Goal: Task Accomplishment & Management: Manage account settings

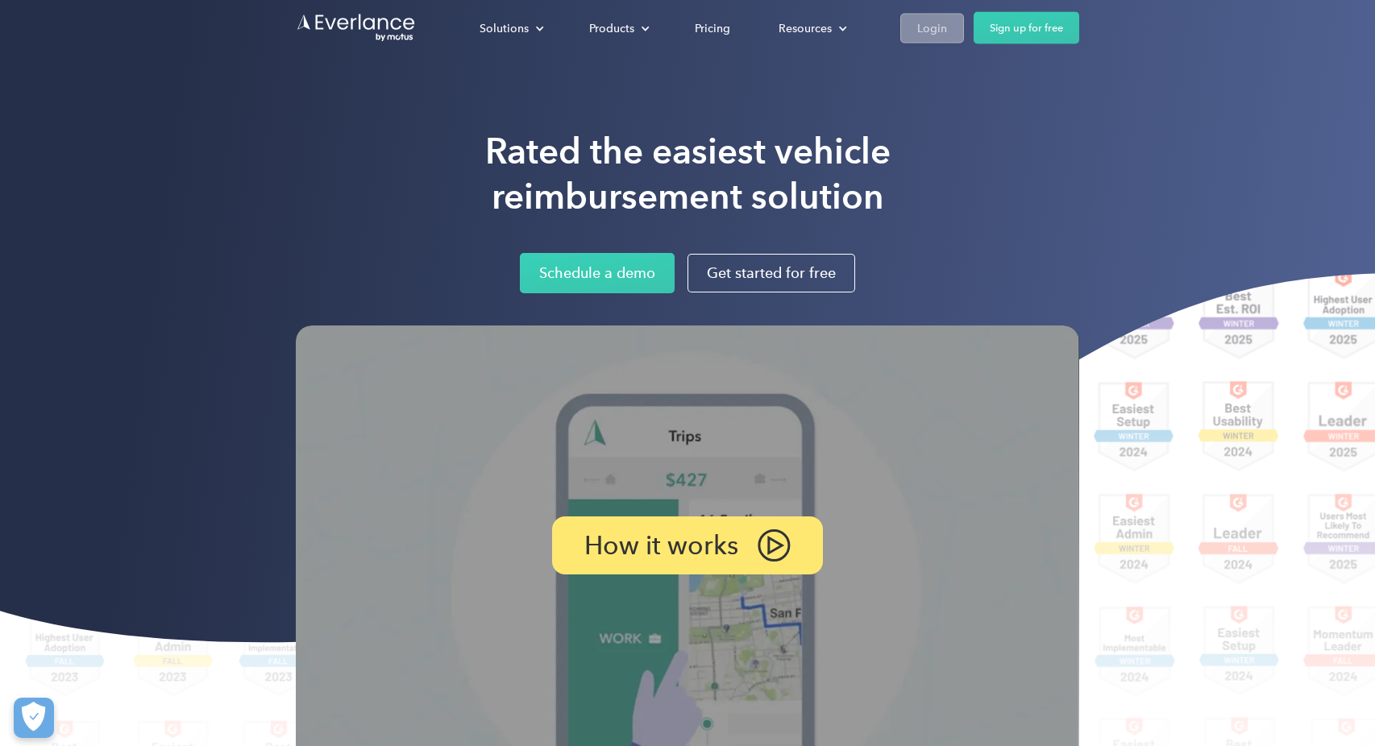
click at [919, 25] on div "Login" at bounding box center [932, 28] width 30 height 20
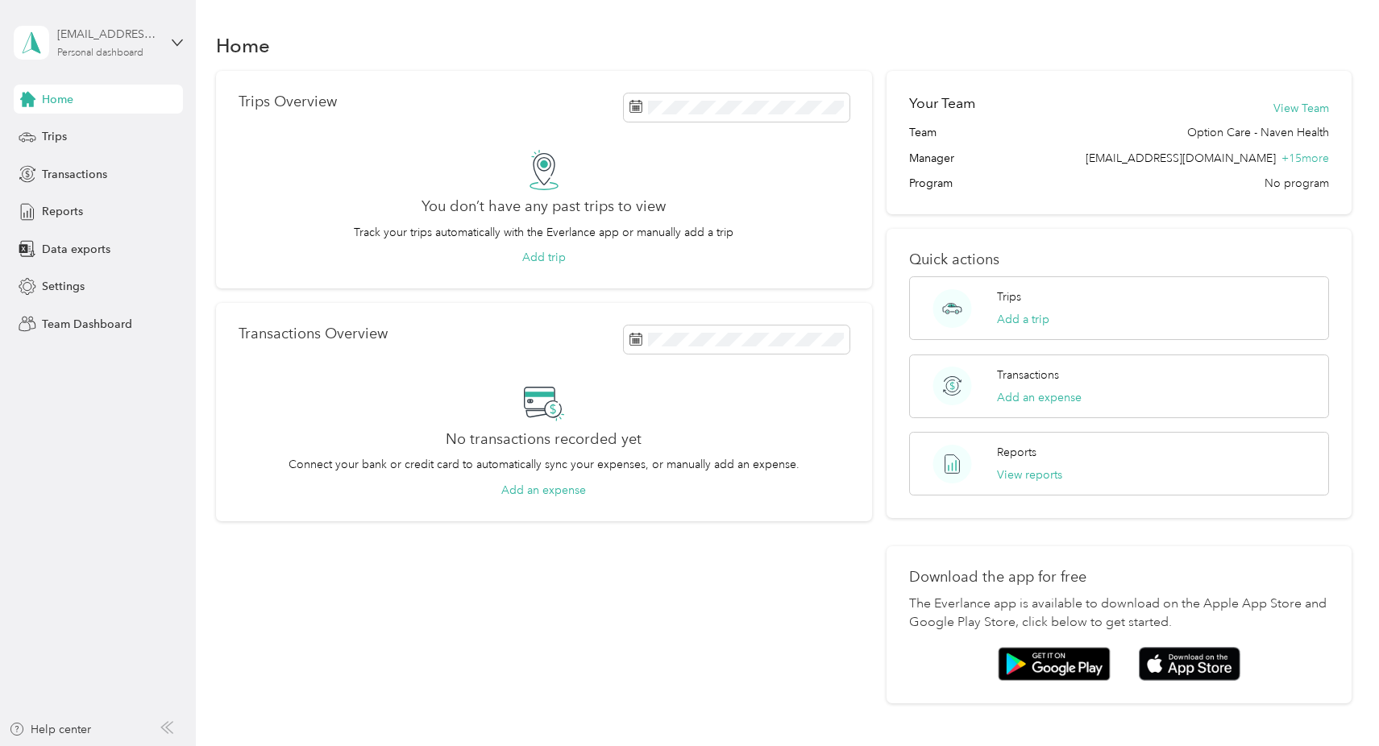
click at [87, 39] on div "favr+jhorst@everlance.com" at bounding box center [107, 34] width 101 height 17
click at [91, 139] on div "Team dashboard" at bounding box center [183, 132] width 317 height 28
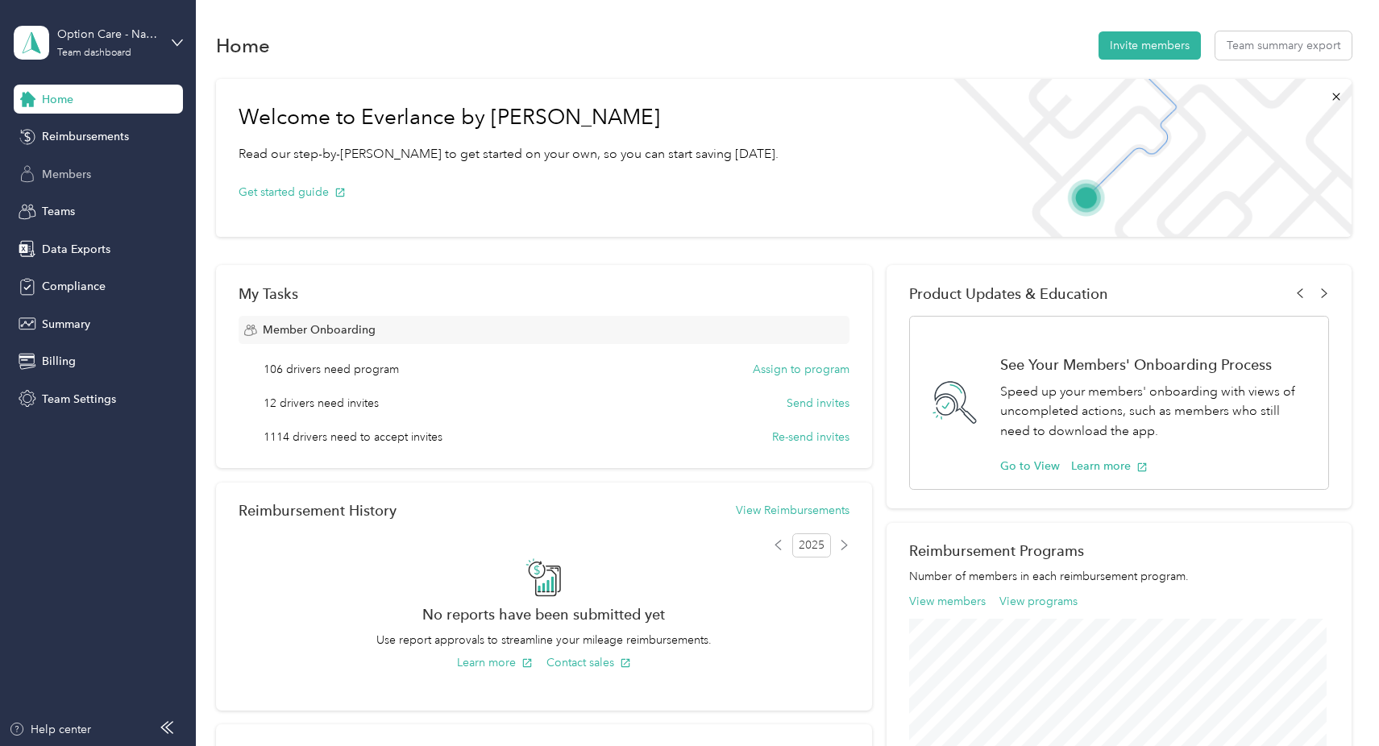
click at [61, 179] on span "Members" at bounding box center [66, 174] width 49 height 17
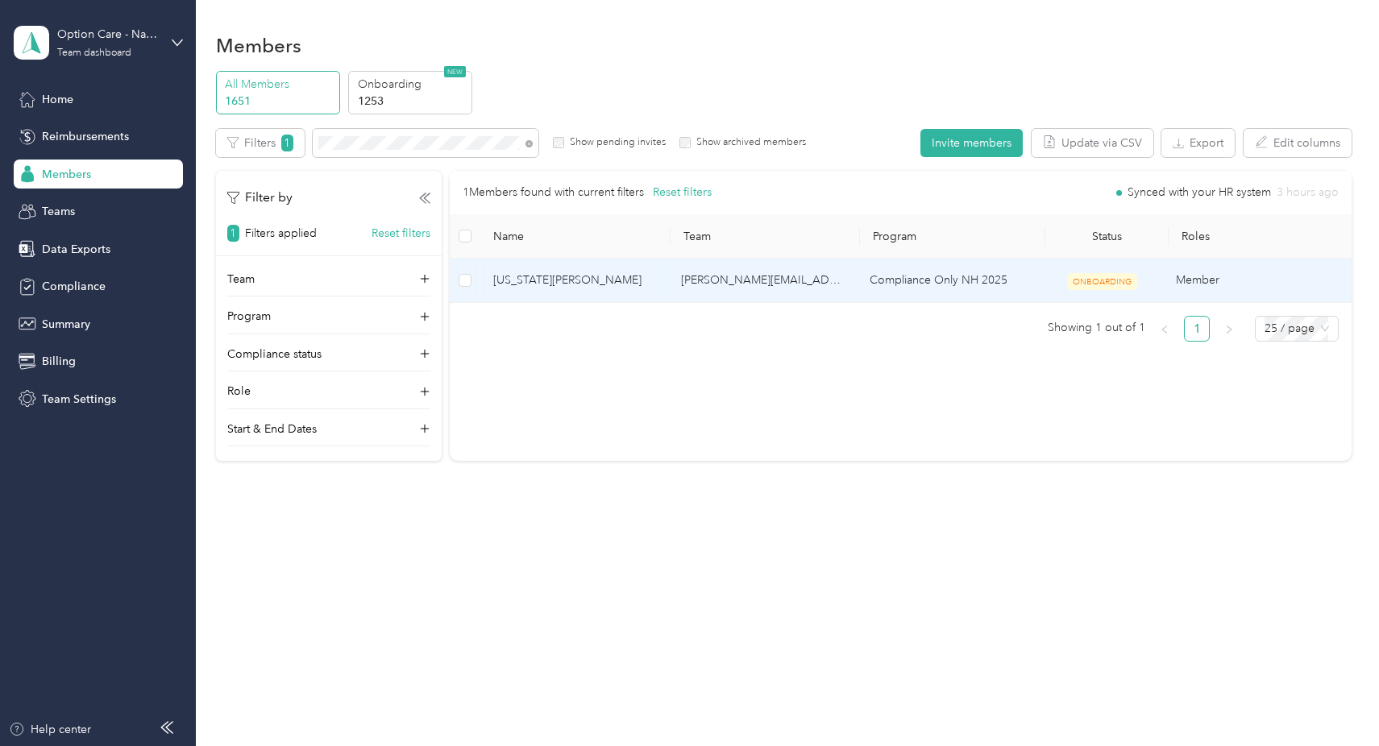
click at [558, 279] on span "Virginia Rayfield" at bounding box center [574, 281] width 163 height 18
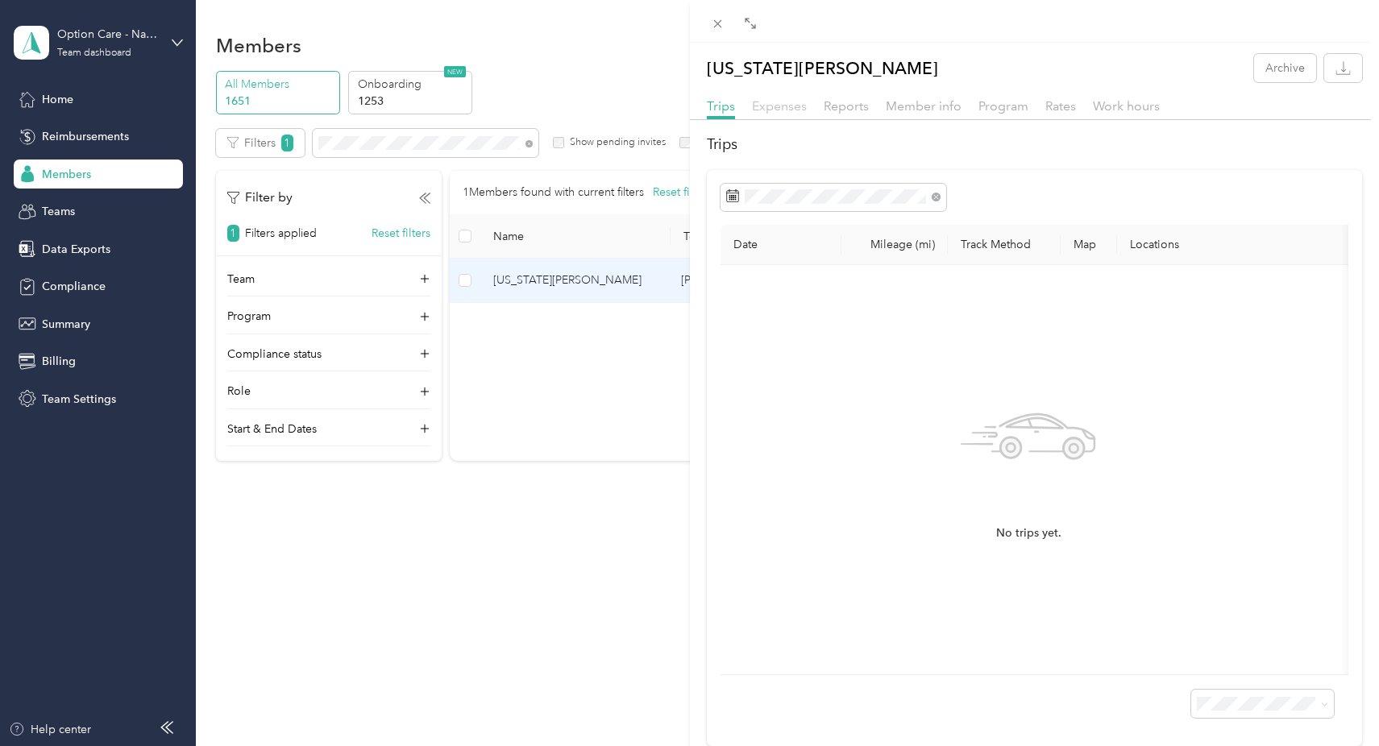
click at [790, 107] on span "Expenses" at bounding box center [779, 105] width 55 height 15
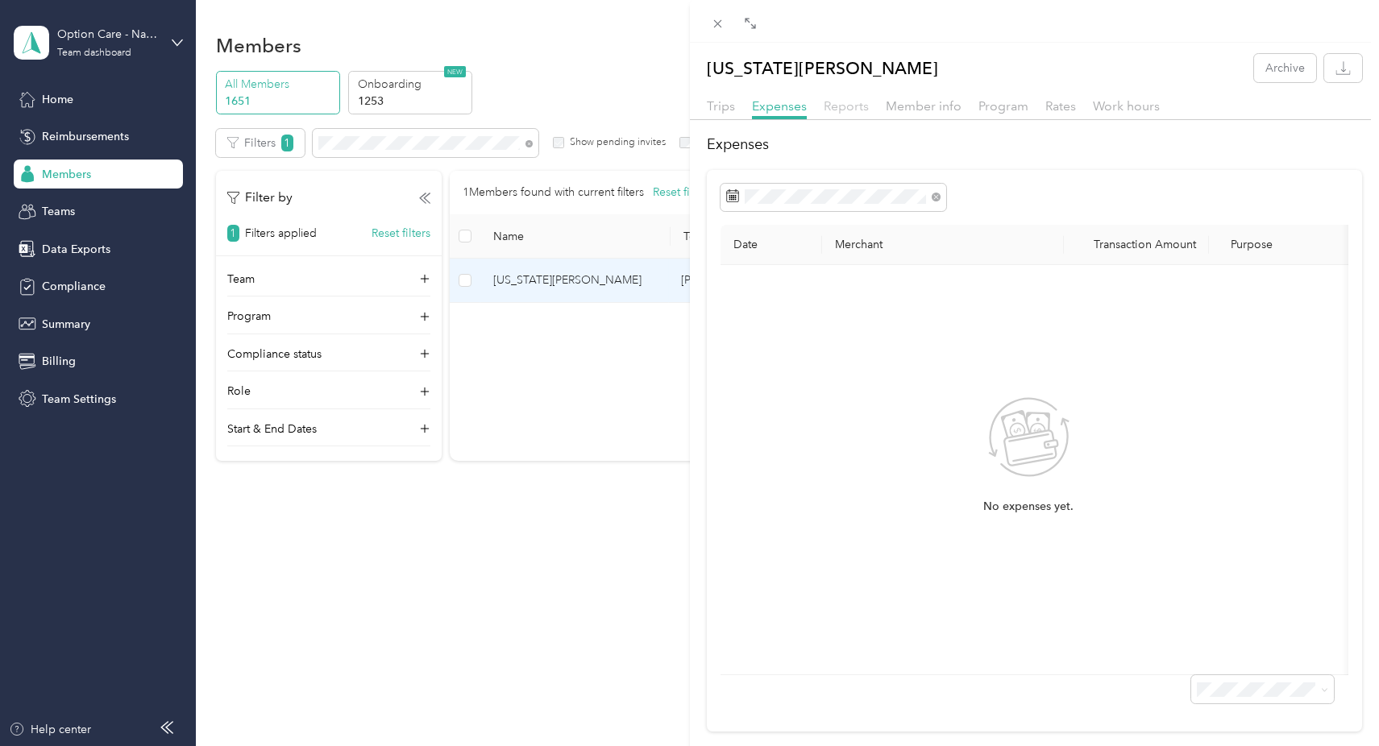
click at [850, 107] on span "Reports" at bounding box center [845, 105] width 45 height 15
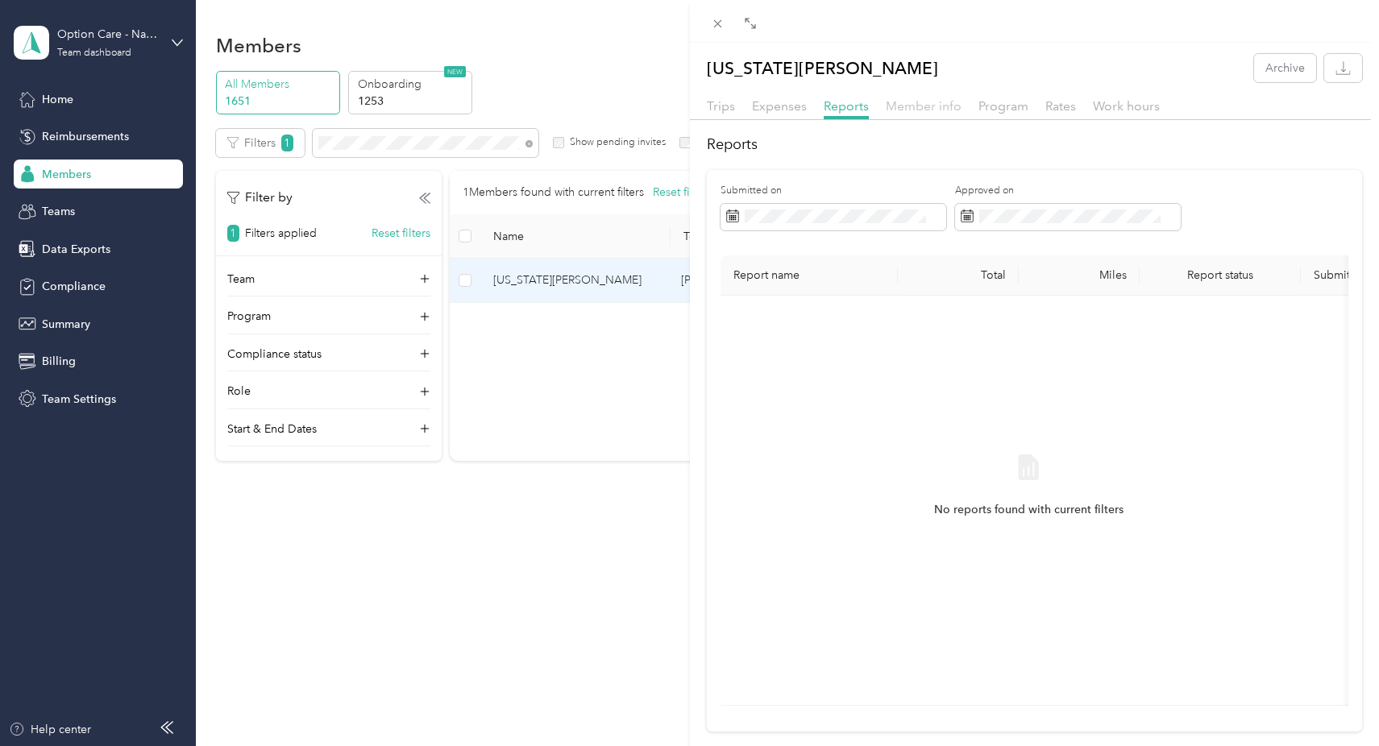
click at [923, 107] on span "Member info" at bounding box center [924, 105] width 76 height 15
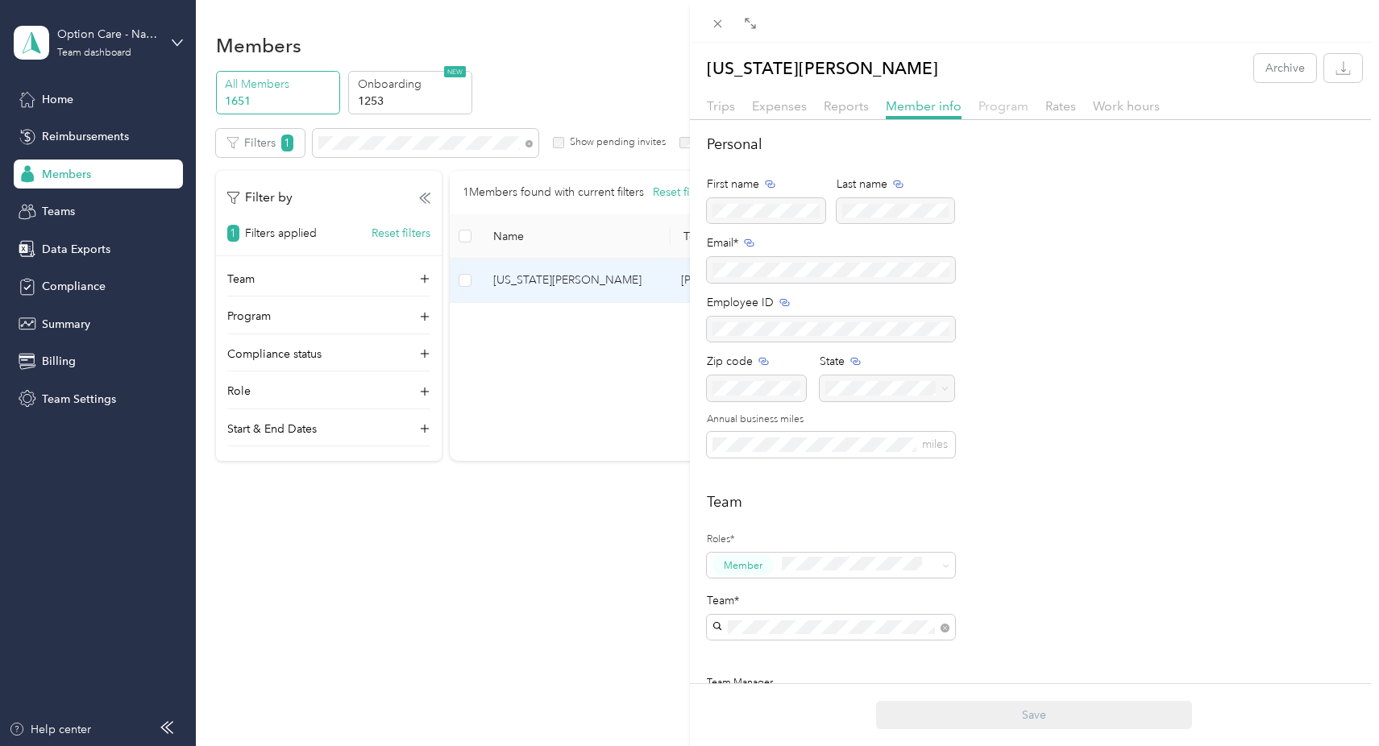
click at [994, 108] on span "Program" at bounding box center [1003, 105] width 50 height 15
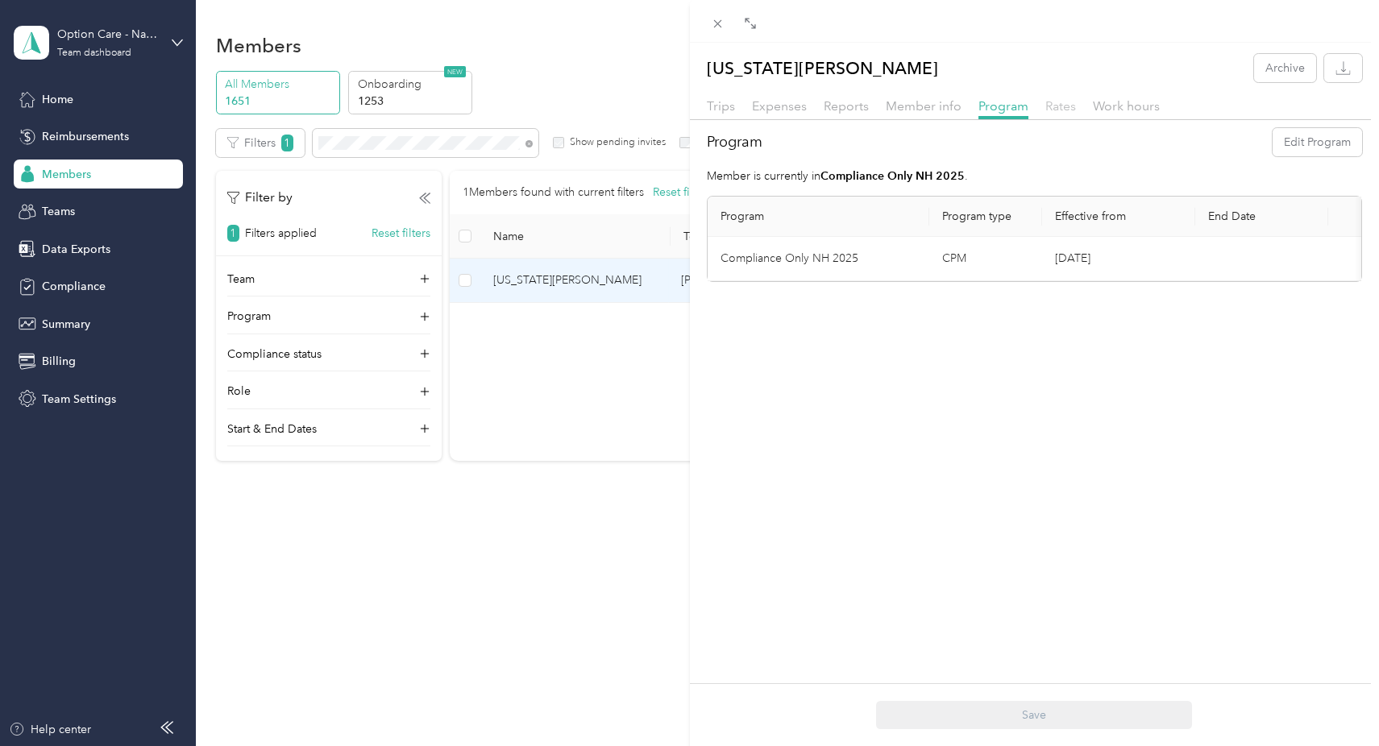
click at [1060, 109] on span "Rates" at bounding box center [1060, 105] width 31 height 15
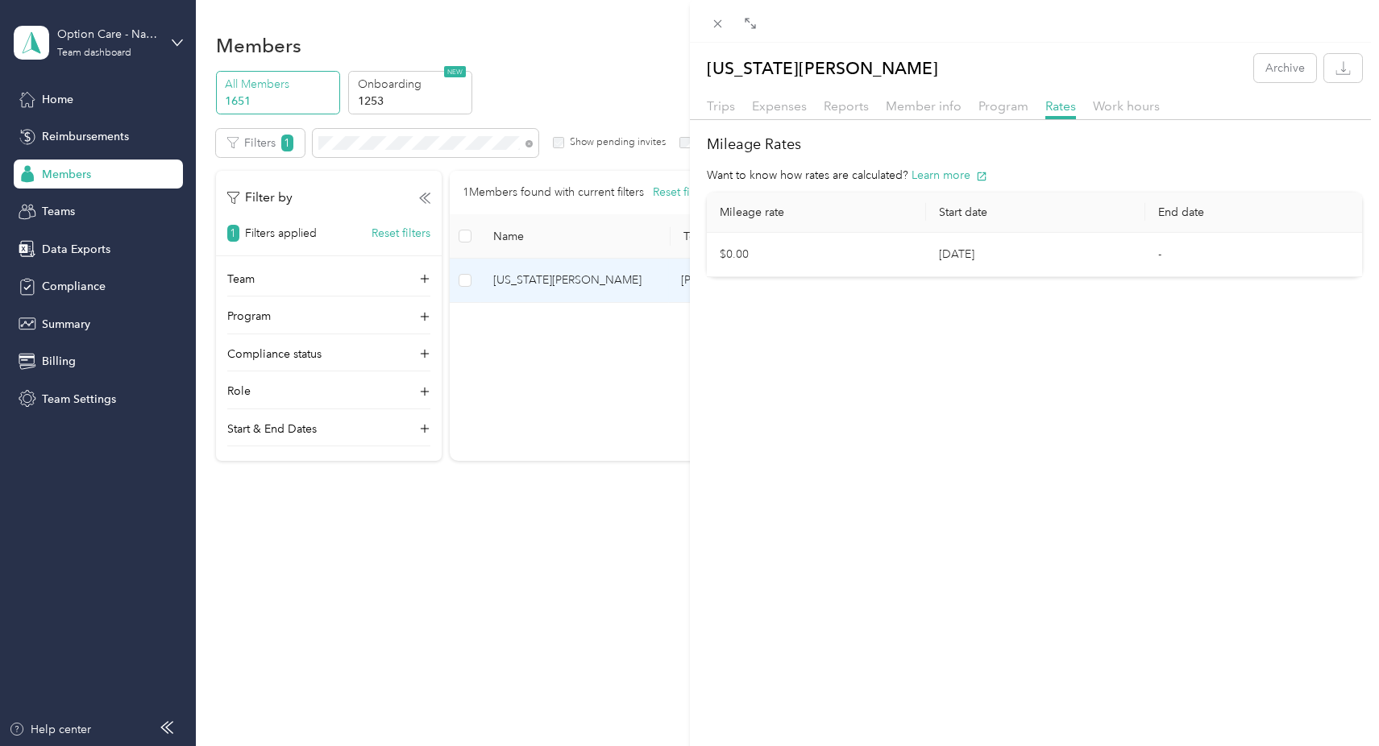
click at [993, 114] on div "Program" at bounding box center [1003, 107] width 50 height 20
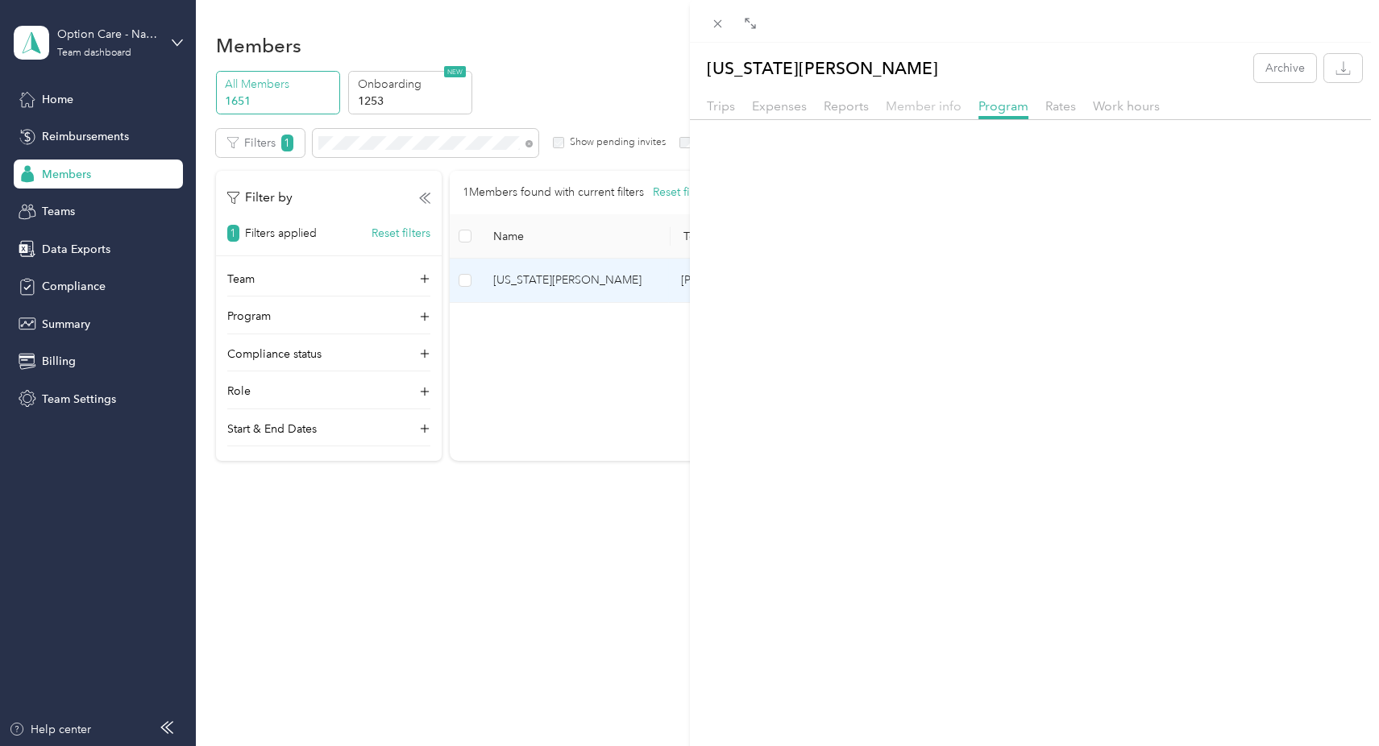
click at [933, 102] on span "Member info" at bounding box center [924, 105] width 76 height 15
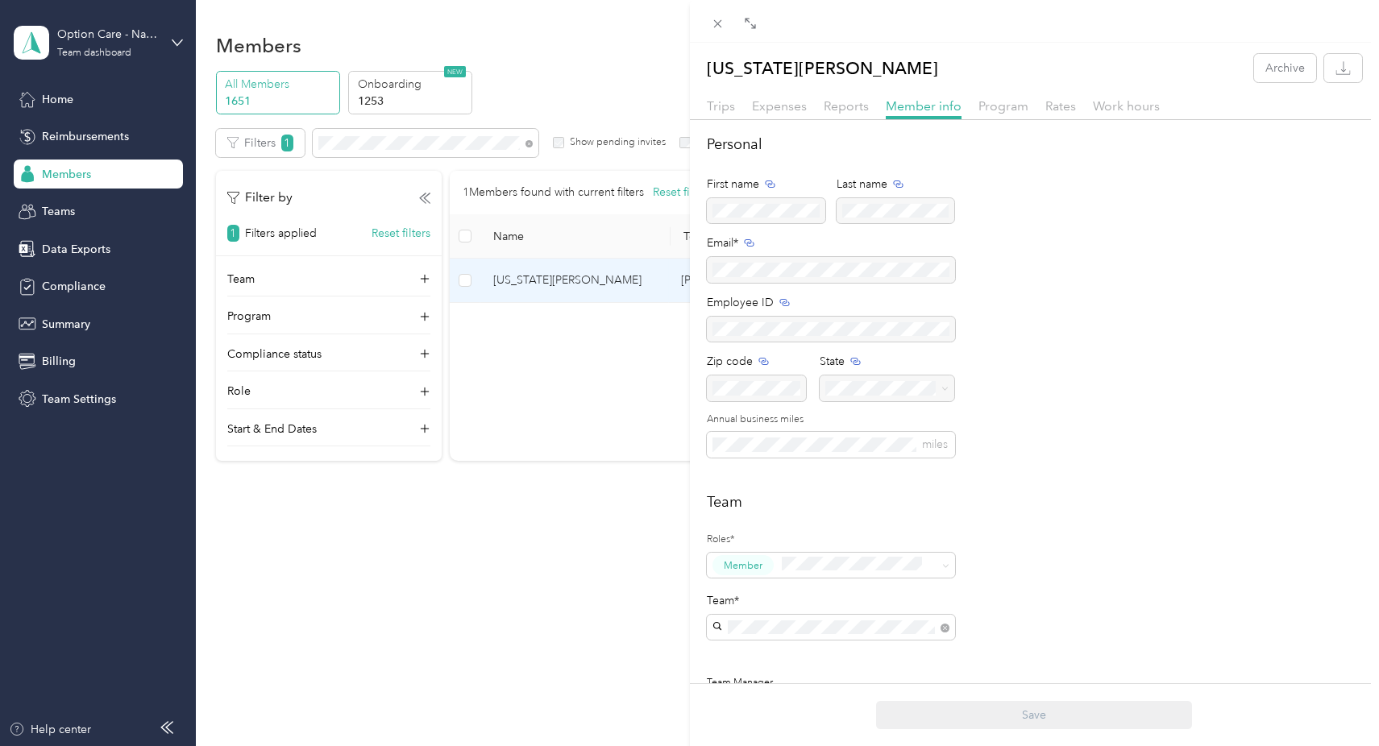
click at [570, 380] on div "Virginia Rayfield Archive Trips Expenses Reports Member info Program Rates Work…" at bounding box center [689, 373] width 1379 height 746
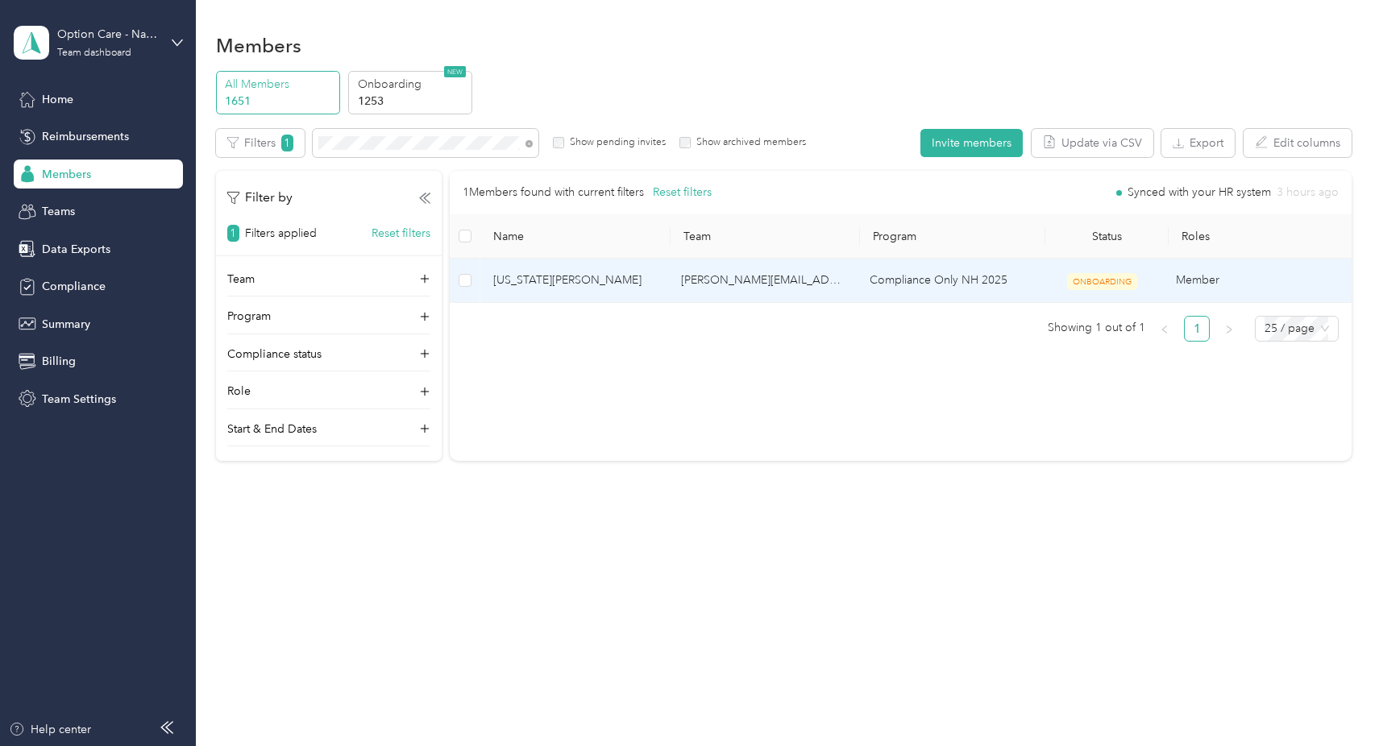
click at [520, 283] on span "Virginia Rayfield" at bounding box center [574, 281] width 163 height 18
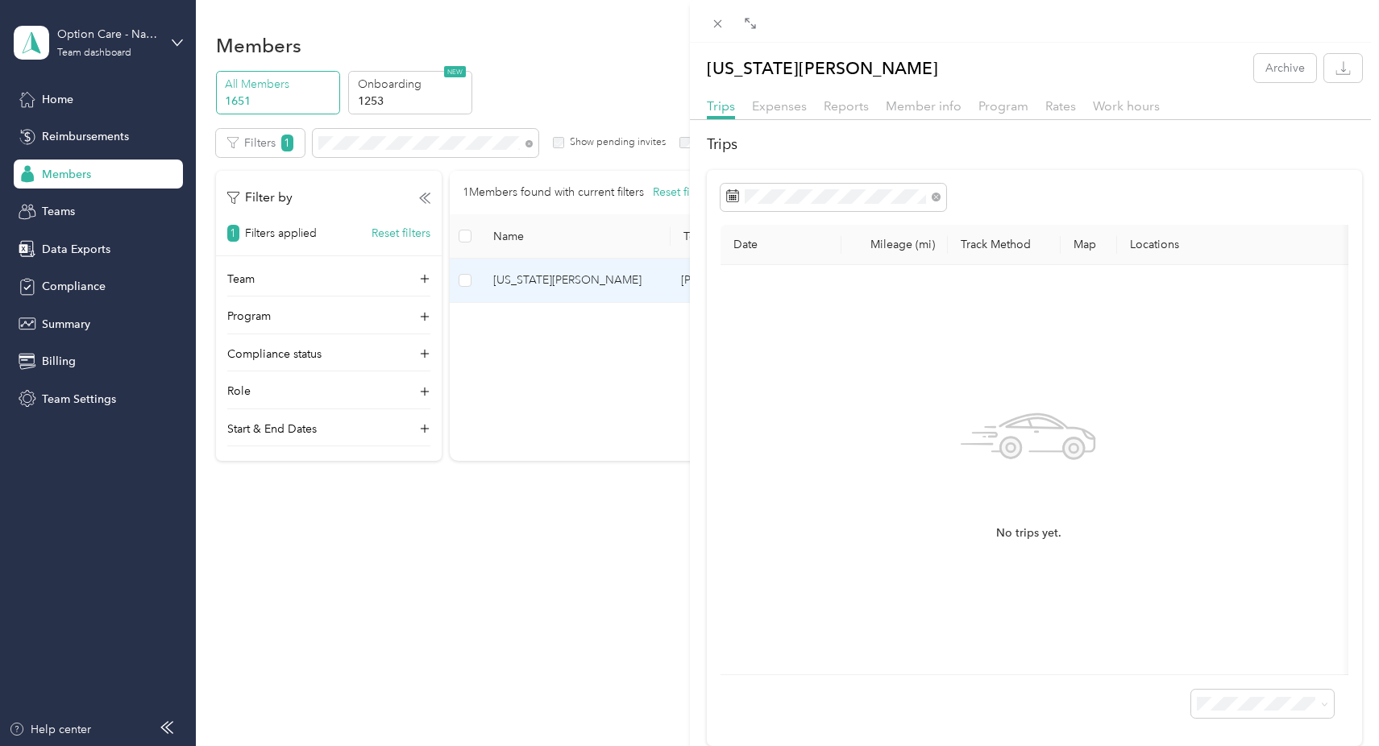
click at [527, 371] on div "Virginia Rayfield Archive Trips Expenses Reports Member info Program Rates Work…" at bounding box center [689, 373] width 1379 height 746
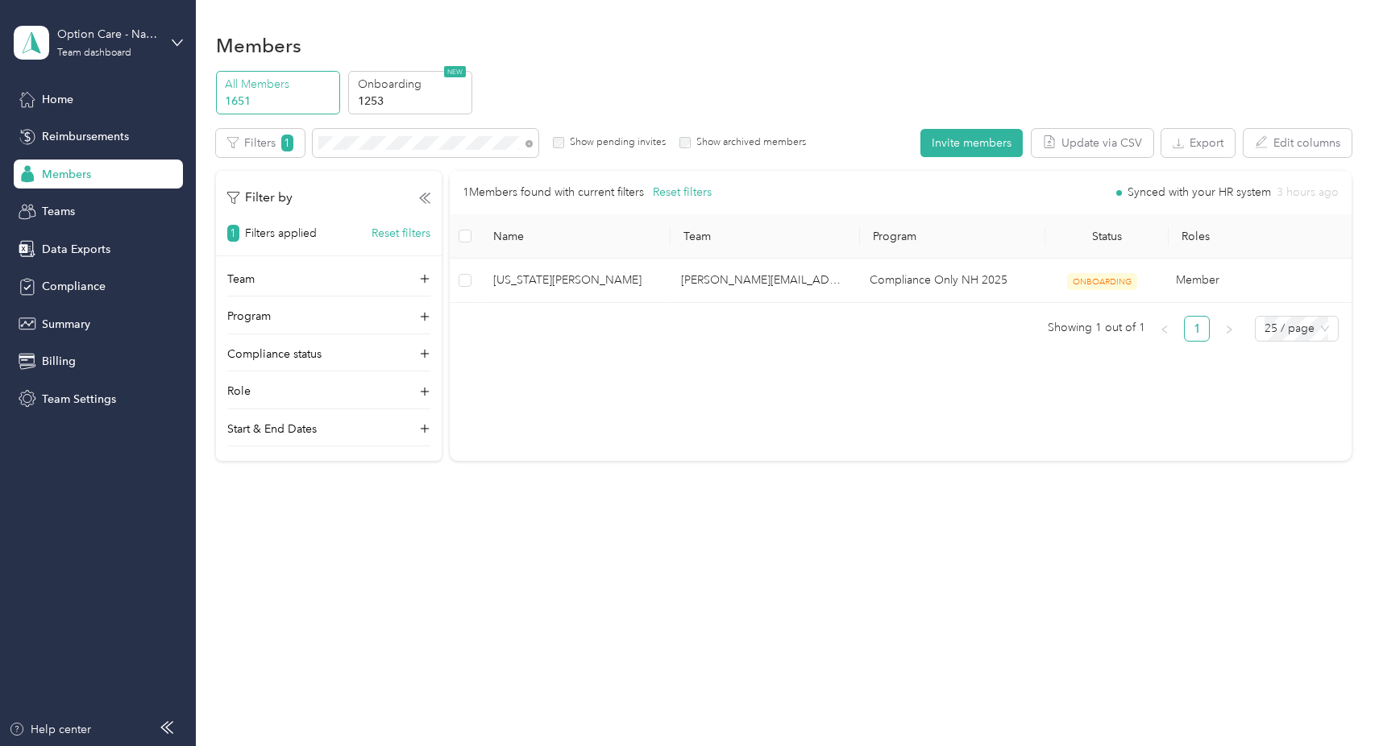
click at [711, 500] on div "Members All Members 1651 Onboarding 1253 NEW Edit role Edit team Edit program E…" at bounding box center [783, 281] width 1175 height 562
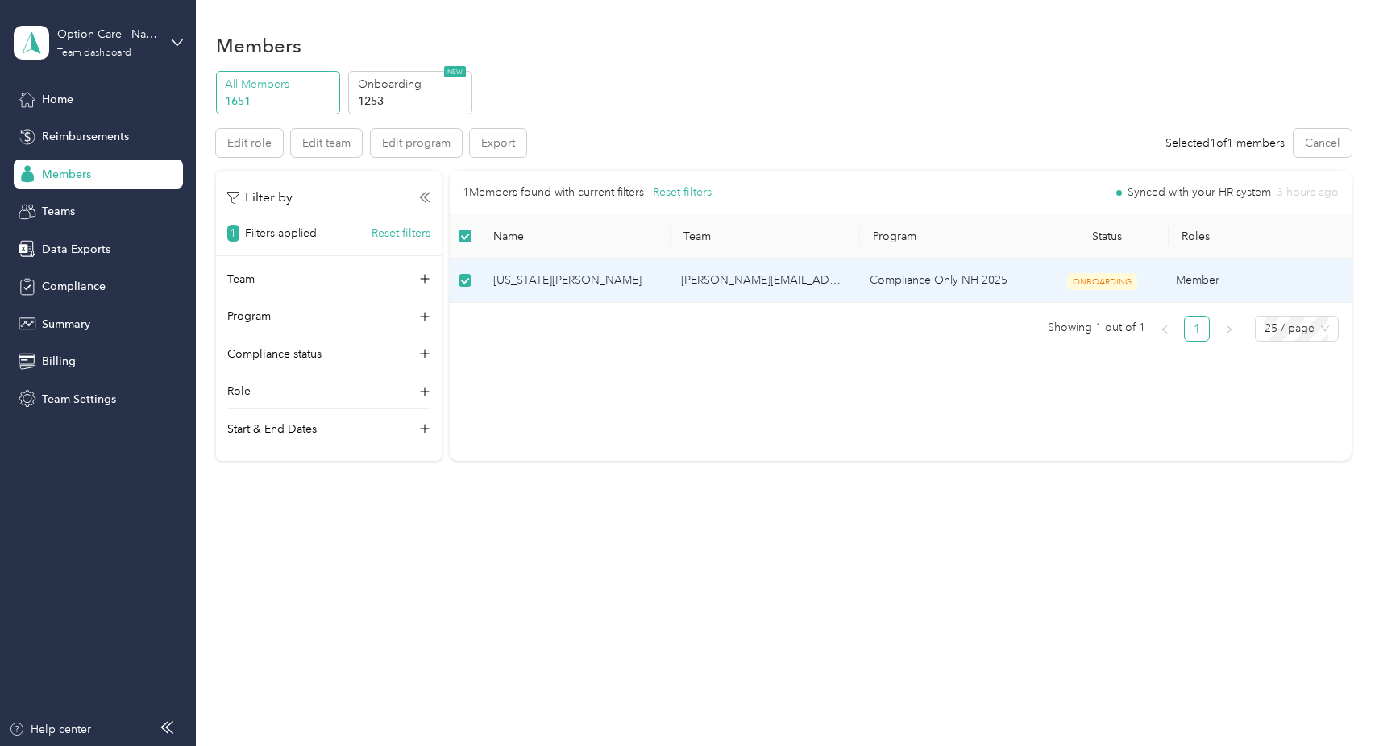
click at [577, 366] on div "1 Members found with current filters Reset filters Synced with your HR system 3…" at bounding box center [901, 316] width 902 height 290
click at [535, 284] on span "Virginia Rayfield" at bounding box center [574, 281] width 163 height 18
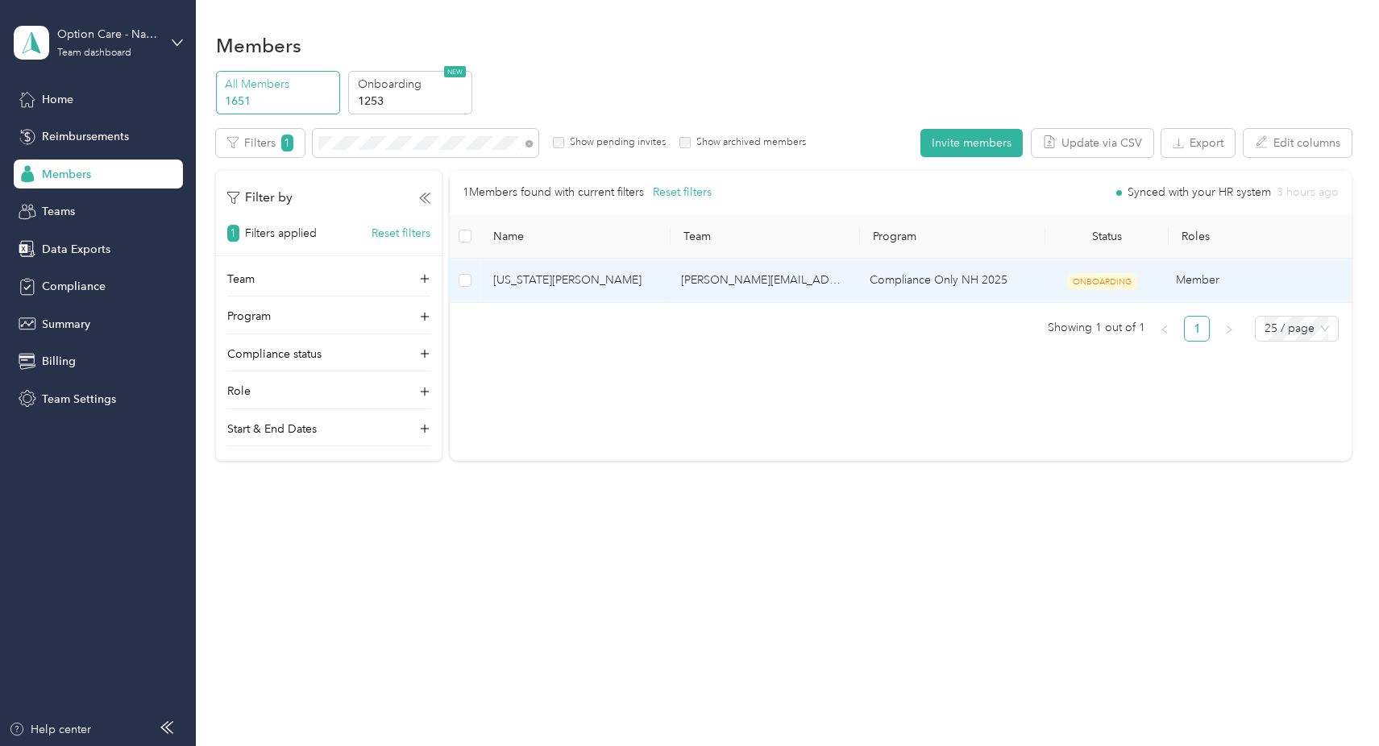
click at [710, 280] on td "kerri.cline@navenhealth.com" at bounding box center [762, 281] width 189 height 44
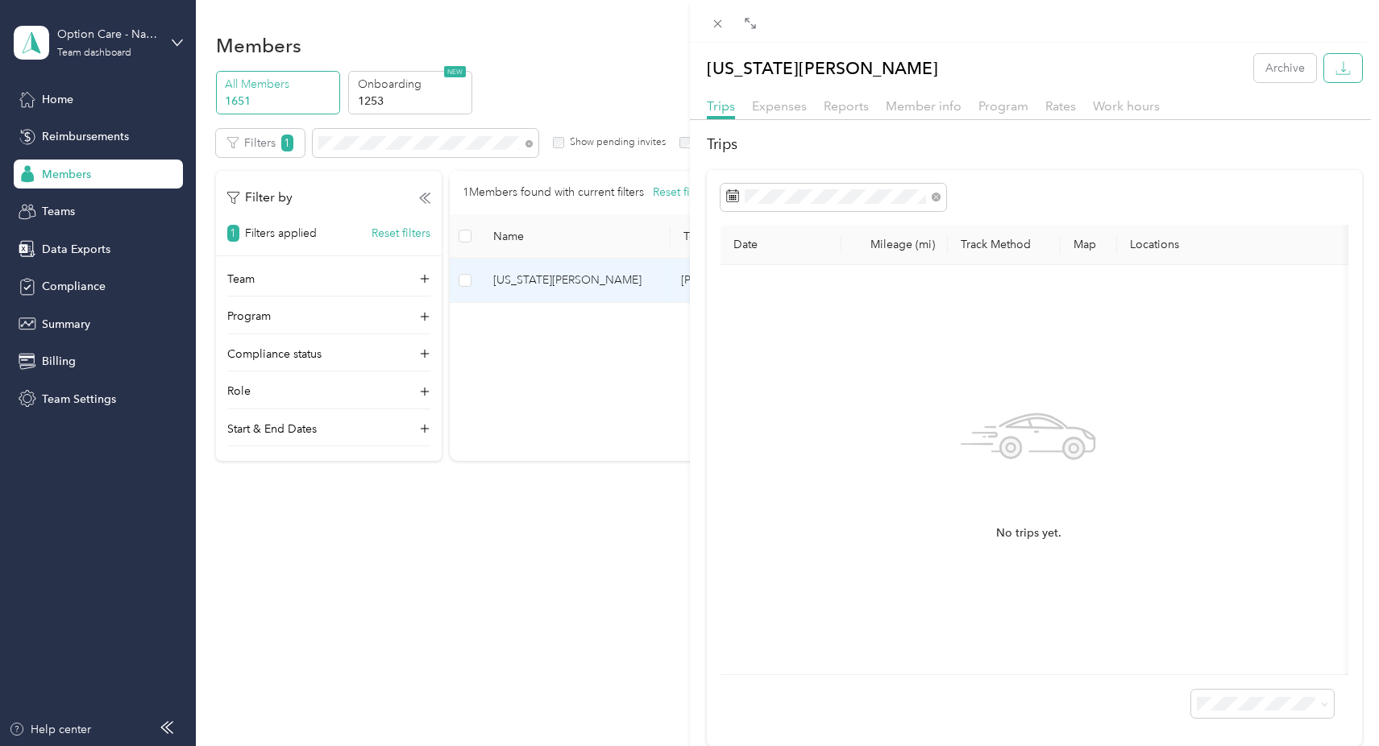
click at [1336, 64] on icon "button" at bounding box center [1342, 67] width 15 height 15
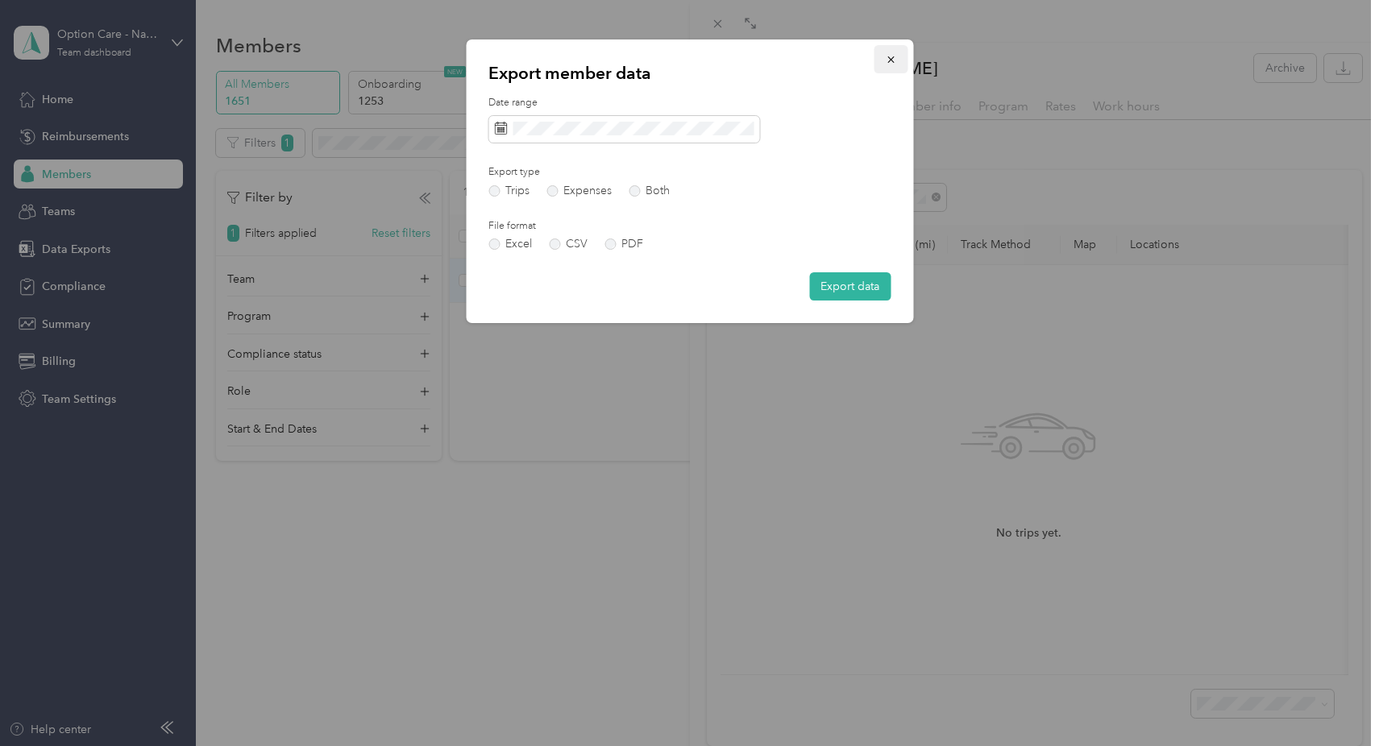
click at [899, 52] on button "button" at bounding box center [890, 59] width 34 height 28
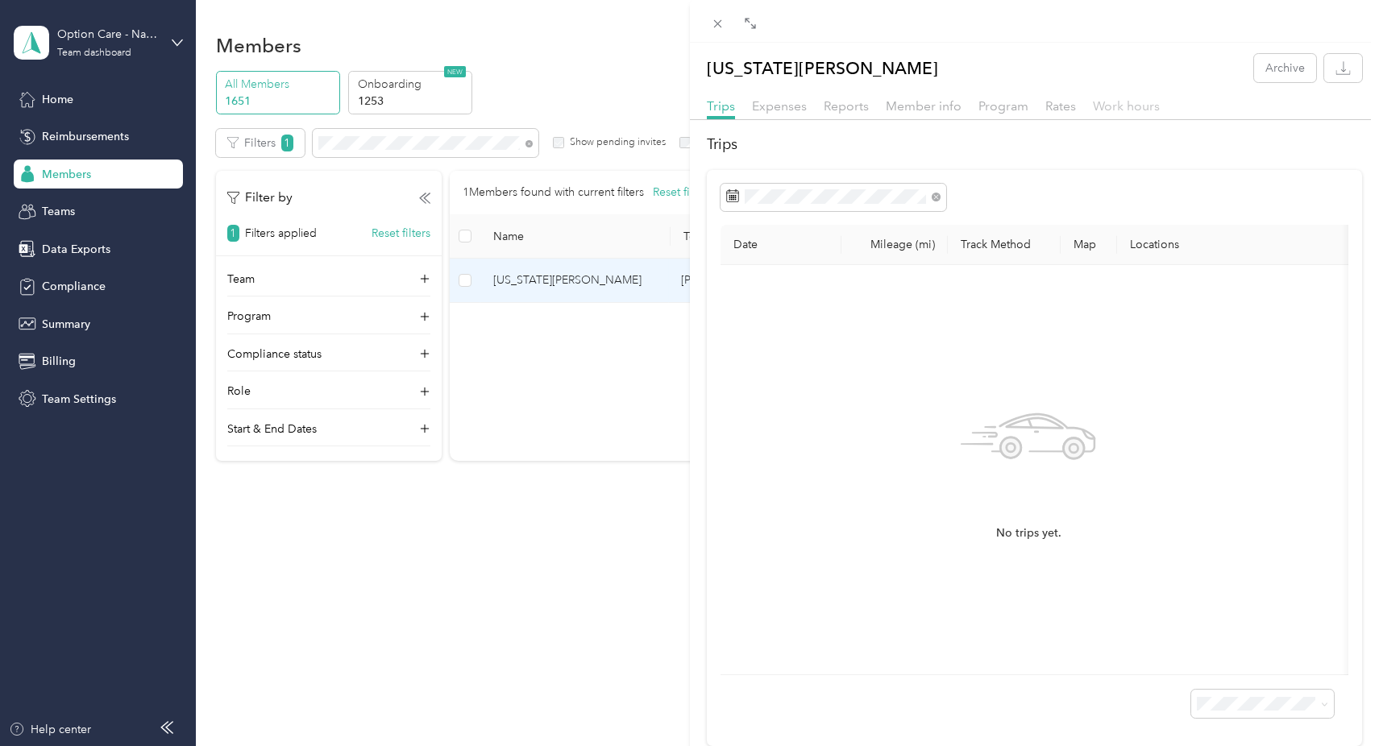
click at [1122, 107] on span "Work hours" at bounding box center [1126, 105] width 67 height 15
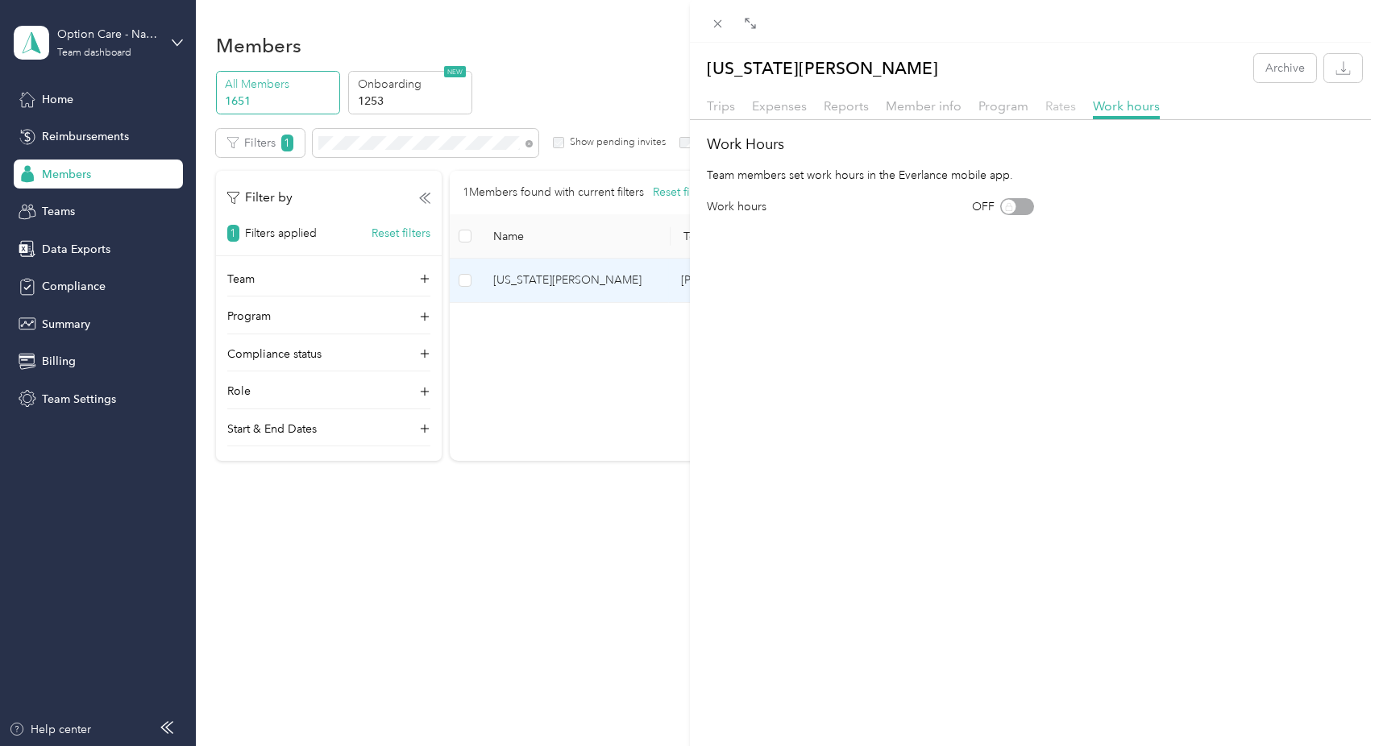
click at [1058, 106] on span "Rates" at bounding box center [1060, 105] width 31 height 15
click at [1006, 106] on span "Program" at bounding box center [1003, 105] width 50 height 15
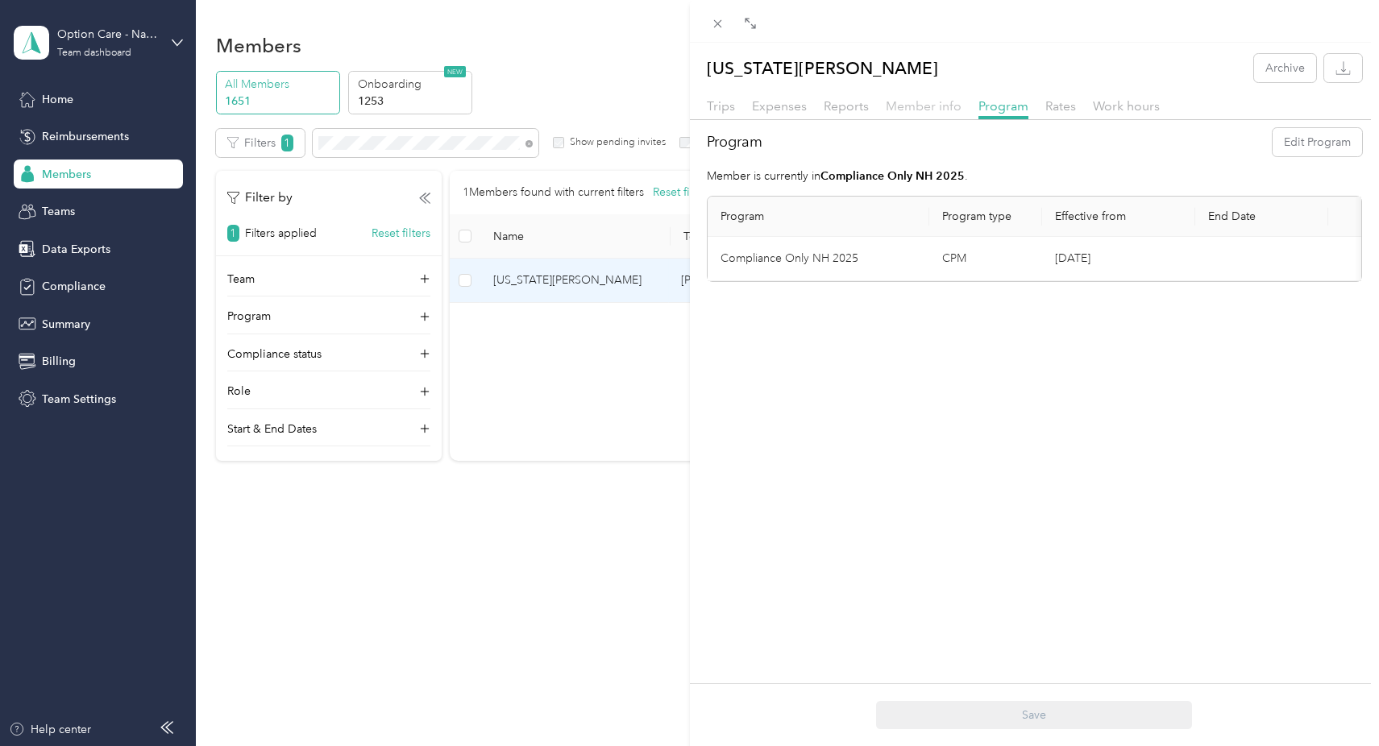
click at [954, 102] on span "Member info" at bounding box center [924, 105] width 76 height 15
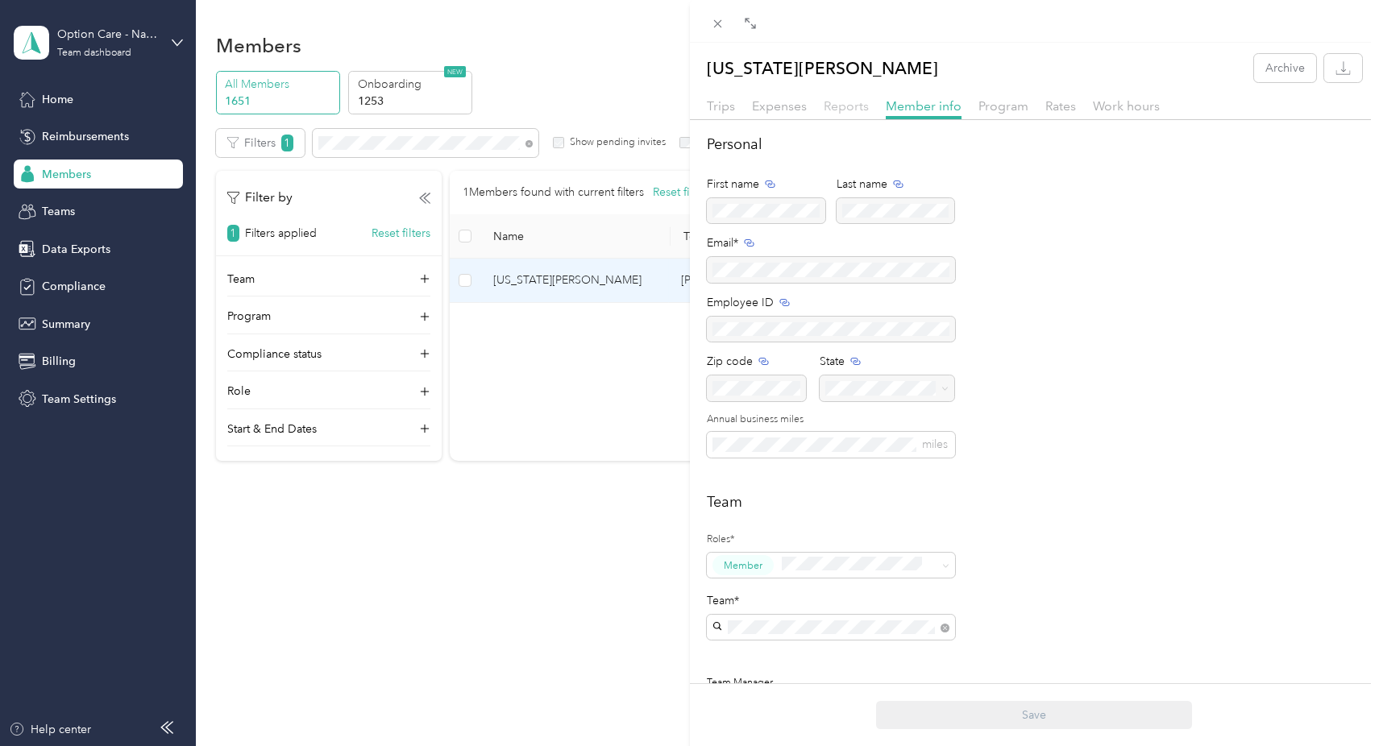
click at [845, 106] on span "Reports" at bounding box center [845, 105] width 45 height 15
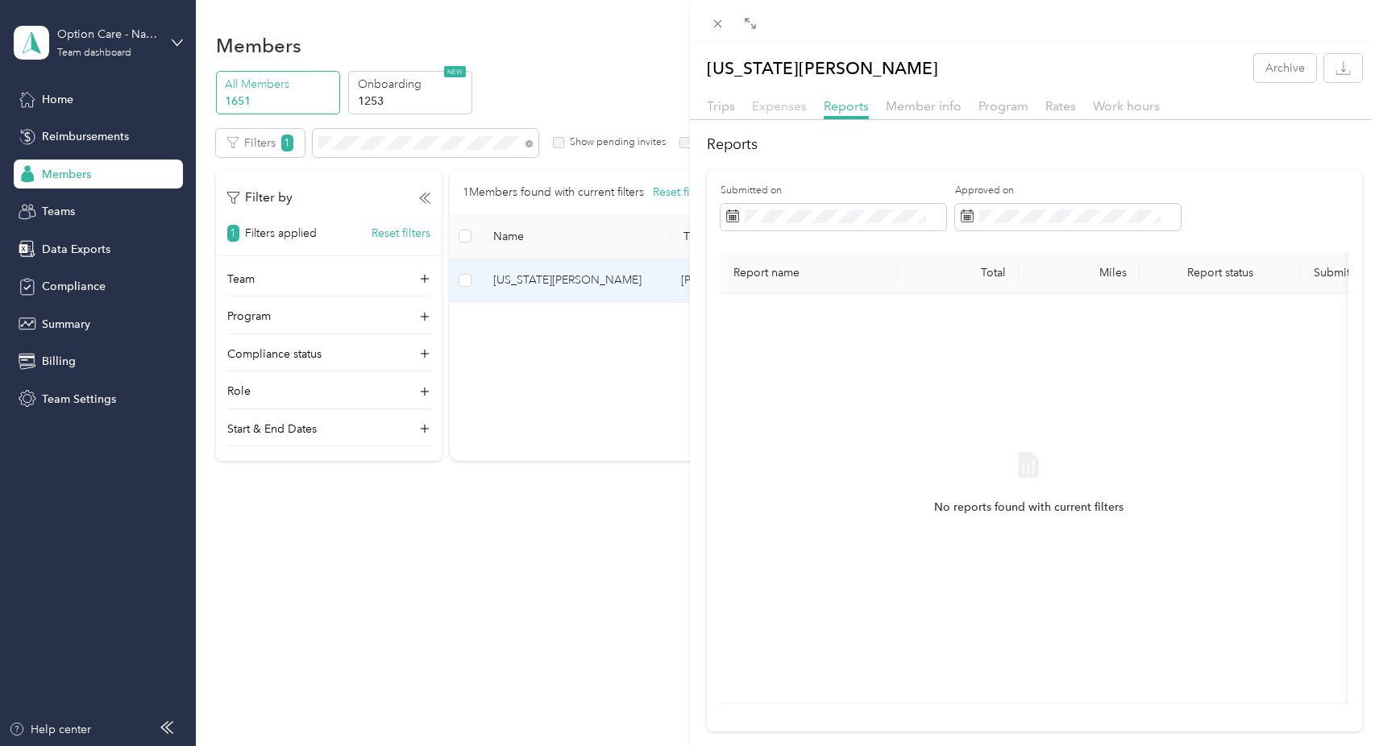
click at [779, 101] on span "Expenses" at bounding box center [779, 105] width 55 height 15
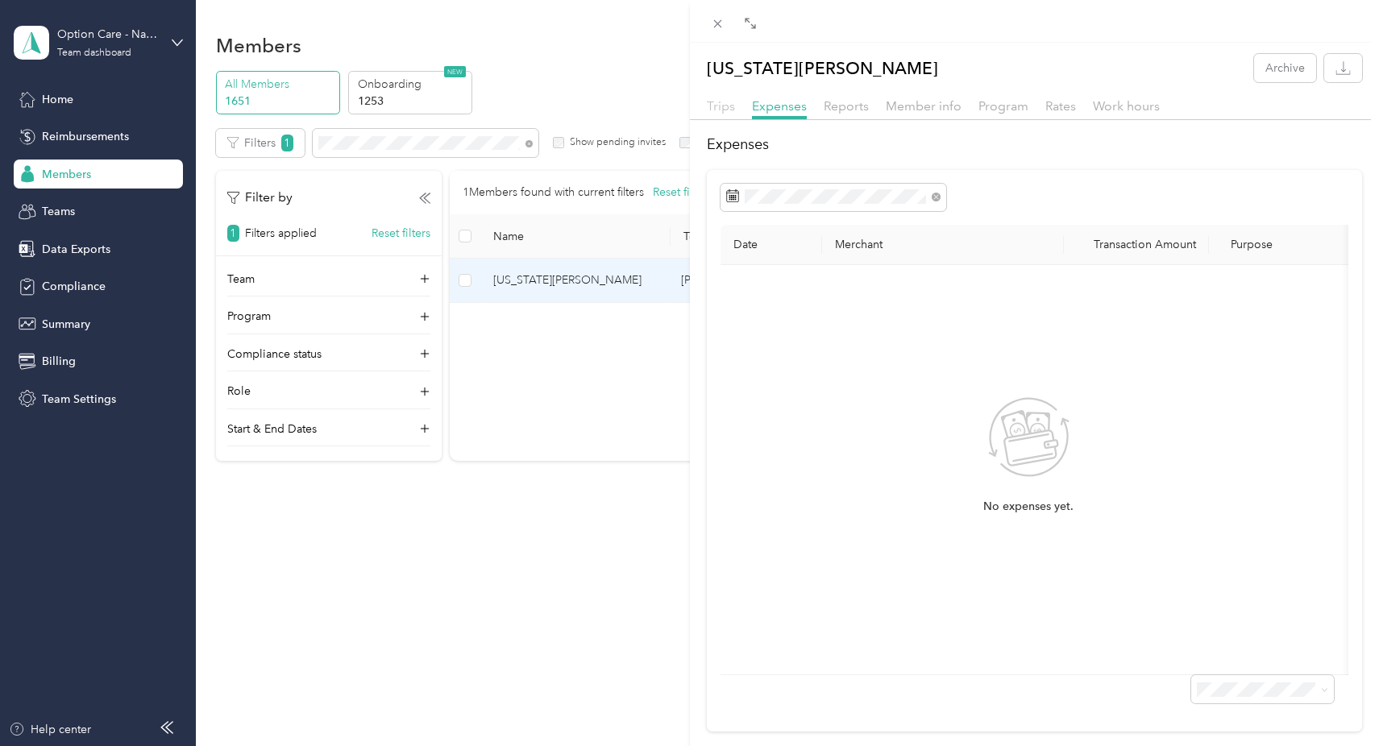
click at [723, 106] on span "Trips" at bounding box center [721, 105] width 28 height 15
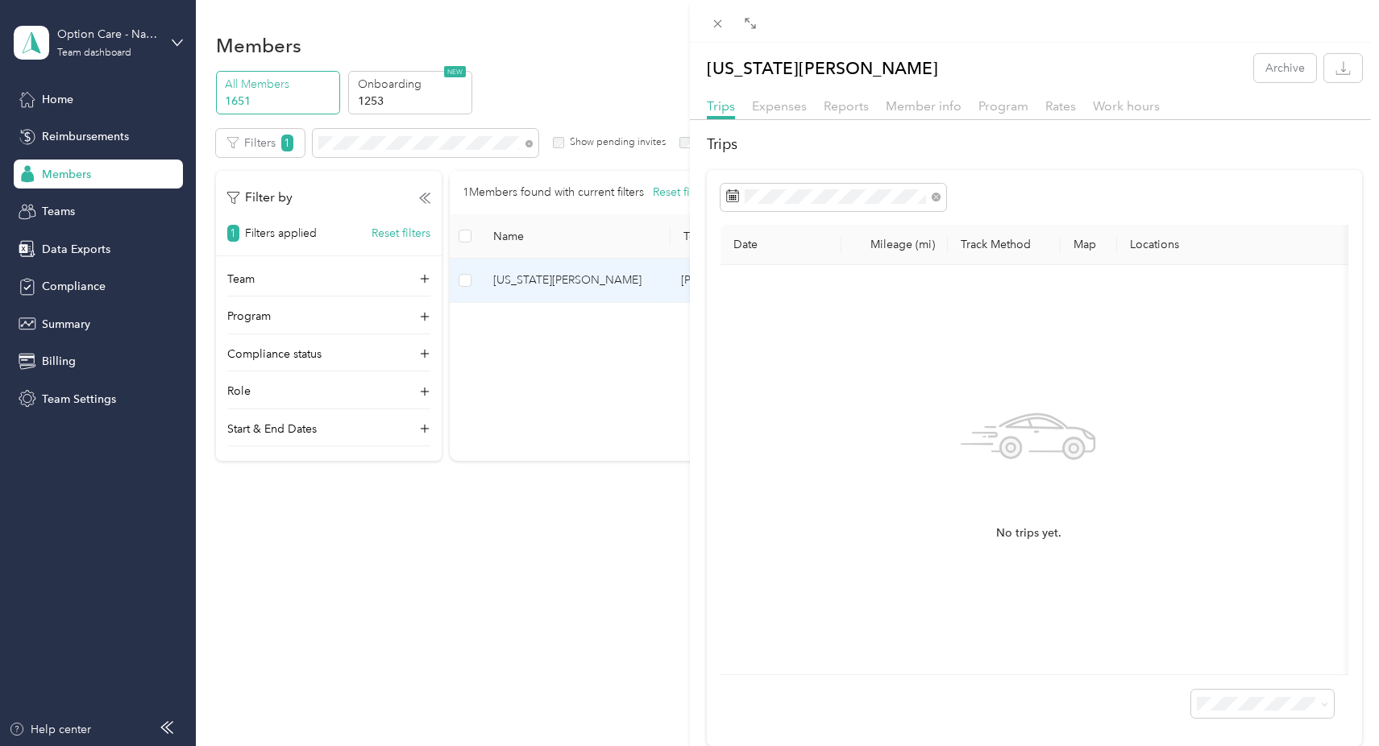
click at [629, 371] on div "Virginia Rayfield Archive Trips Expenses Reports Member info Program Rates Work…" at bounding box center [689, 373] width 1379 height 746
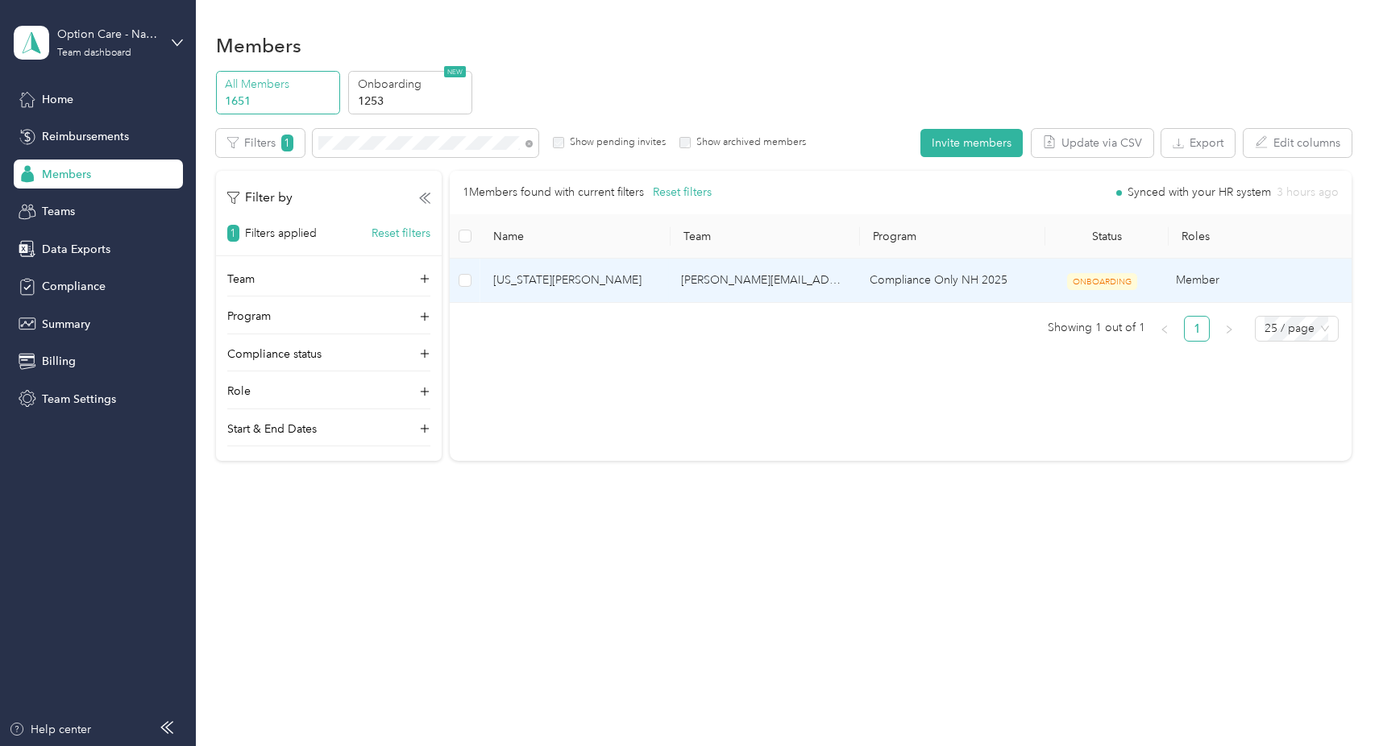
click at [525, 276] on span "Virginia Rayfield" at bounding box center [574, 281] width 163 height 18
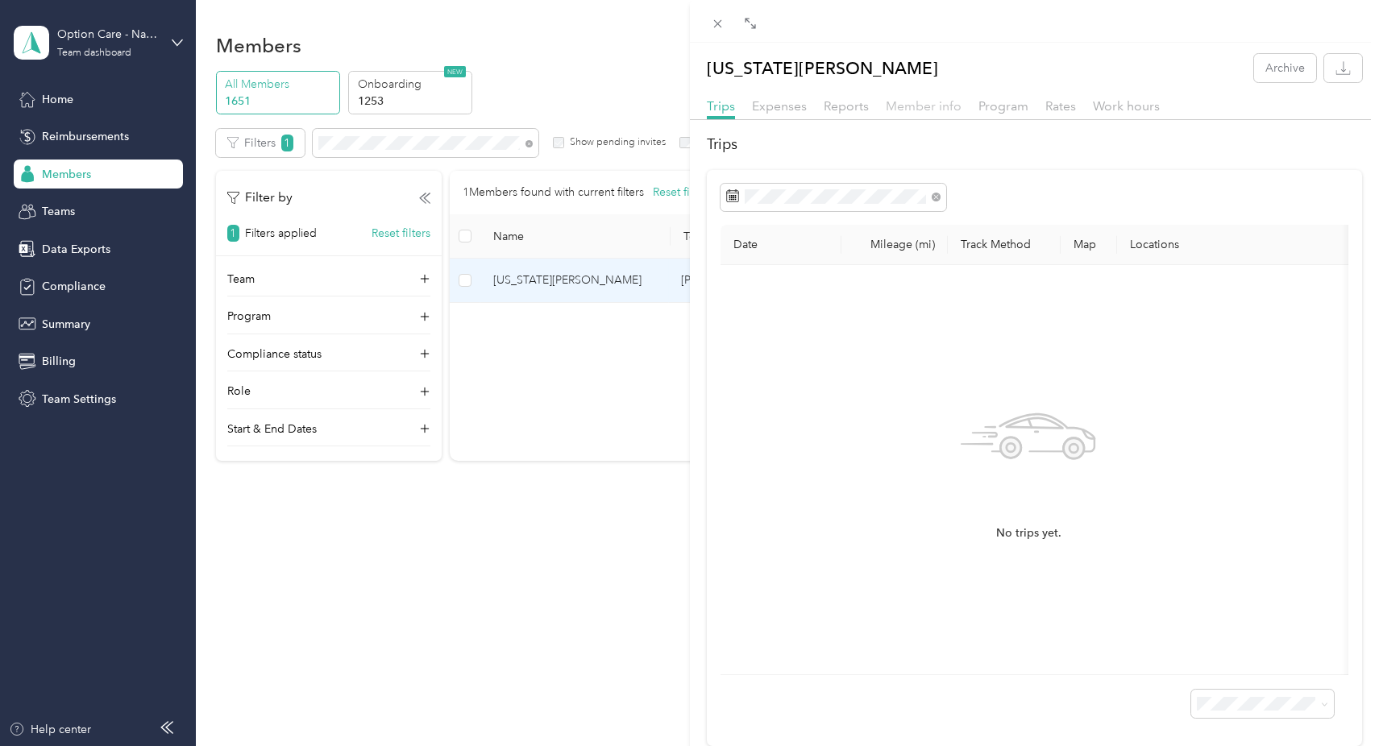
click at [919, 110] on span "Member info" at bounding box center [924, 105] width 76 height 15
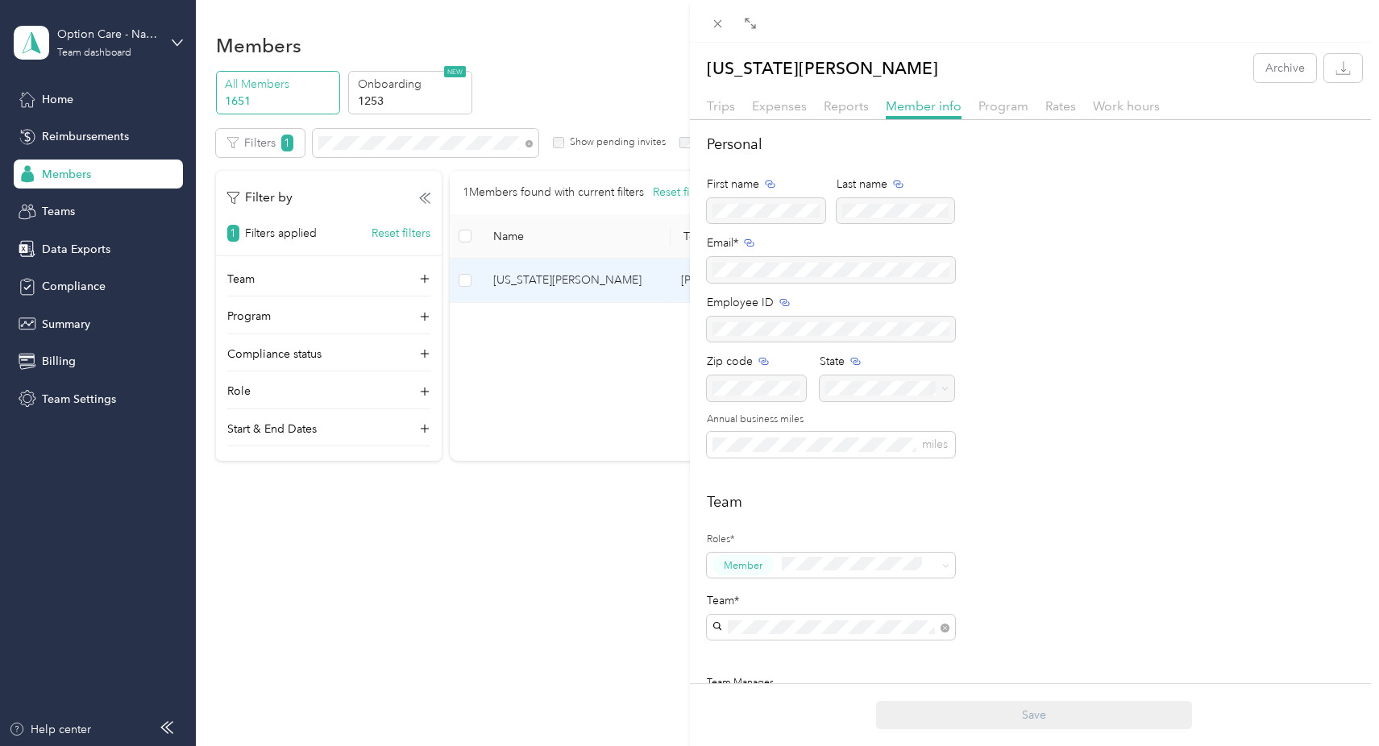
click at [573, 382] on div "Virginia Rayfield Archive Trips Expenses Reports Member info Program Rates Work…" at bounding box center [689, 373] width 1379 height 746
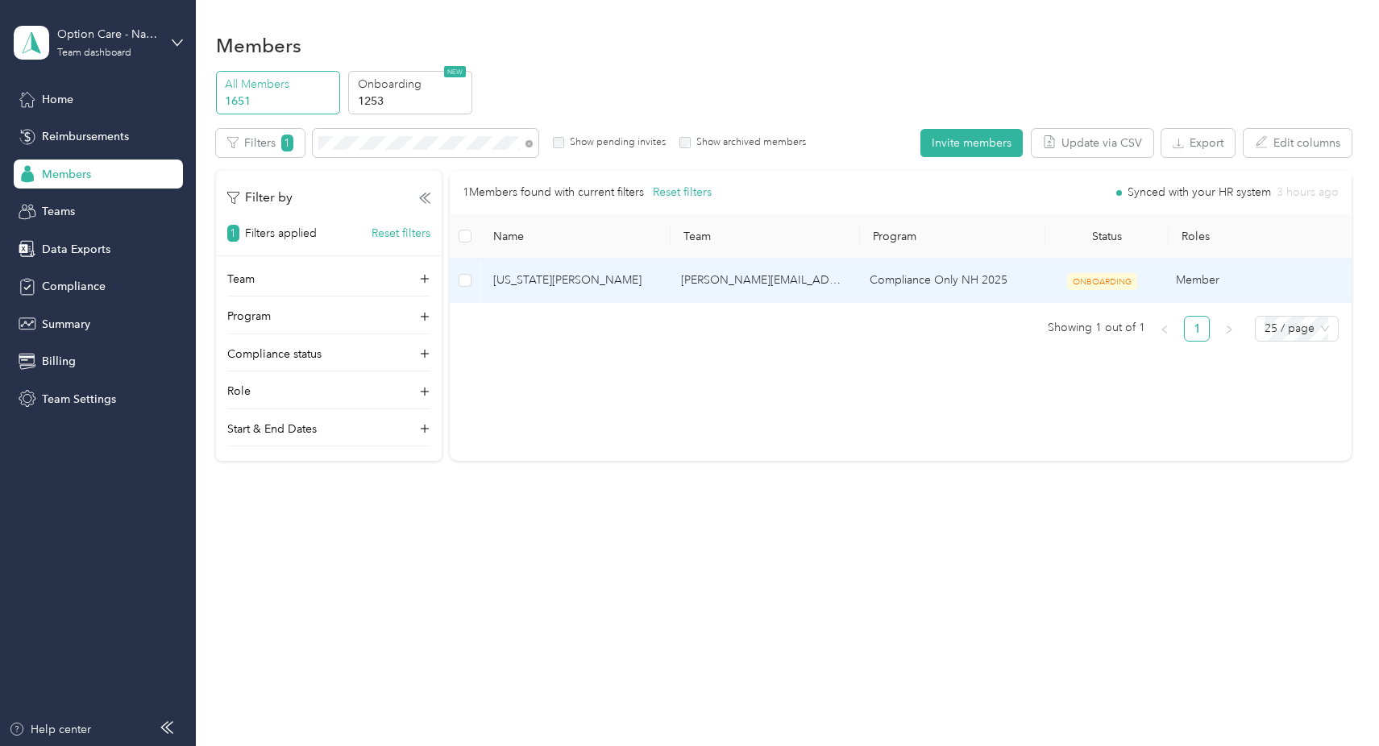
click at [529, 280] on span "Virginia Rayfield" at bounding box center [574, 281] width 163 height 18
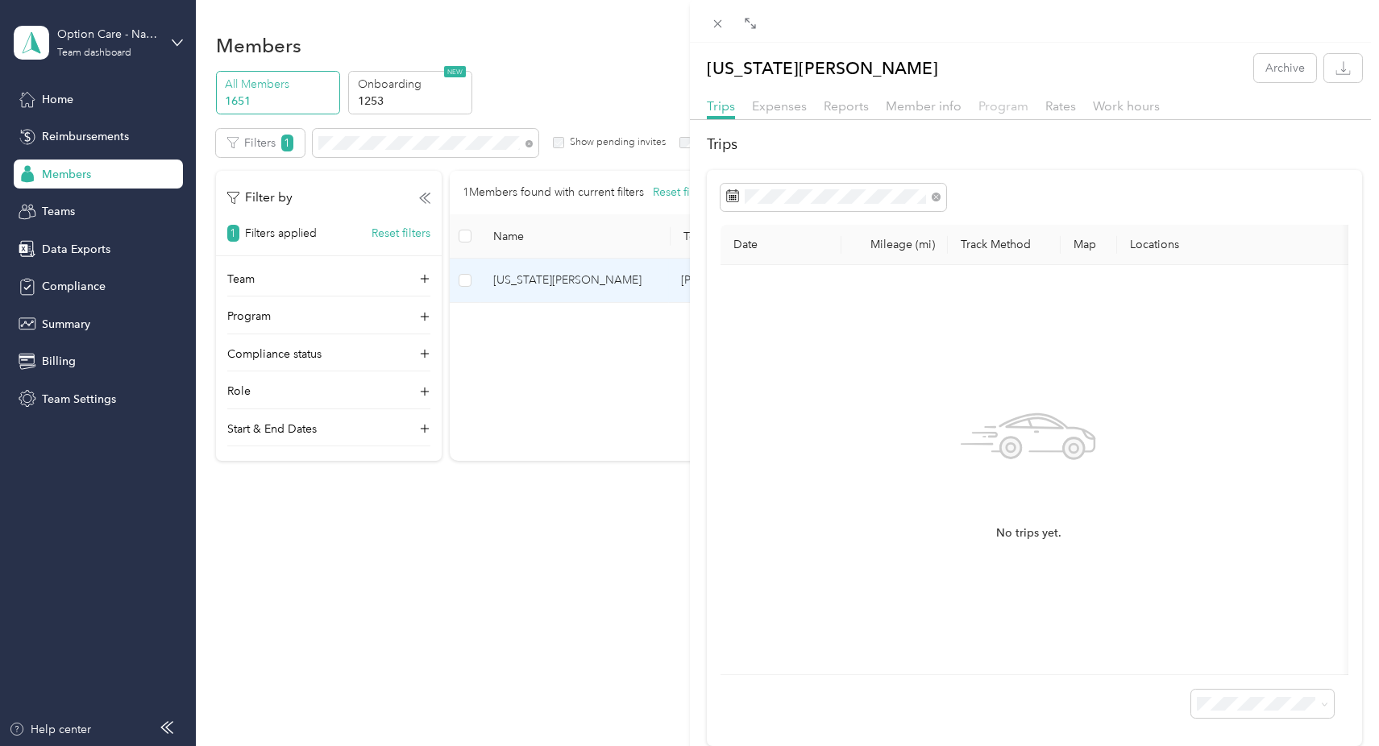
click at [993, 105] on span "Program" at bounding box center [1003, 105] width 50 height 15
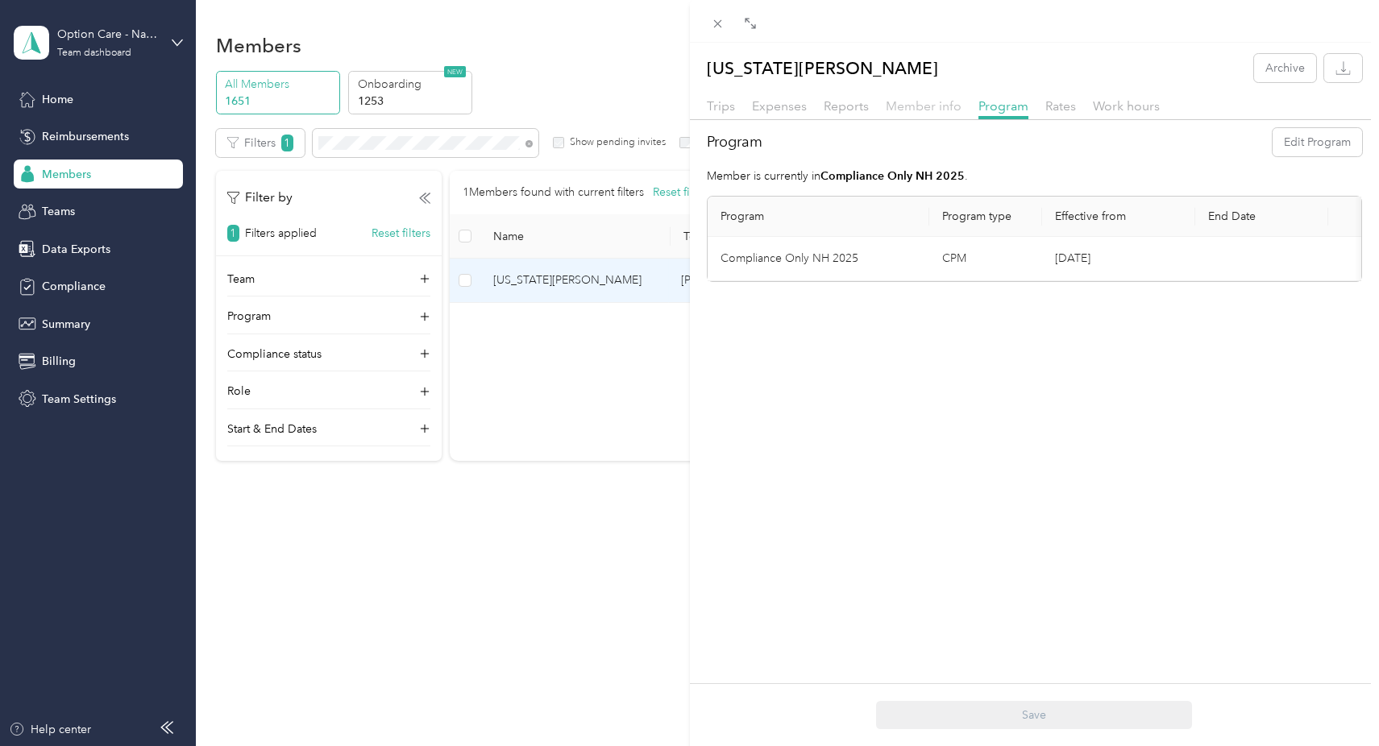
click at [922, 106] on span "Member info" at bounding box center [924, 105] width 76 height 15
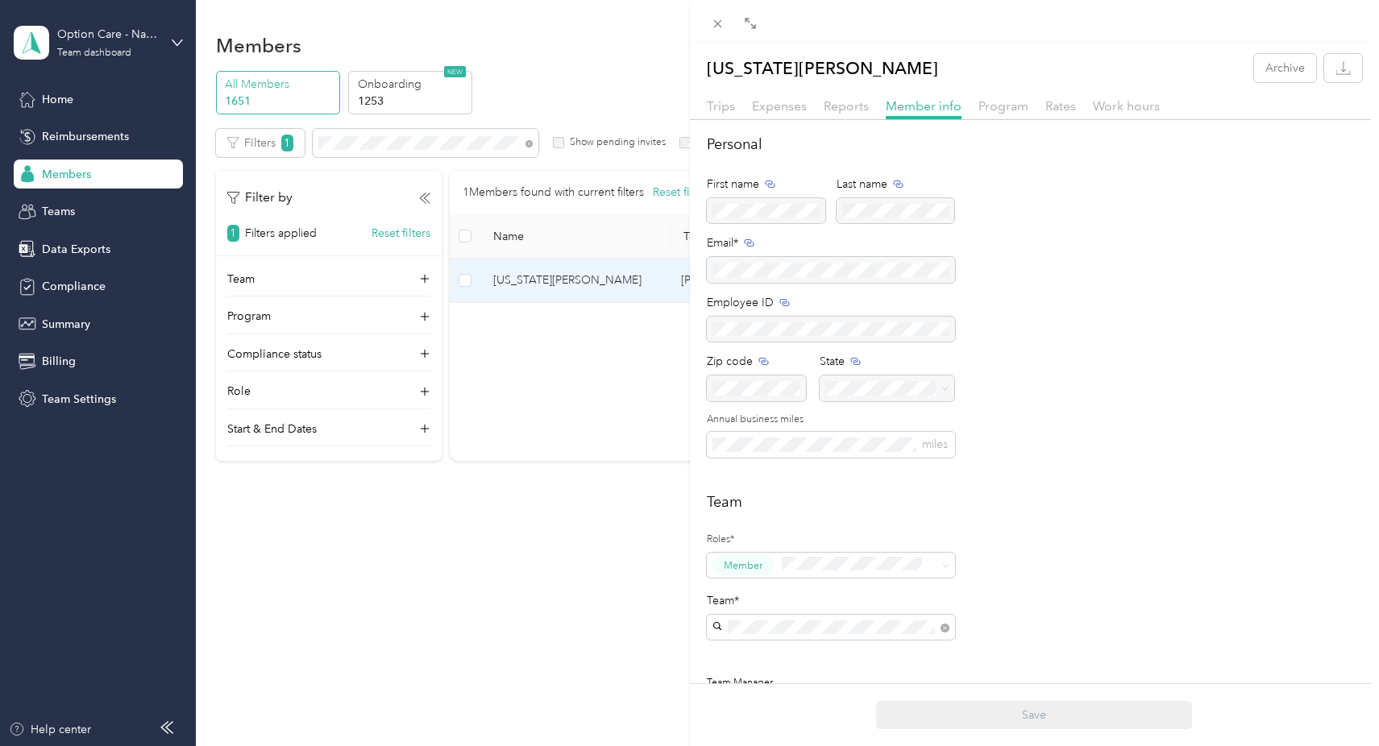
click at [1103, 284] on div "Personal First name Last name Email* Employee ID Zip code State Annual business…" at bounding box center [1035, 305] width 656 height 343
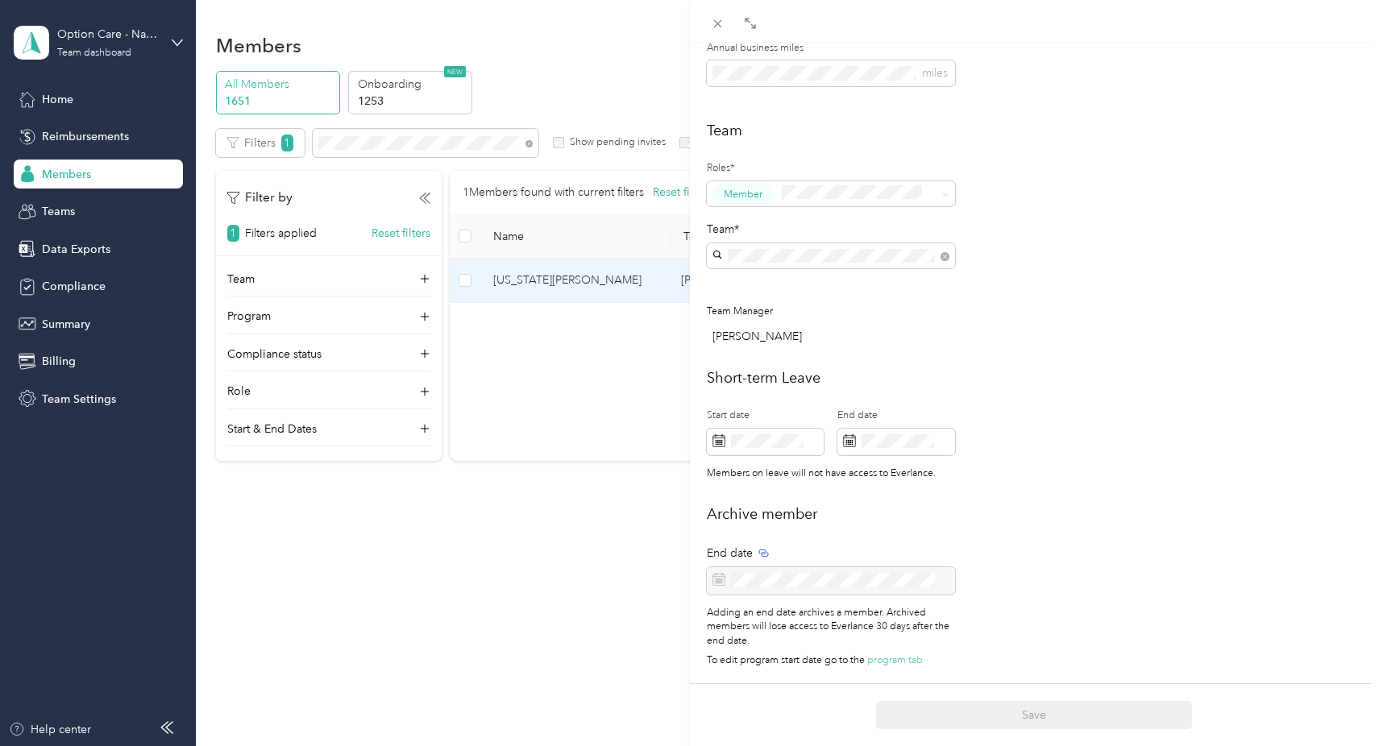
scroll to position [142, 0]
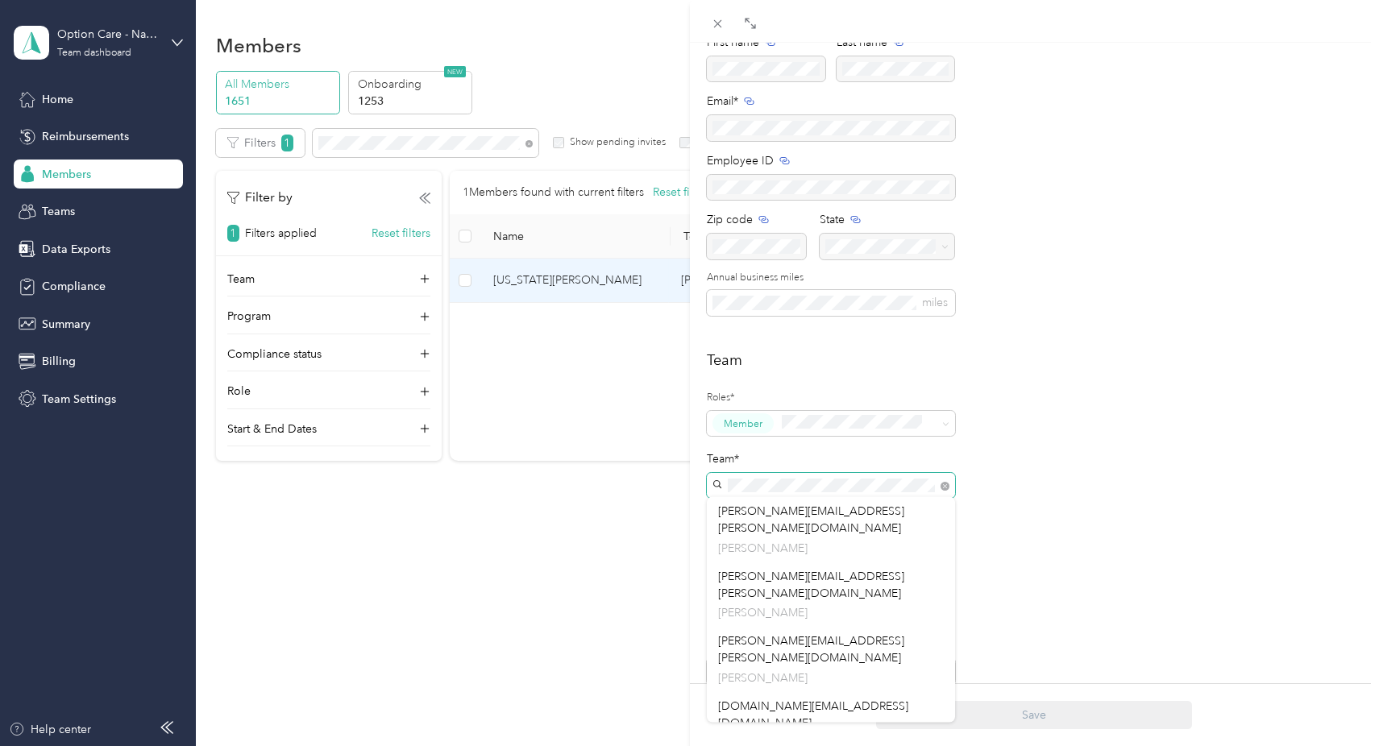
click at [676, 476] on div "Virginia Rayfield Archive Trips Expenses Reports Member info Program Rates Work…" at bounding box center [689, 373] width 1379 height 746
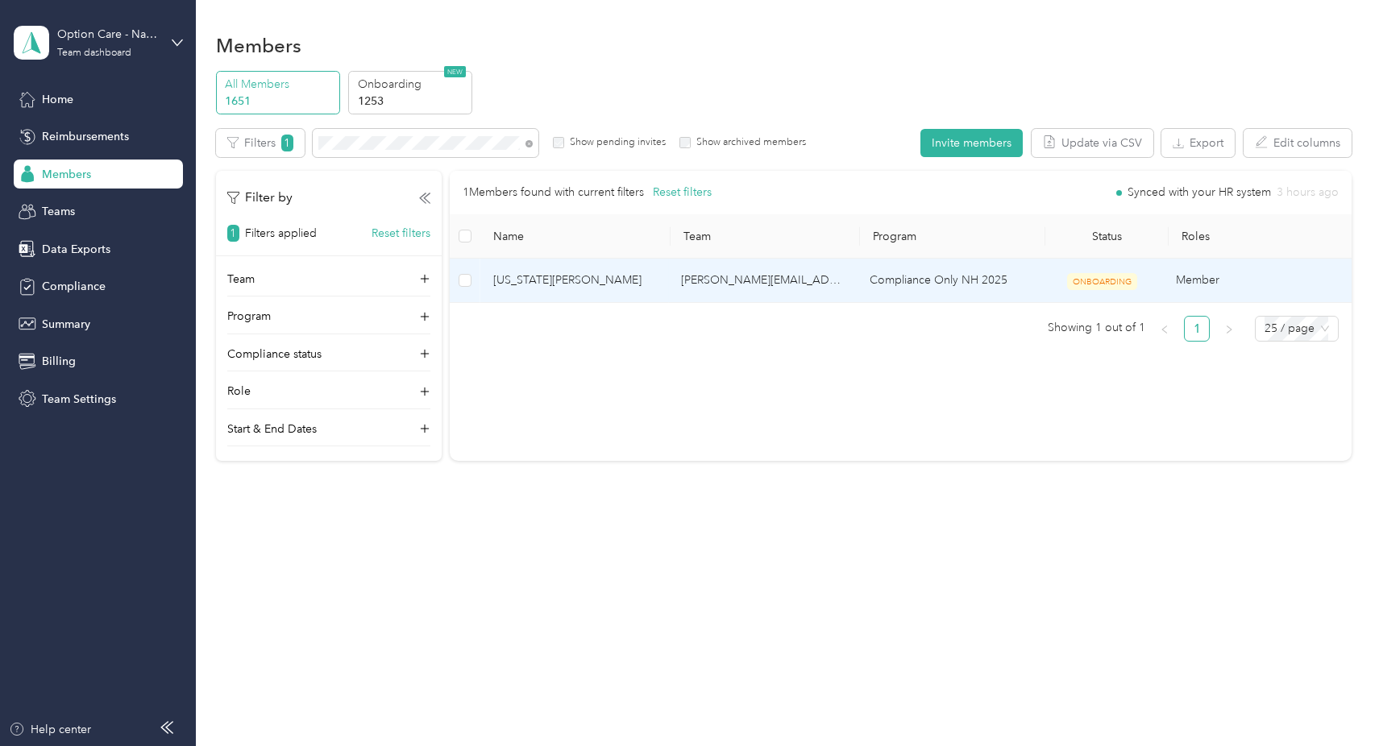
click at [546, 277] on span "Virginia Rayfield" at bounding box center [574, 281] width 163 height 18
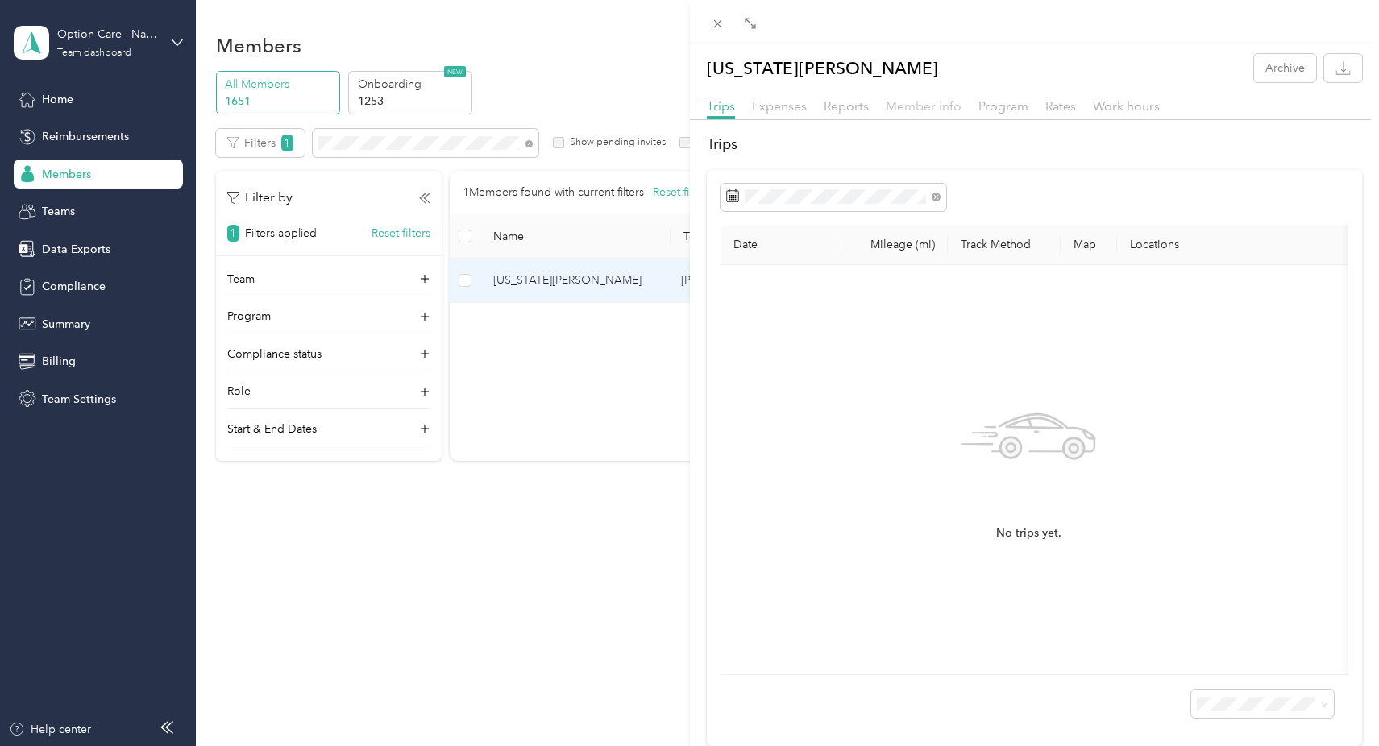
click at [926, 103] on span "Member info" at bounding box center [924, 105] width 76 height 15
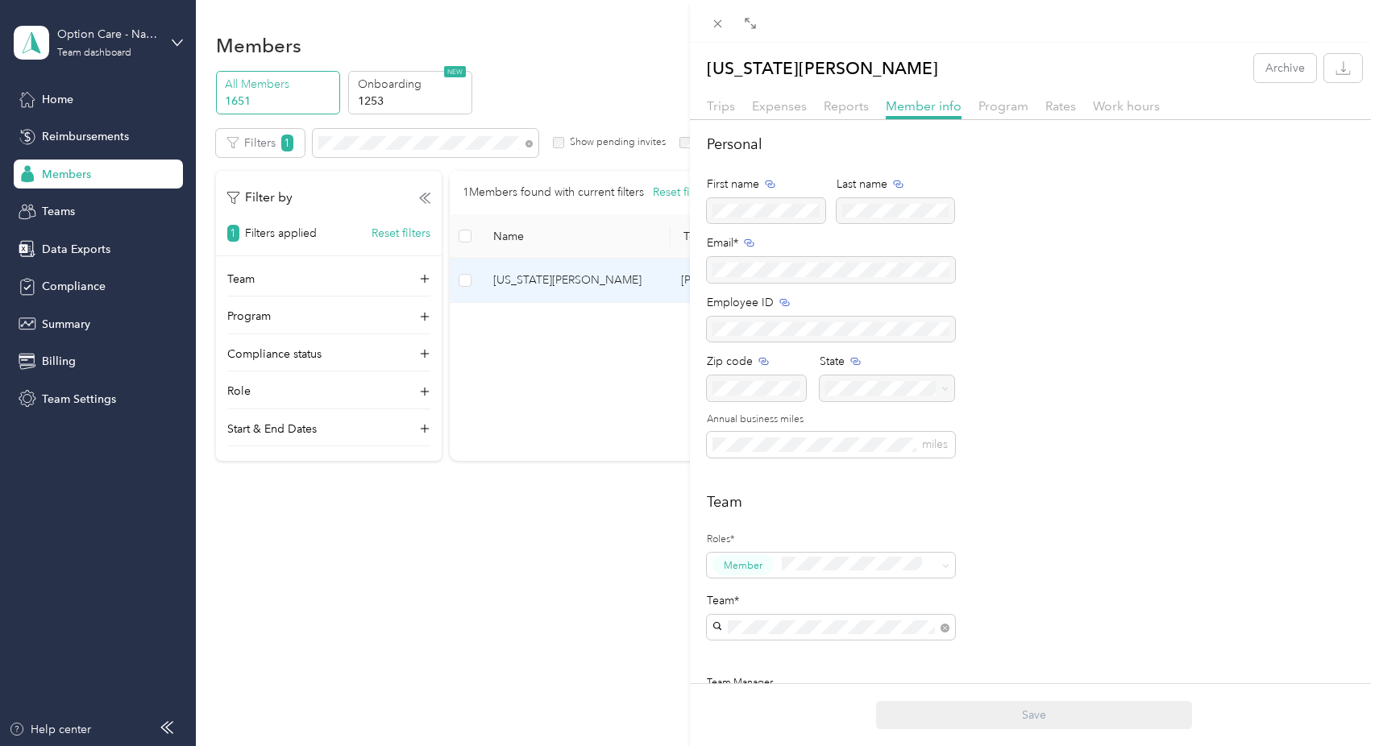
click at [1162, 334] on div "Personal First name Last name Email* Employee ID Zip code State Annual business…" at bounding box center [1035, 305] width 656 height 343
drag, startPoint x: 904, startPoint y: 270, endPoint x: 656, endPoint y: 258, distance: 248.5
click at [656, 258] on div "Virginia Rayfield Archive Trips Expenses Reports Member info Program Rates Work…" at bounding box center [689, 373] width 1379 height 746
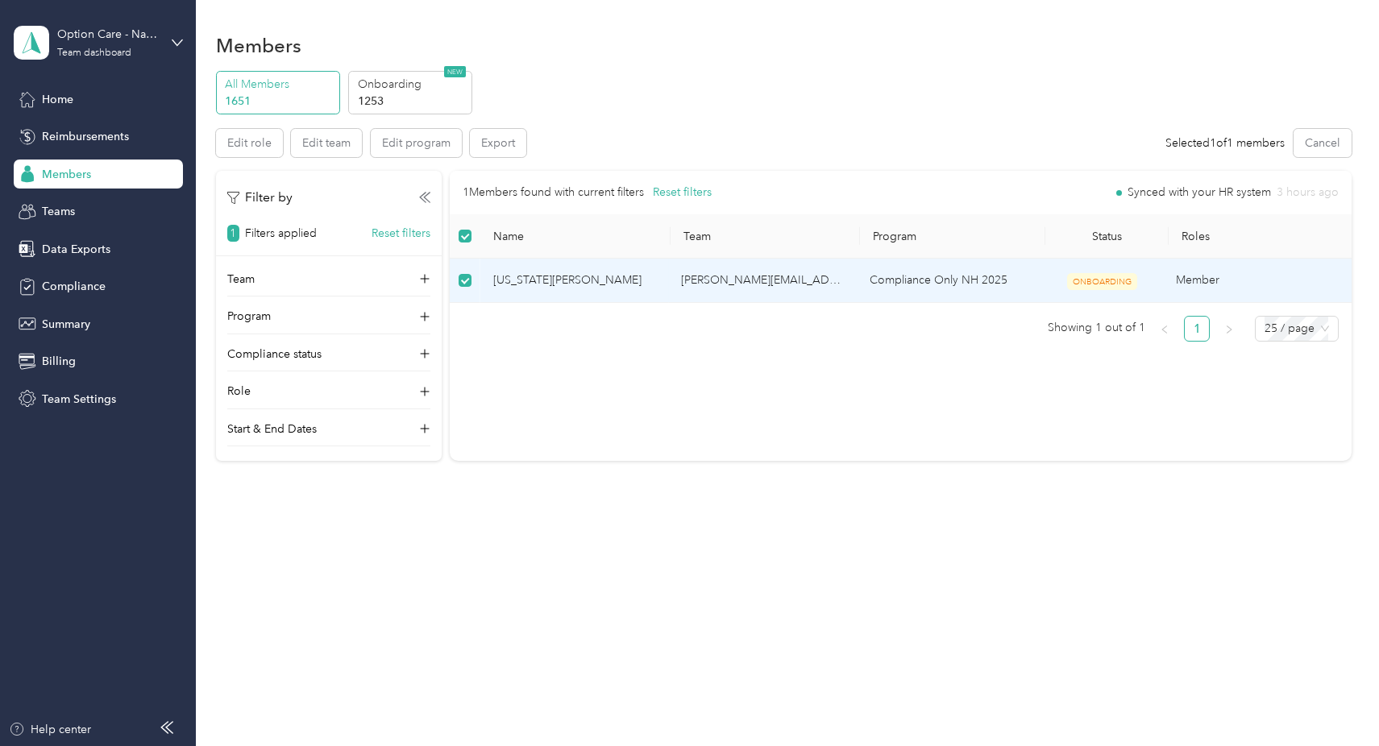
click at [724, 265] on td "kerri.cline@navenhealth.com" at bounding box center [762, 281] width 189 height 44
click at [528, 280] on span "Virginia Rayfield" at bounding box center [574, 281] width 163 height 18
click at [584, 284] on span "Virginia Rayfield" at bounding box center [574, 281] width 163 height 18
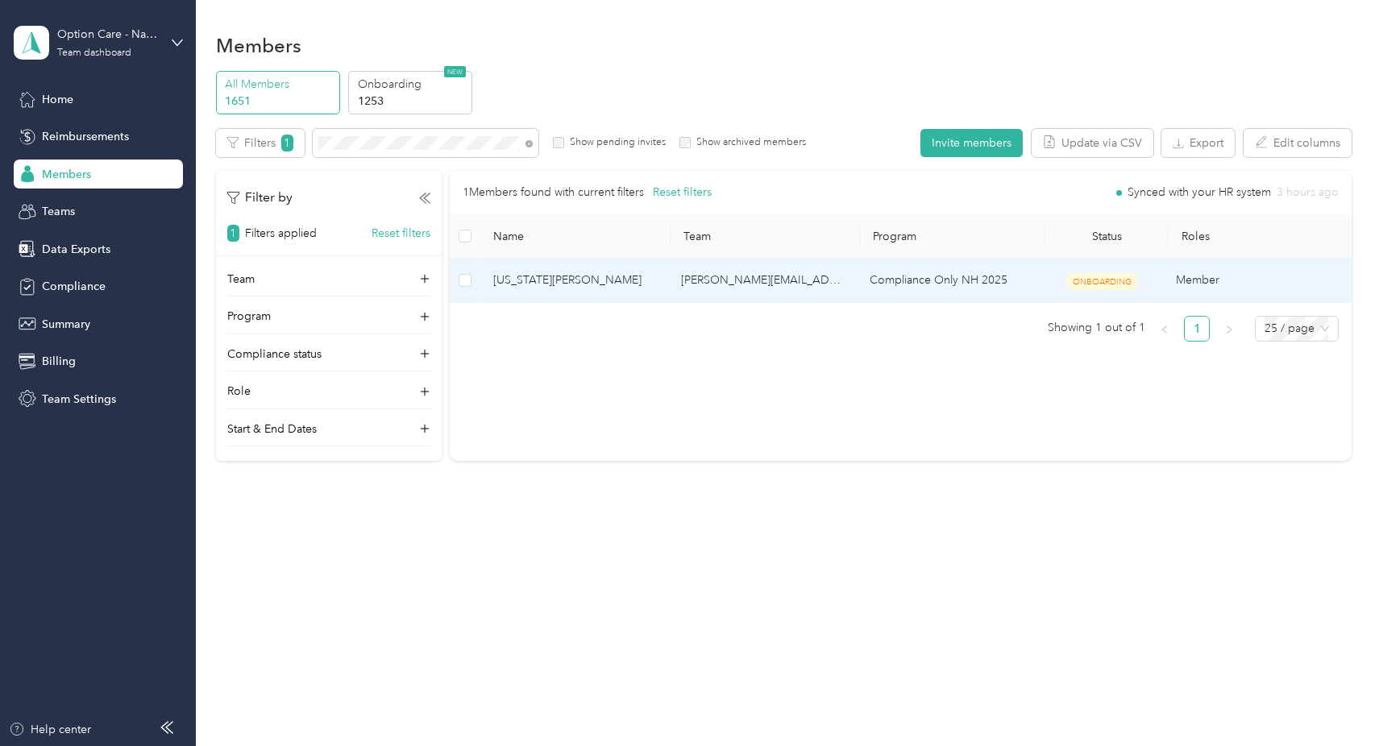
click at [544, 282] on span "Virginia Rayfield" at bounding box center [574, 281] width 163 height 18
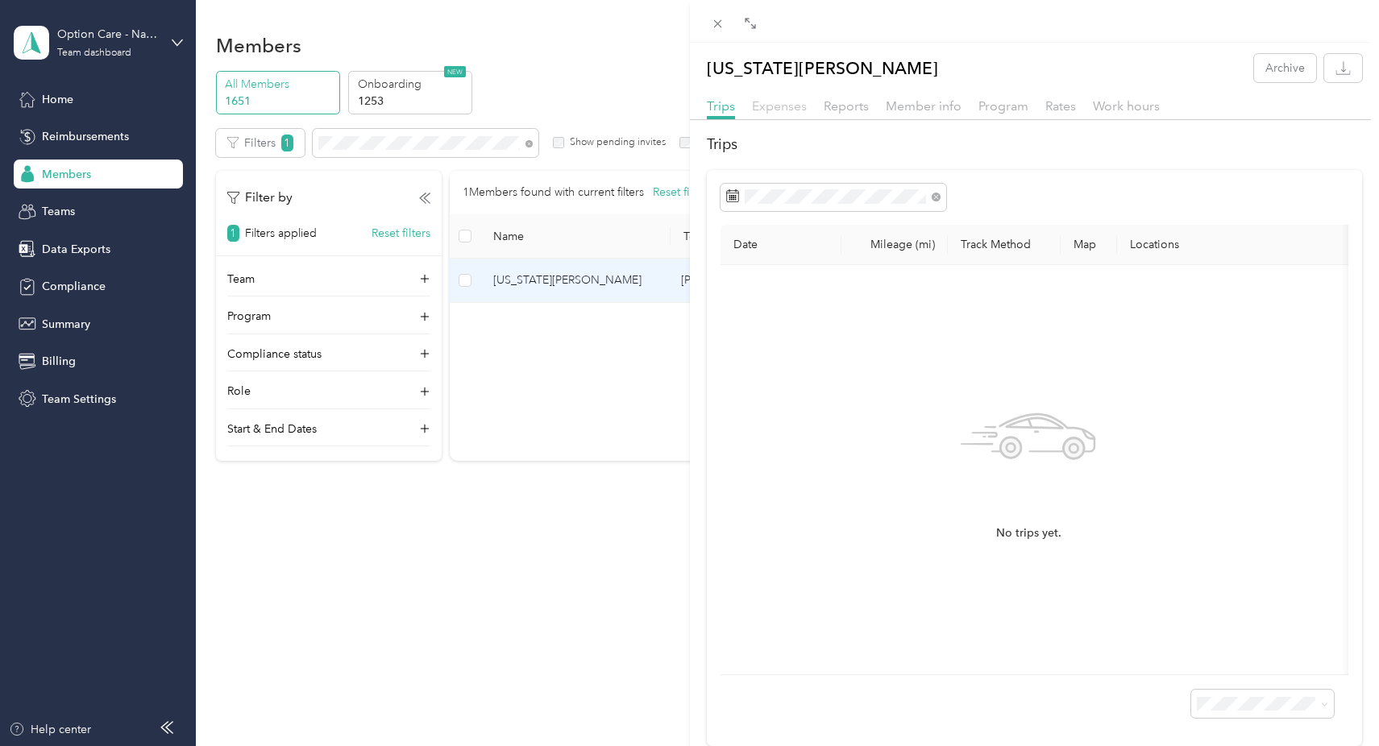
click at [778, 113] on span "Expenses" at bounding box center [779, 105] width 55 height 15
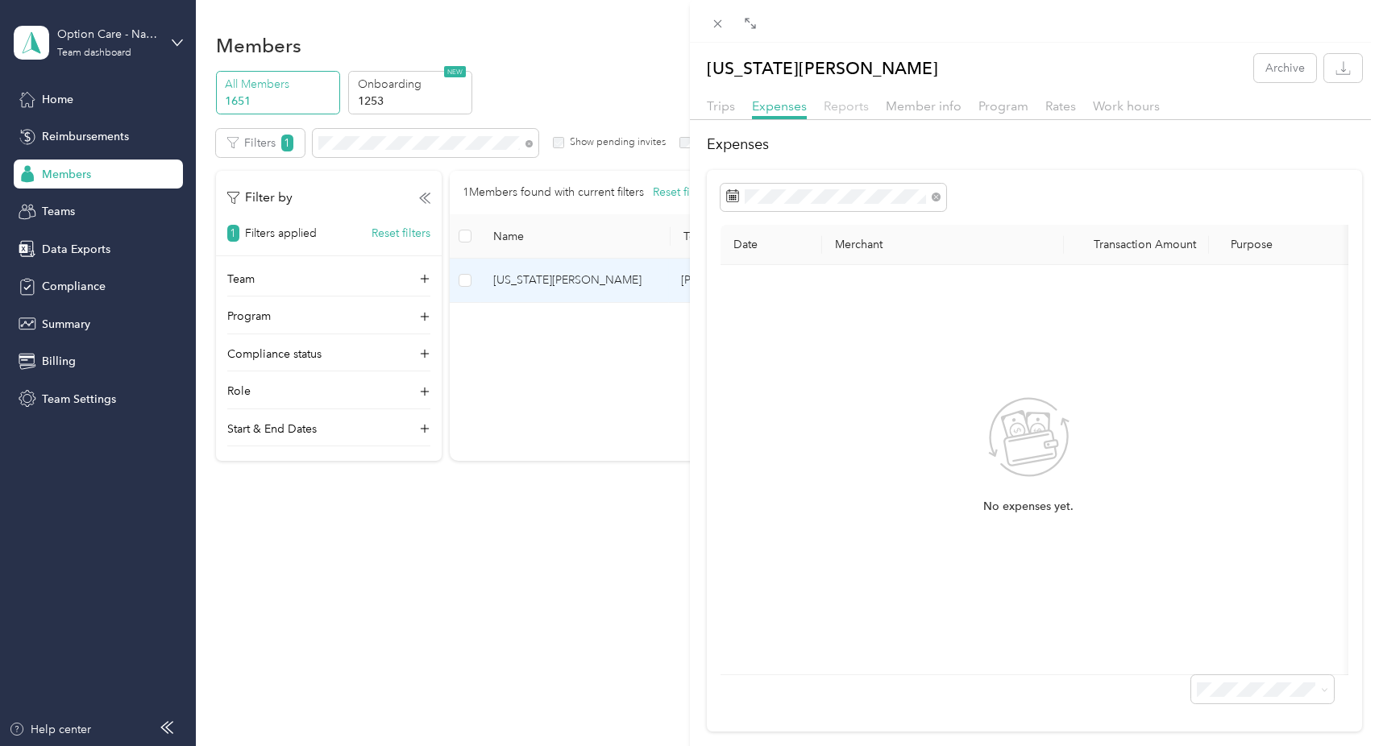
click at [858, 106] on span "Reports" at bounding box center [845, 105] width 45 height 15
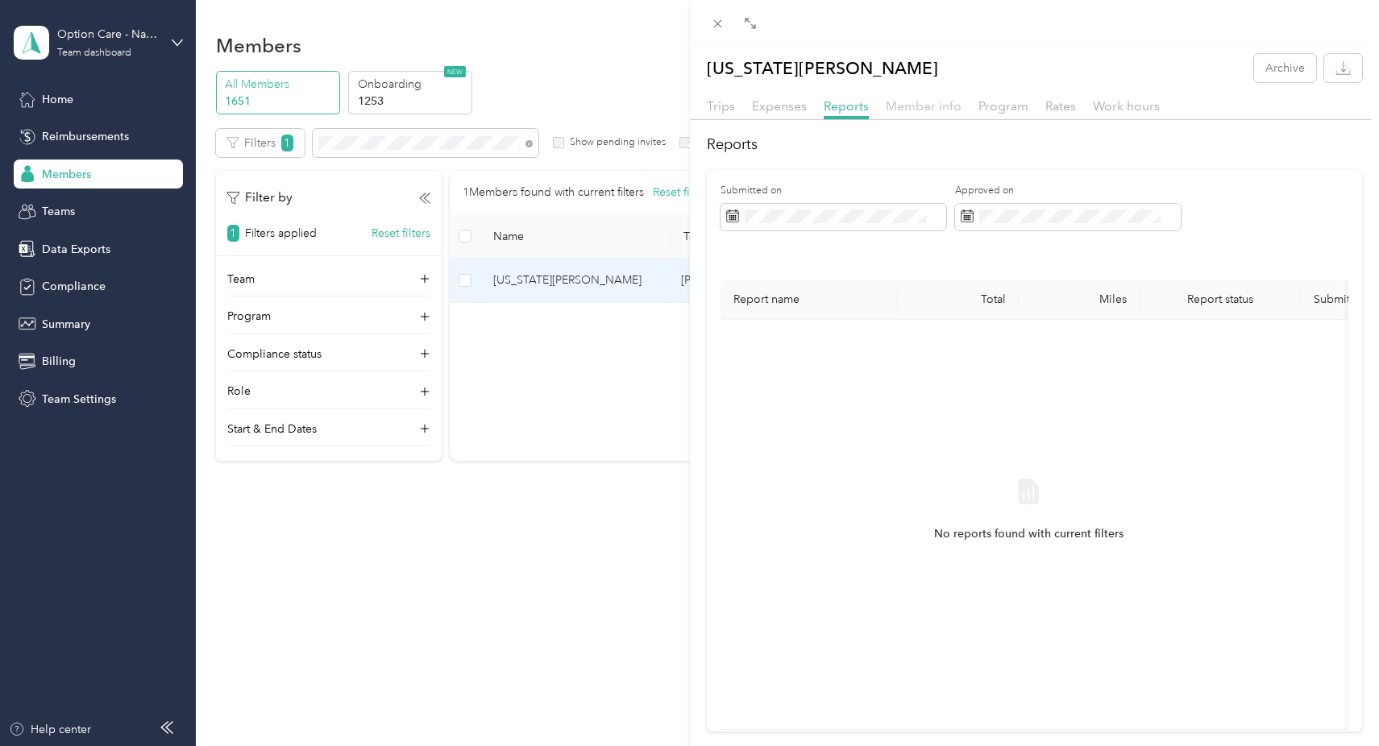
click at [915, 108] on span "Member info" at bounding box center [924, 105] width 76 height 15
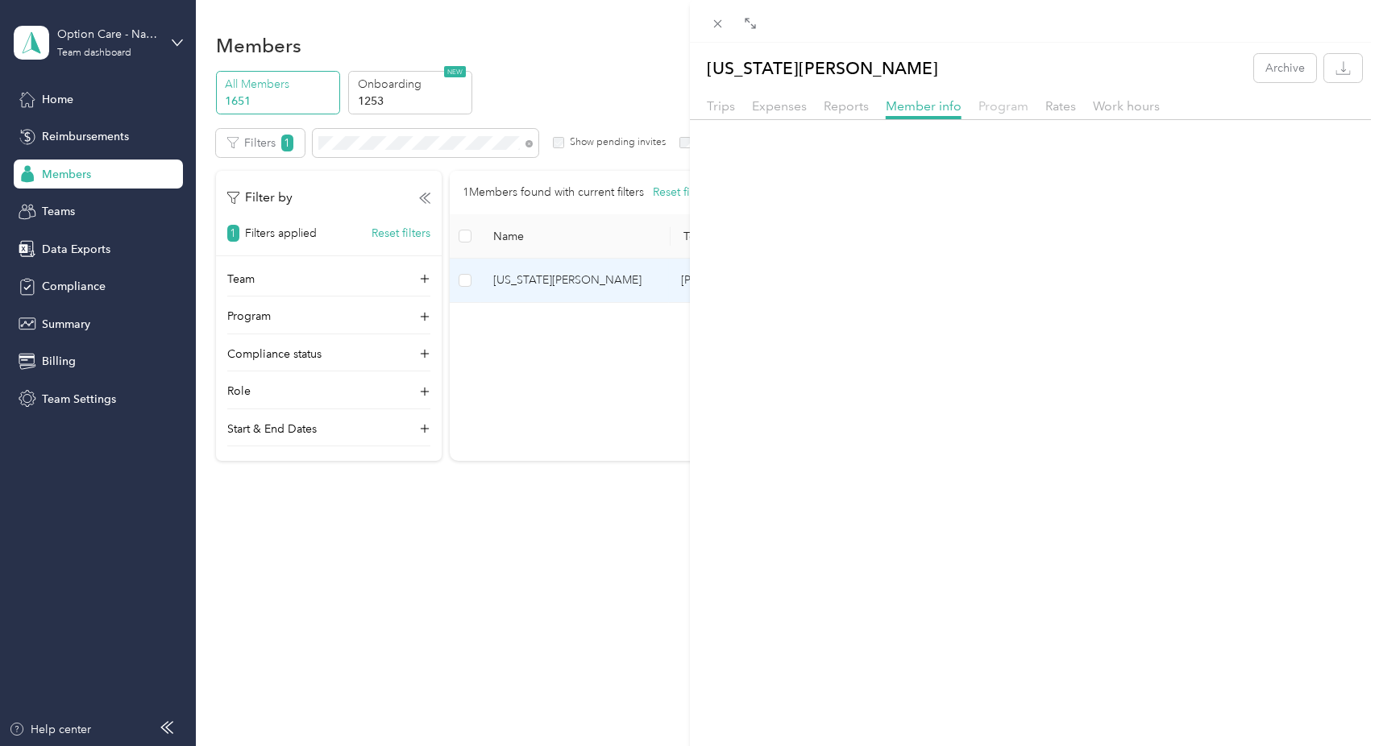
click at [988, 110] on span "Program" at bounding box center [1003, 105] width 50 height 15
click at [1054, 110] on span "Rates" at bounding box center [1060, 105] width 31 height 15
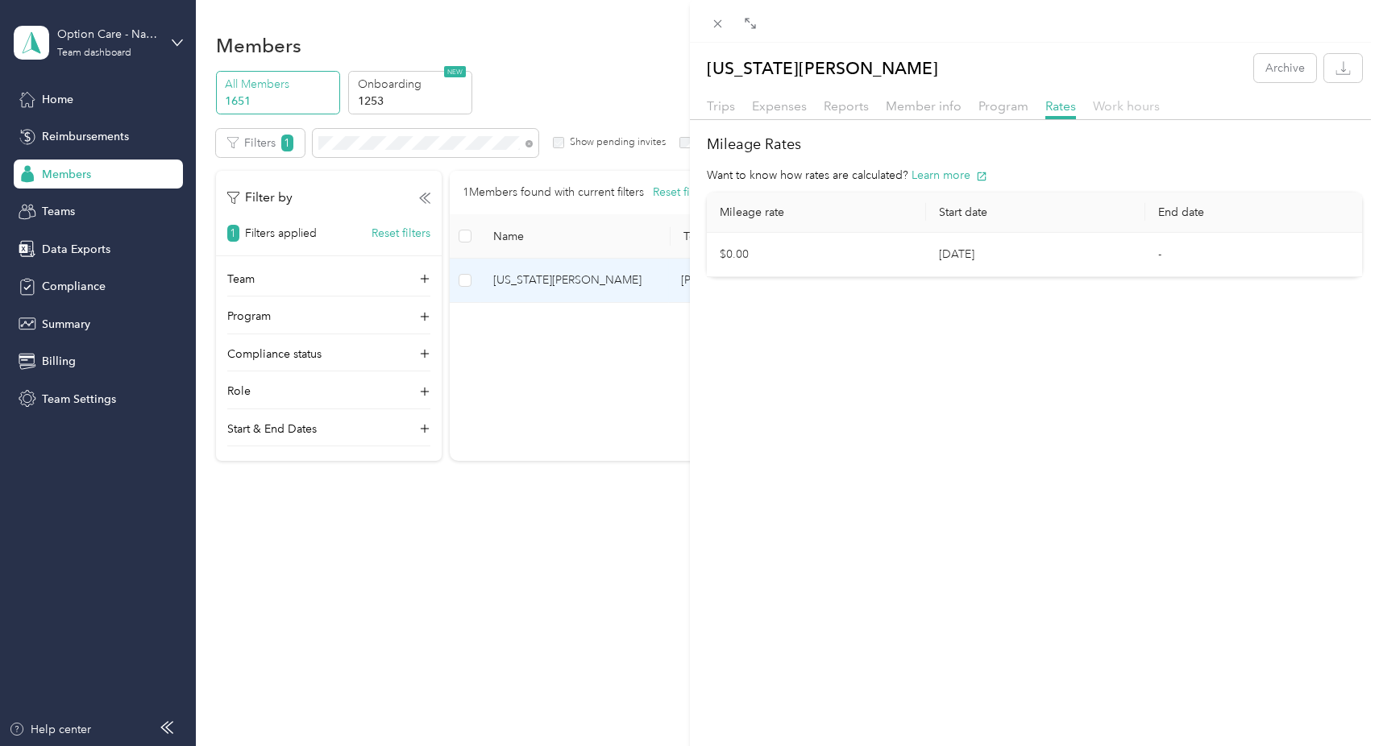
click at [1127, 102] on span "Work hours" at bounding box center [1126, 105] width 67 height 15
click at [1279, 68] on button "Archive" at bounding box center [1285, 68] width 62 height 28
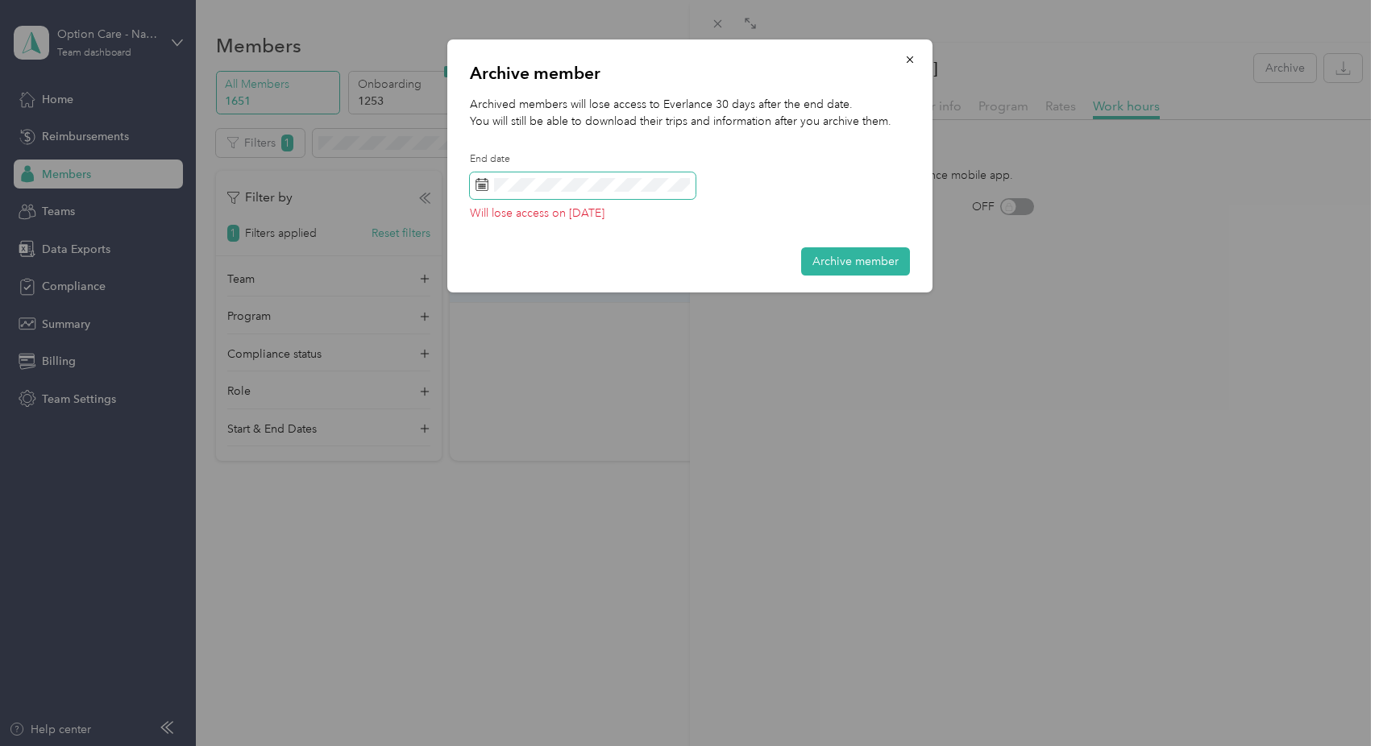
click at [477, 191] on span at bounding box center [481, 186] width 13 height 16
click at [484, 179] on icon at bounding box center [484, 179] width 1 height 2
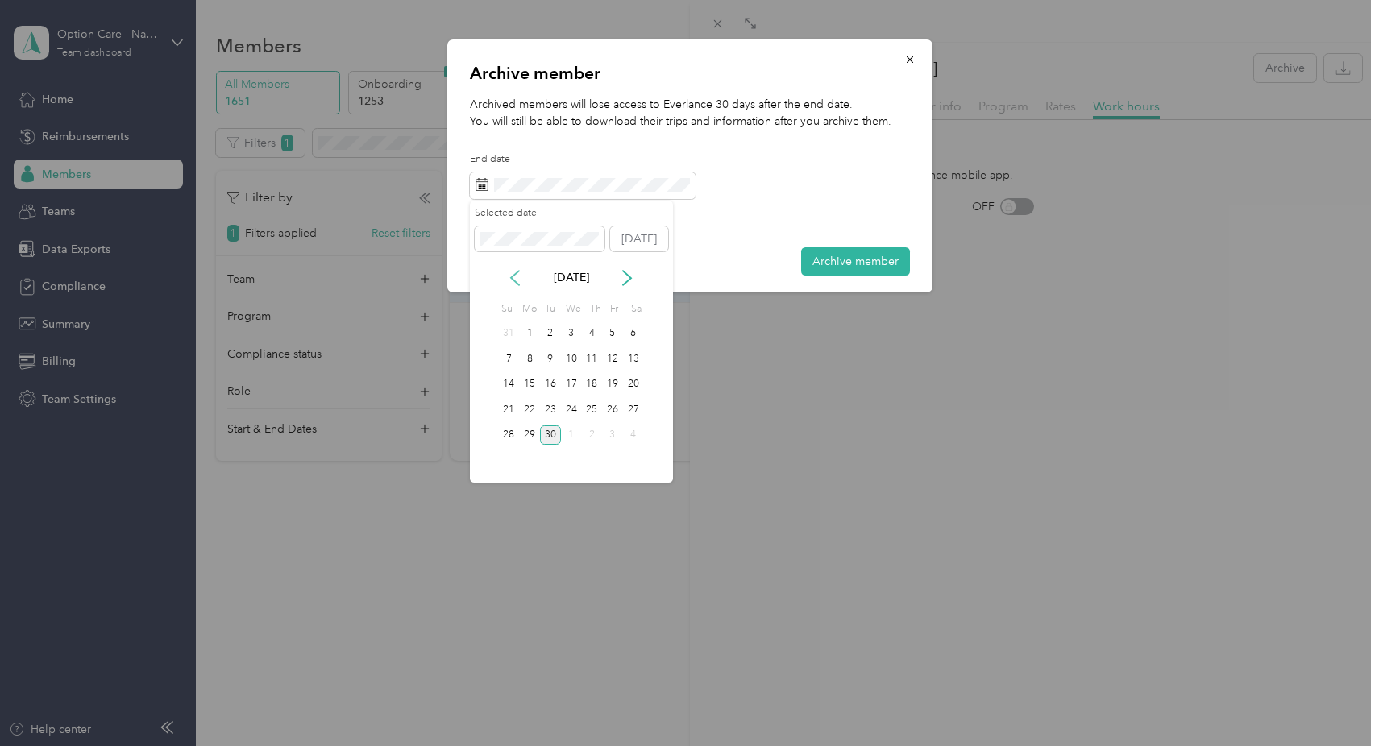
click at [512, 276] on icon at bounding box center [515, 278] width 8 height 15
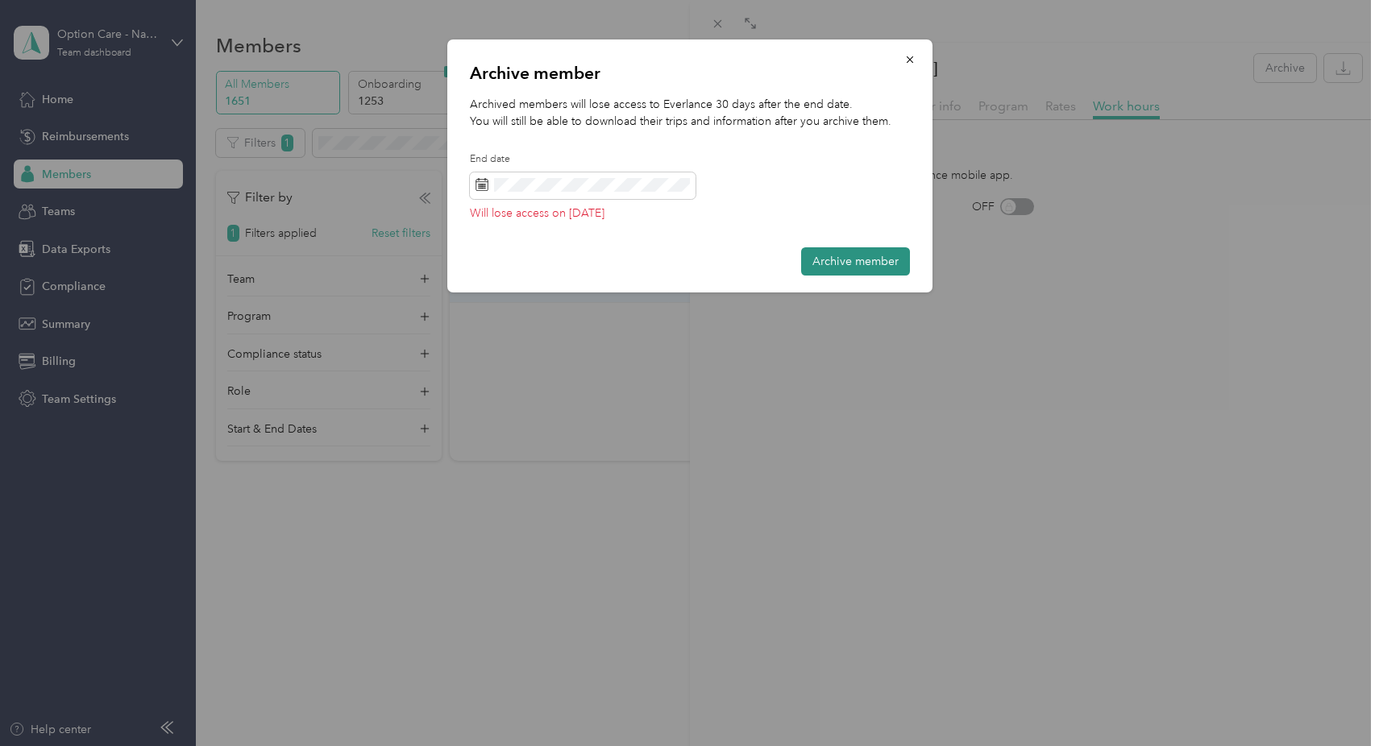
click at [865, 259] on button "Archive member" at bounding box center [855, 261] width 109 height 28
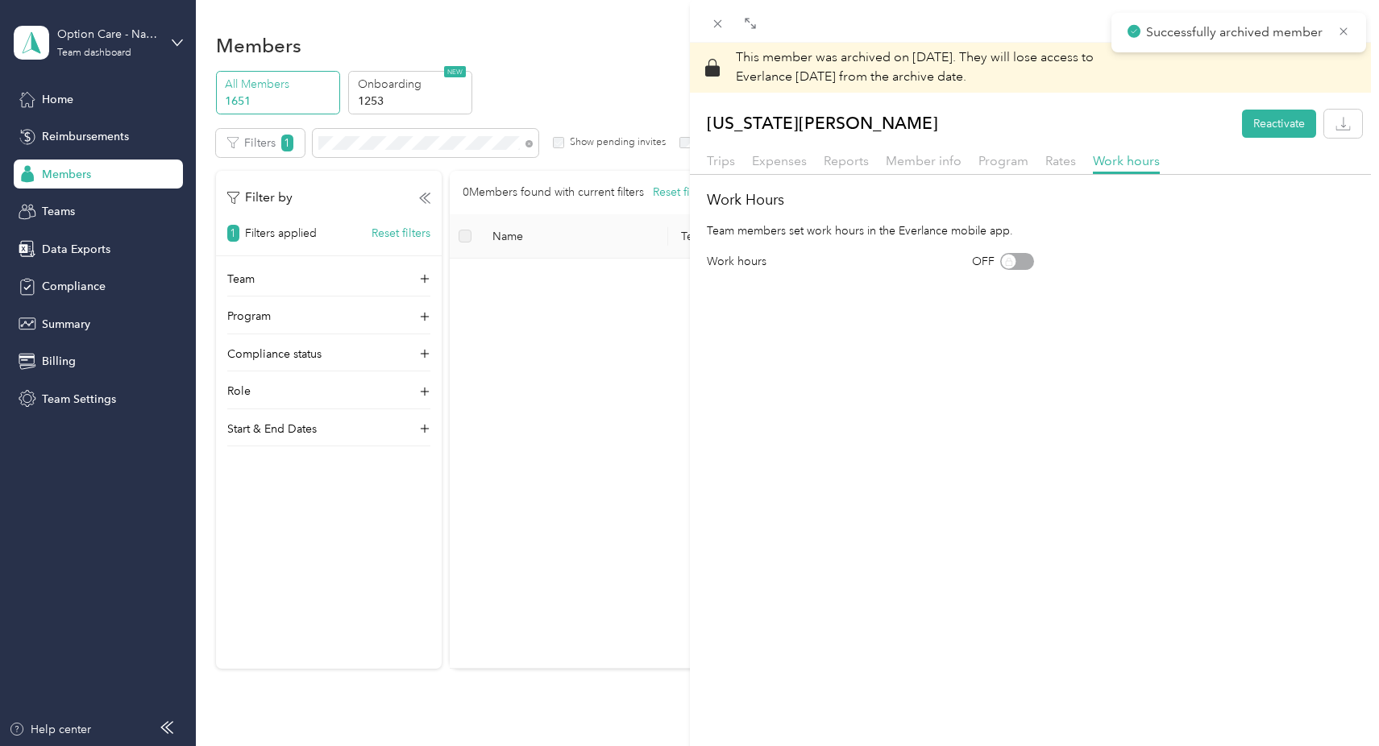
click at [574, 468] on div "This member was archived on September 30, 2025 . They will lose access to Everl…" at bounding box center [689, 373] width 1379 height 746
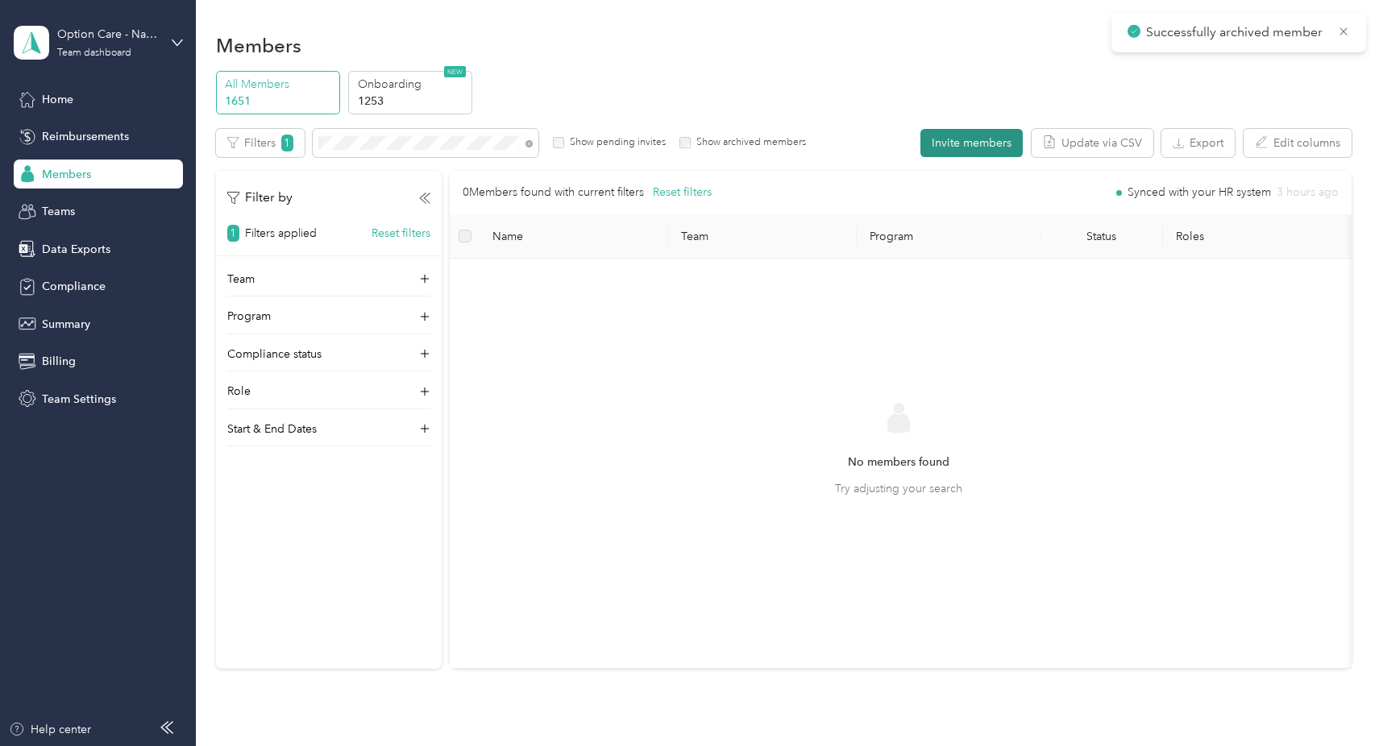
click at [966, 150] on button "Invite members" at bounding box center [971, 143] width 102 height 28
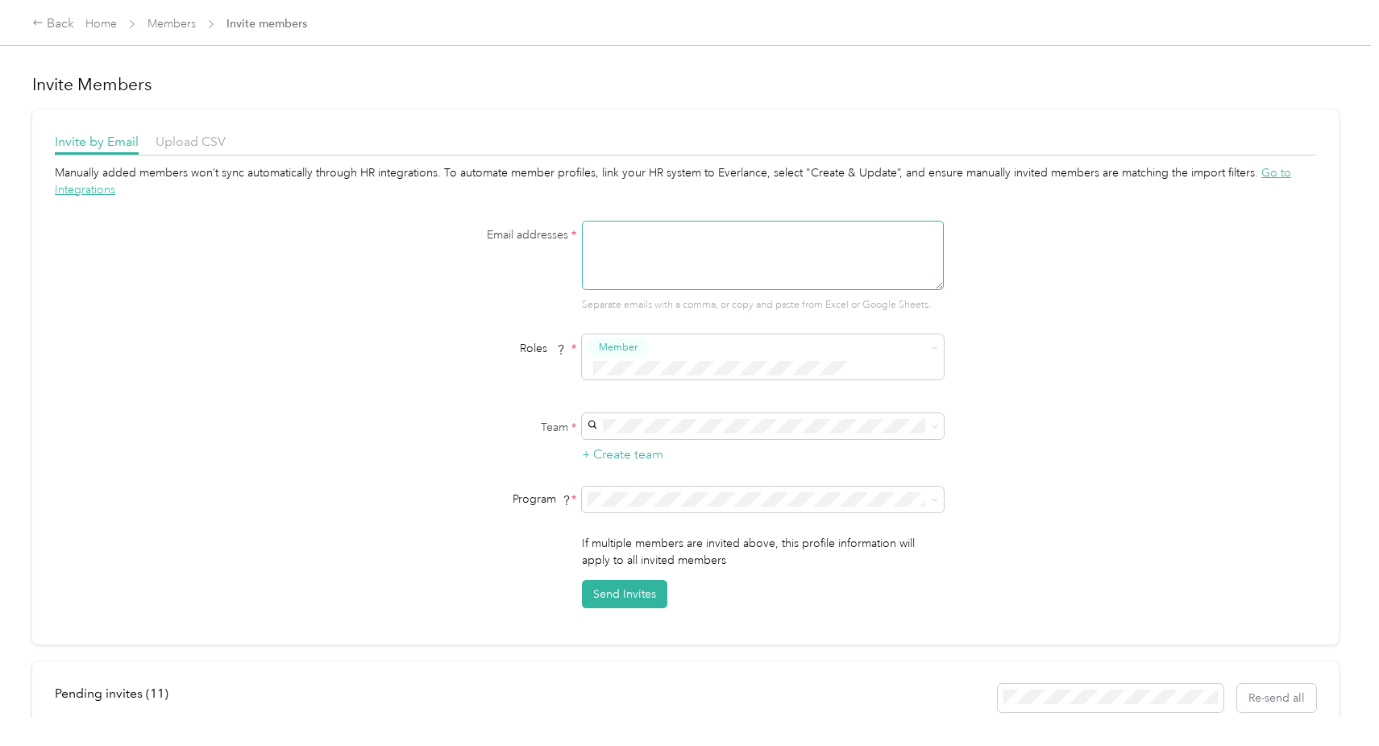
click at [662, 237] on textarea at bounding box center [763, 255] width 362 height 69
paste textarea "Virginia.Rayfield@navenhealth.com"
type textarea "Virginia.Rayfield@navenhealth.com"
click at [662, 439] on span "kerri.cline@navenhealth.com" at bounding box center [729, 443] width 276 height 31
click at [664, 561] on span "Compliance Only NH 2025 (CPM)" at bounding box center [677, 564] width 172 height 14
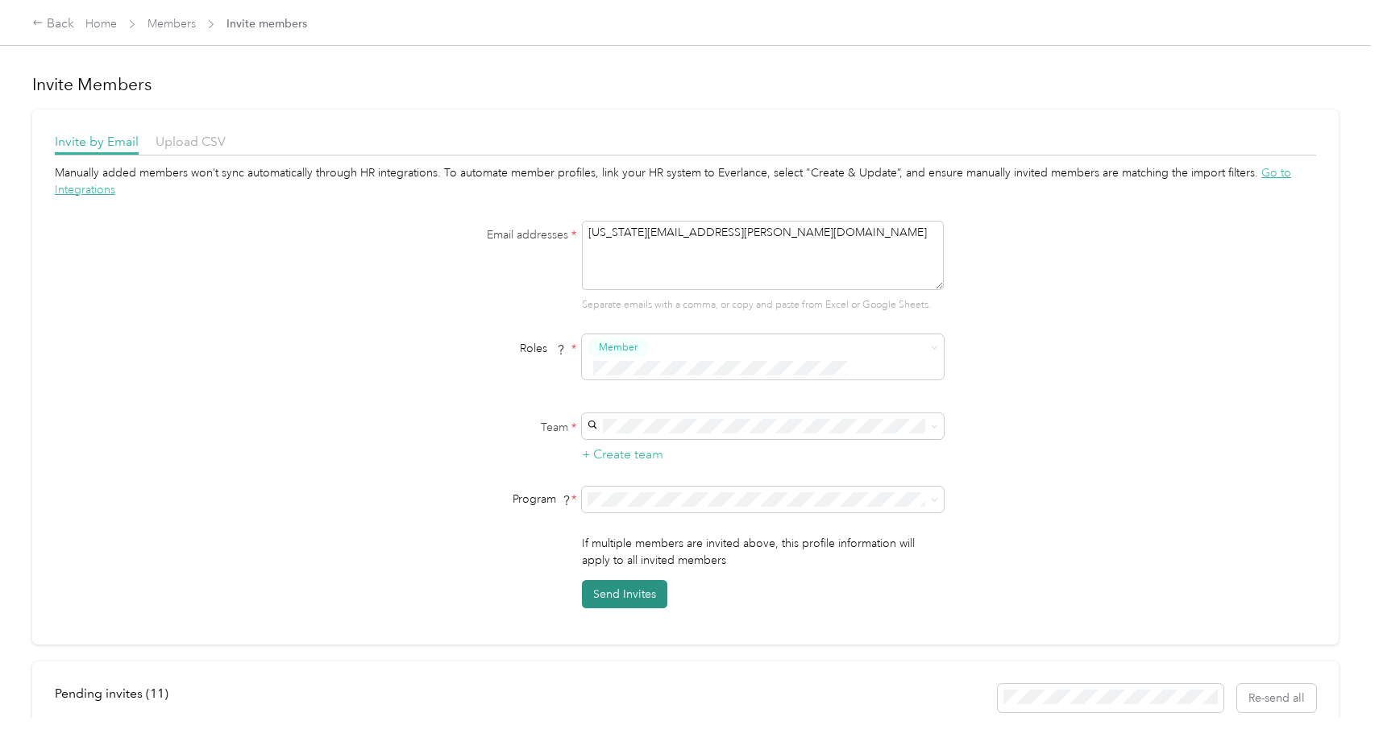
click at [622, 580] on button "Send Invites" at bounding box center [624, 594] width 85 height 28
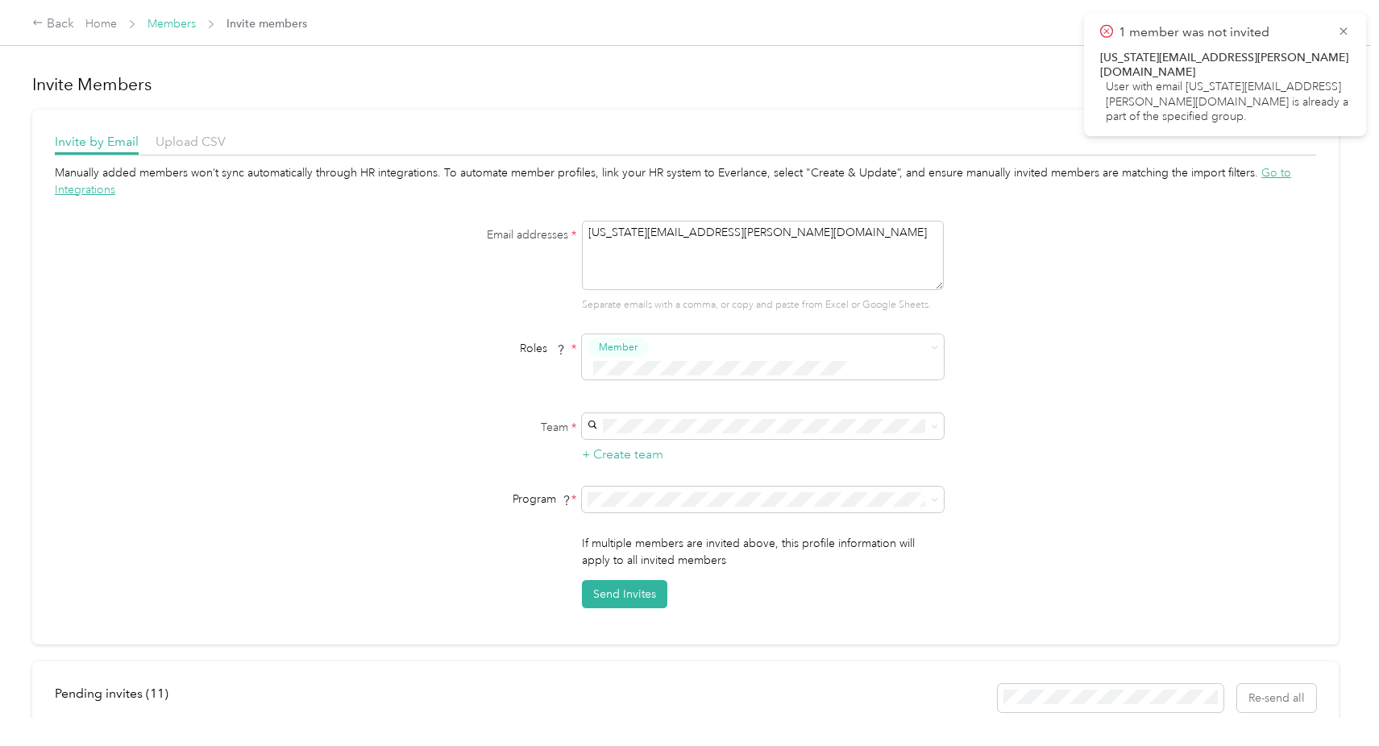
click at [165, 17] on link "Members" at bounding box center [171, 24] width 48 height 14
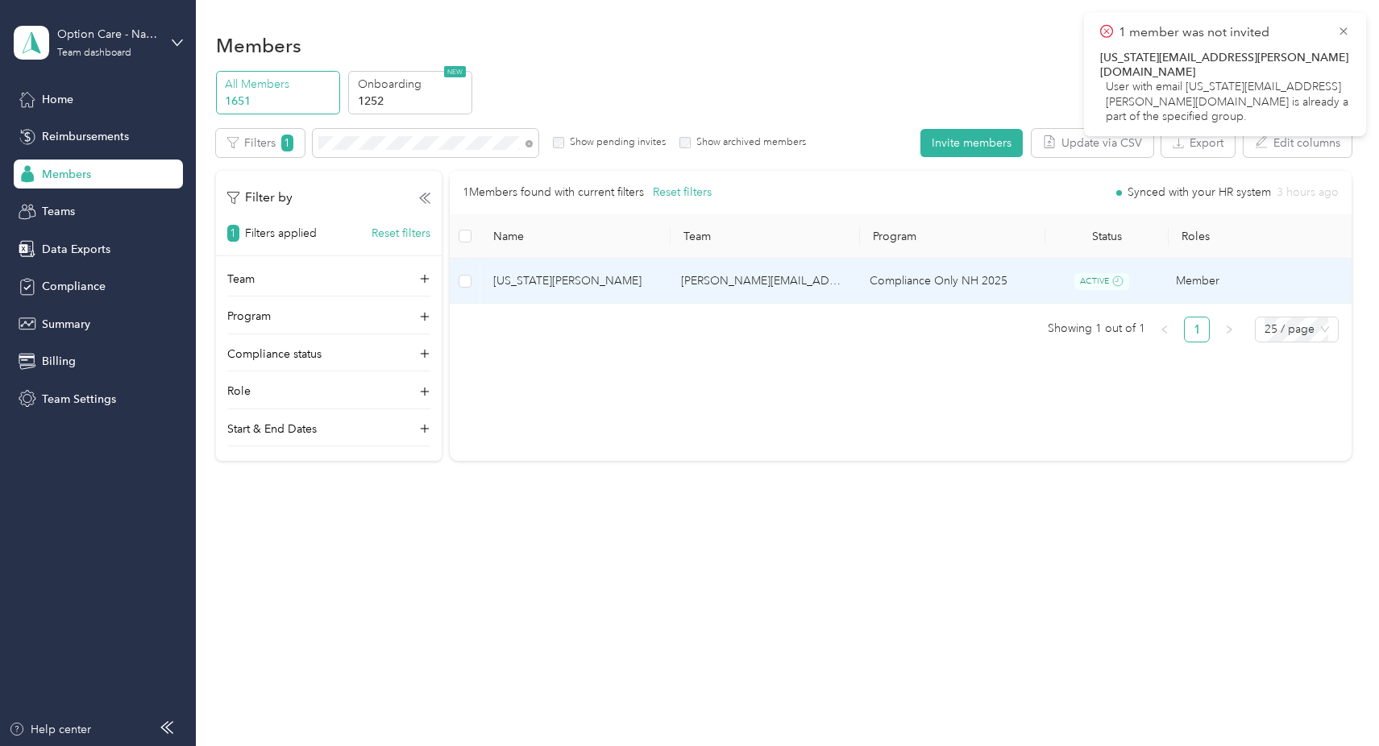
click at [508, 290] on td "Virginia Rayfield" at bounding box center [574, 281] width 189 height 45
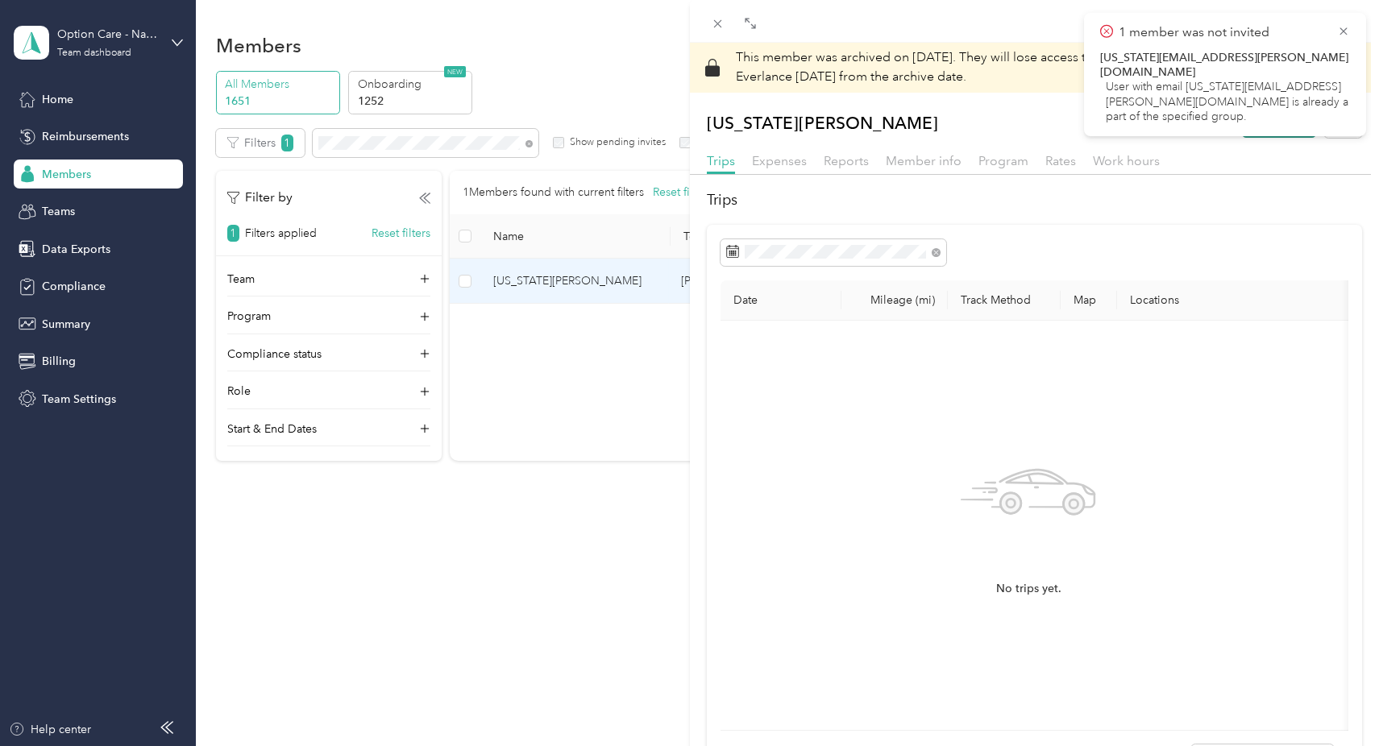
click at [1260, 128] on button "Reactivate" at bounding box center [1279, 124] width 74 height 28
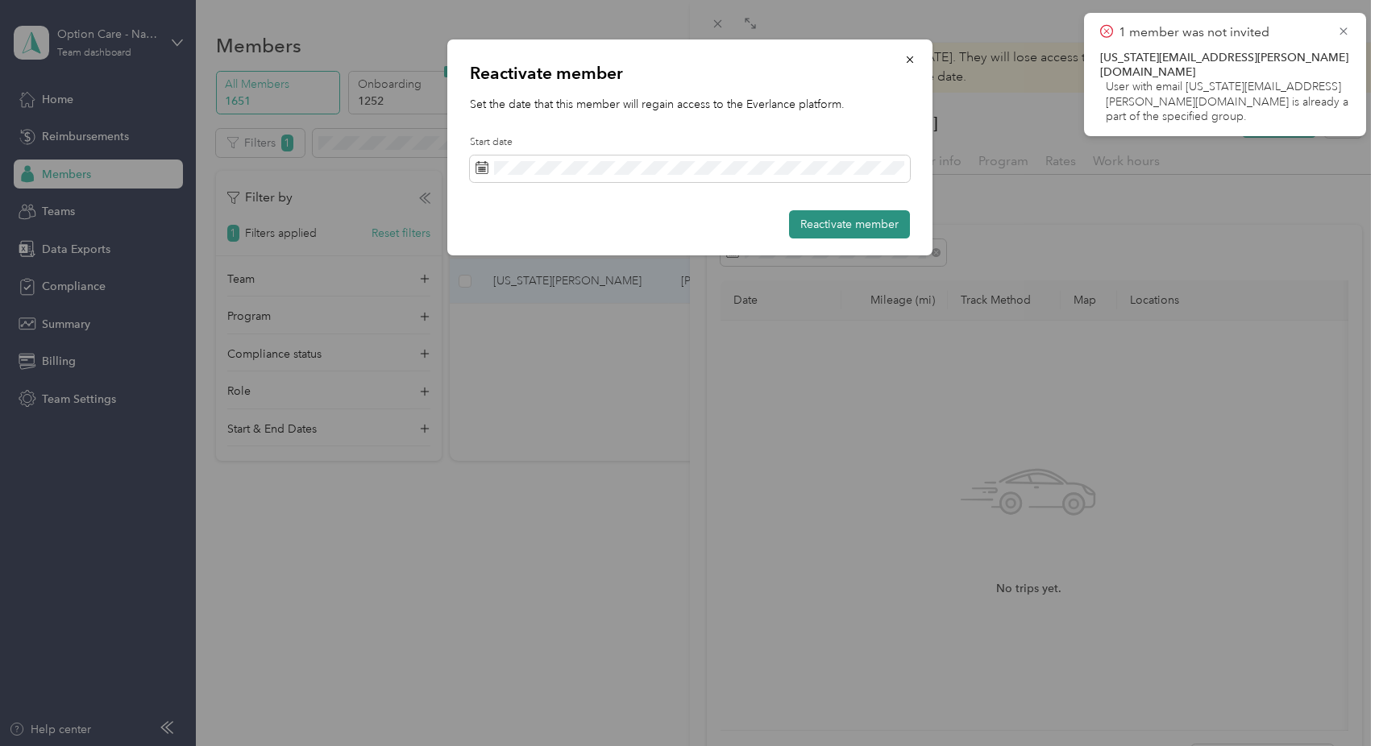
click at [840, 225] on button "Reactivate member" at bounding box center [849, 224] width 121 height 28
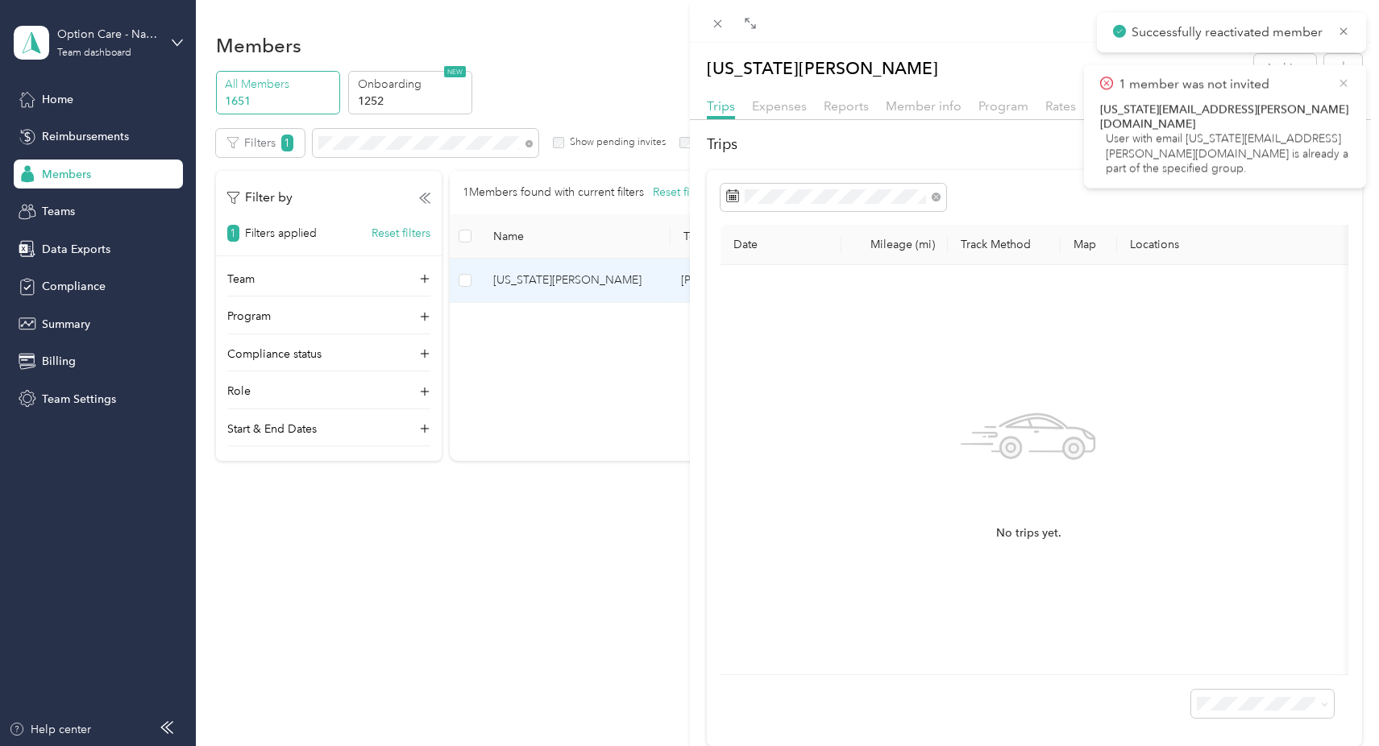
click at [1338, 83] on icon at bounding box center [1343, 83] width 13 height 15
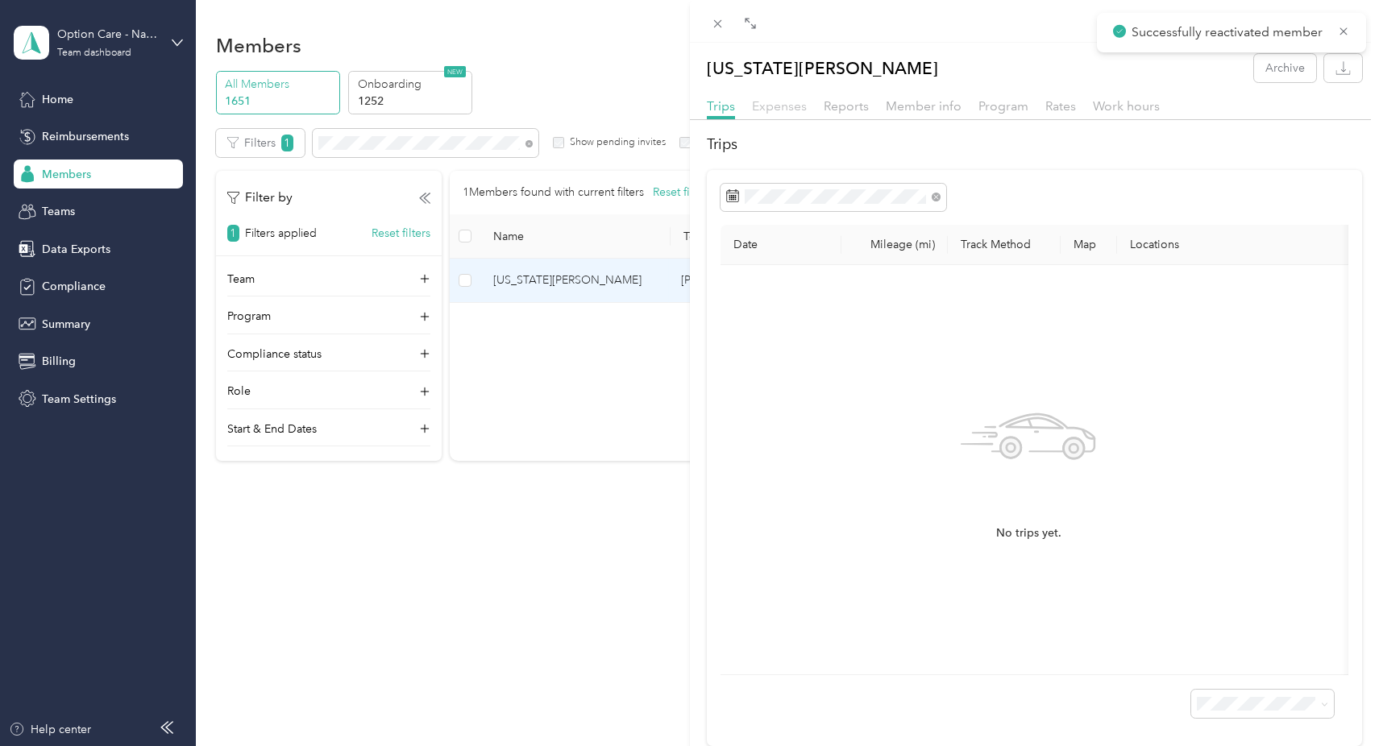
click at [782, 101] on span "Expenses" at bounding box center [779, 105] width 55 height 15
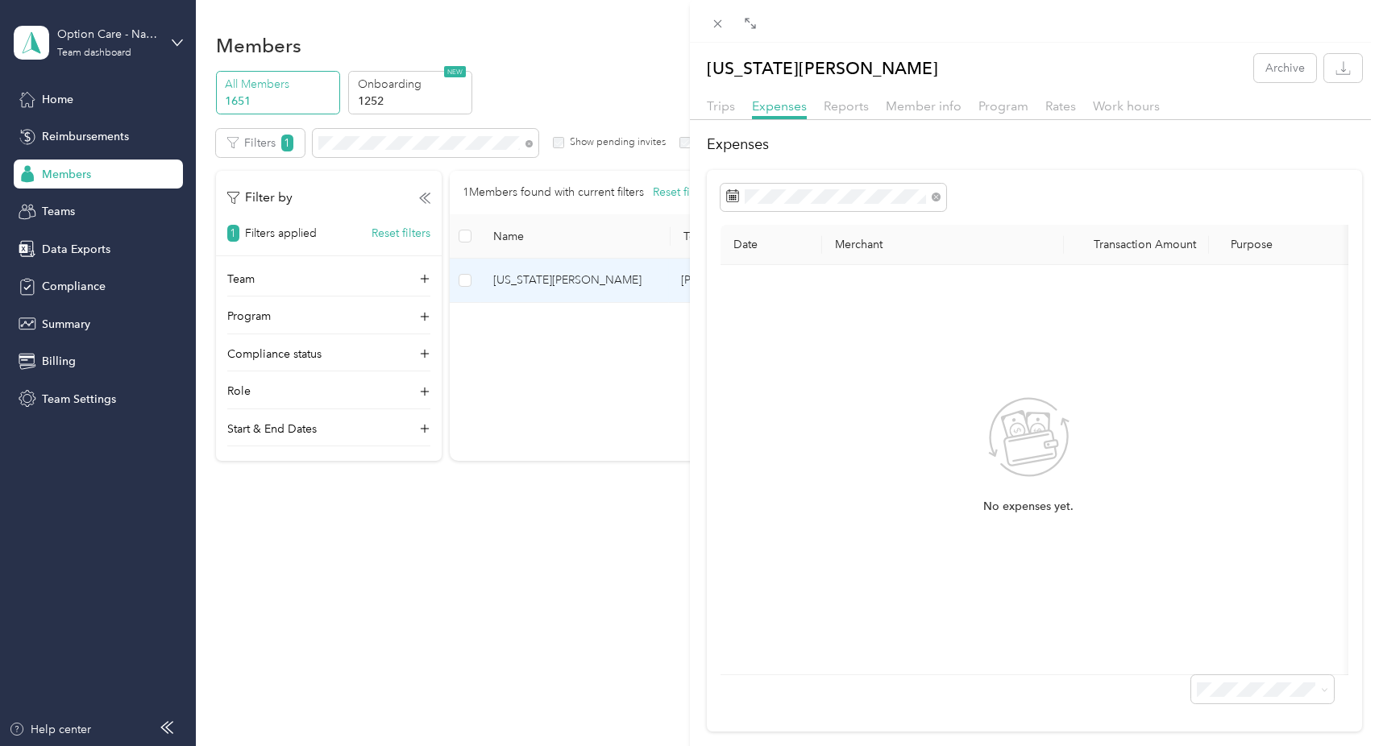
click at [841, 114] on div "Reports" at bounding box center [845, 107] width 45 height 20
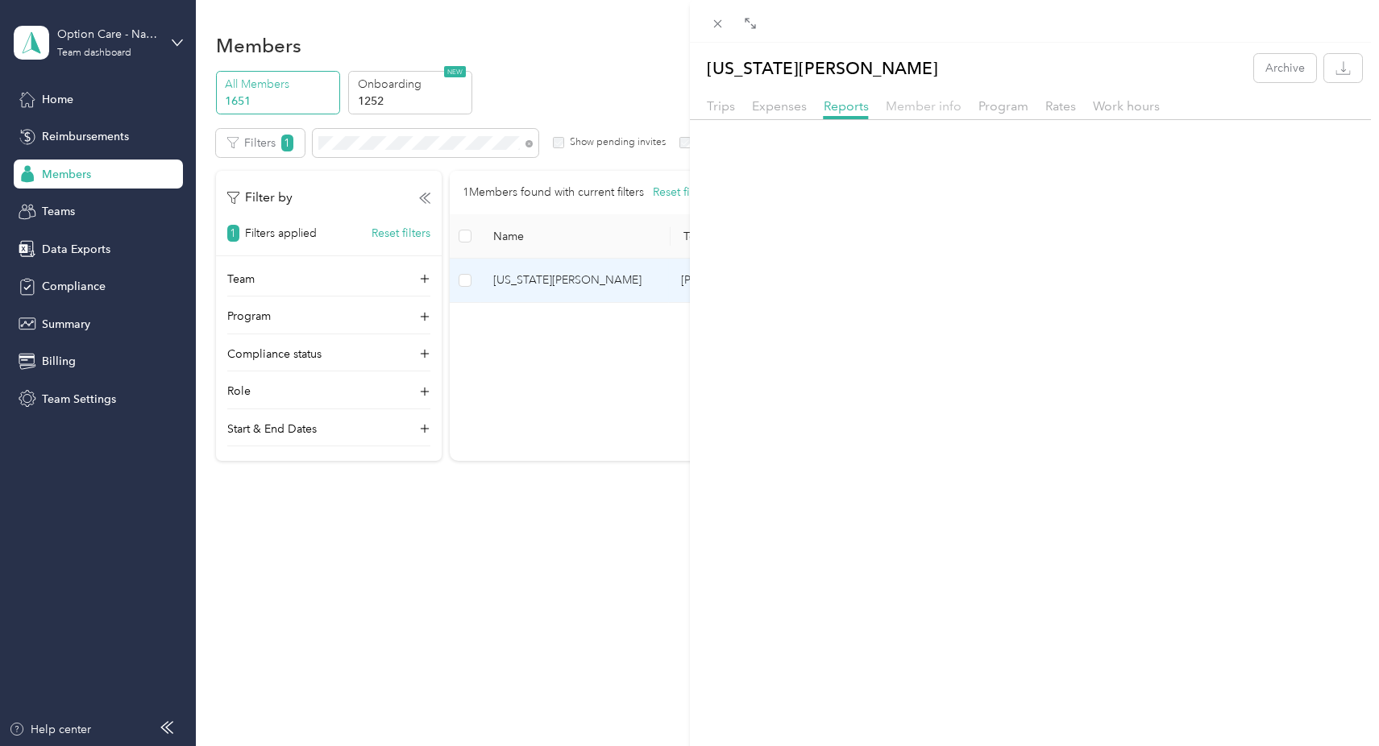
click at [910, 104] on span "Member info" at bounding box center [924, 105] width 76 height 15
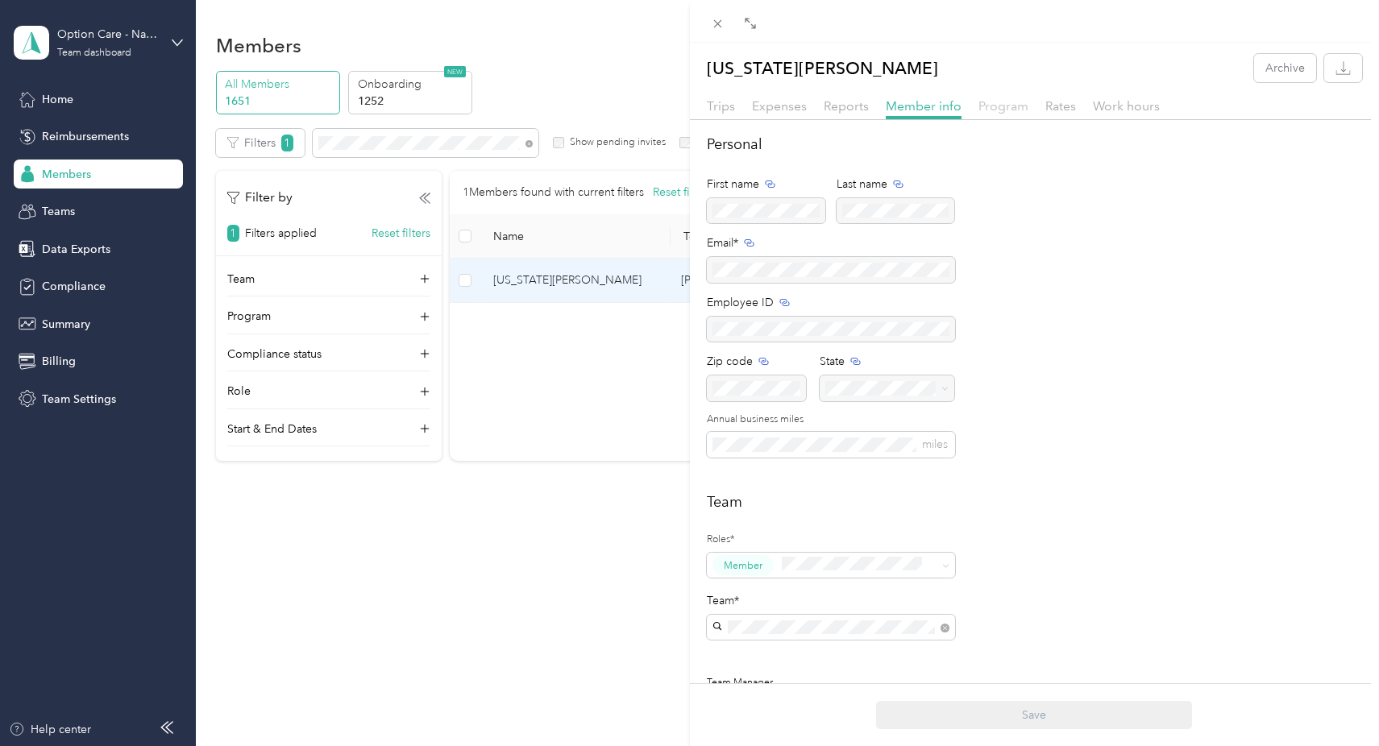
click at [1014, 113] on span "Program" at bounding box center [1003, 105] width 50 height 15
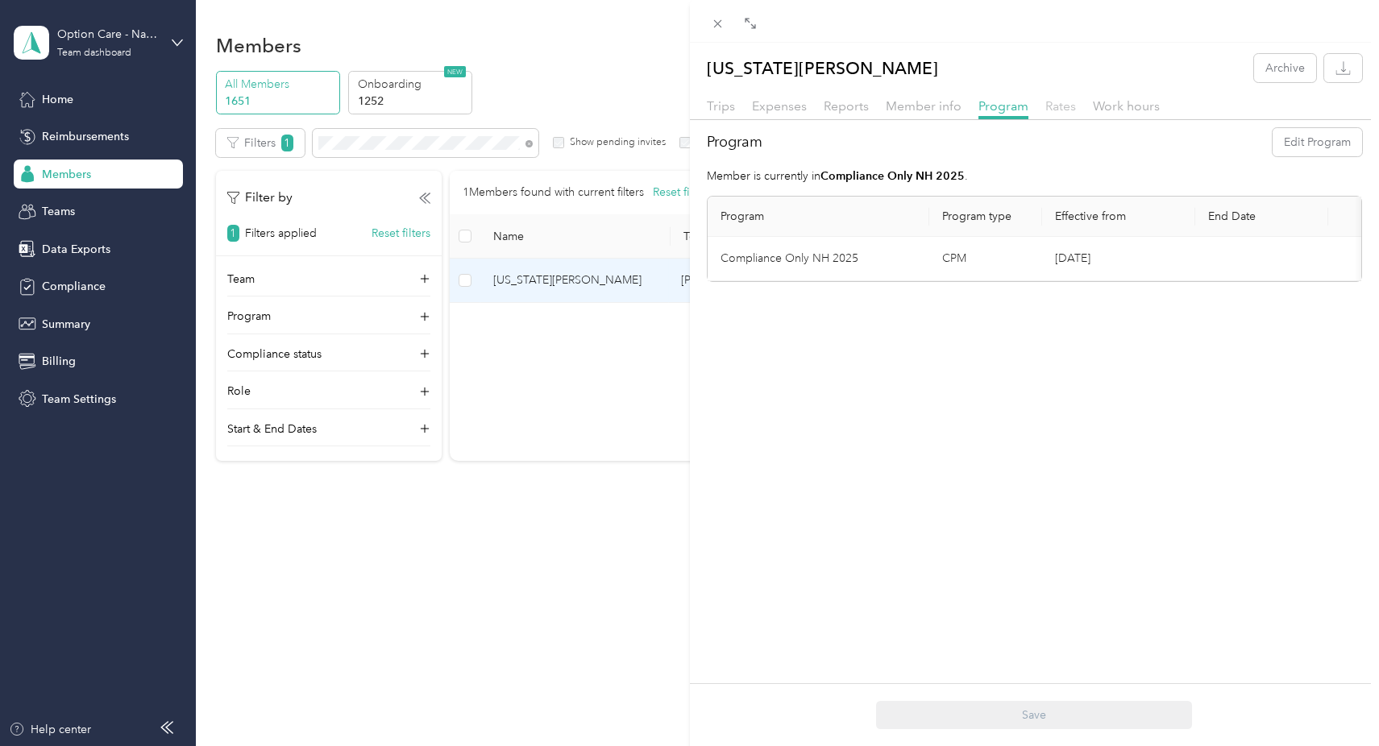
click at [1055, 104] on span "Rates" at bounding box center [1060, 105] width 31 height 15
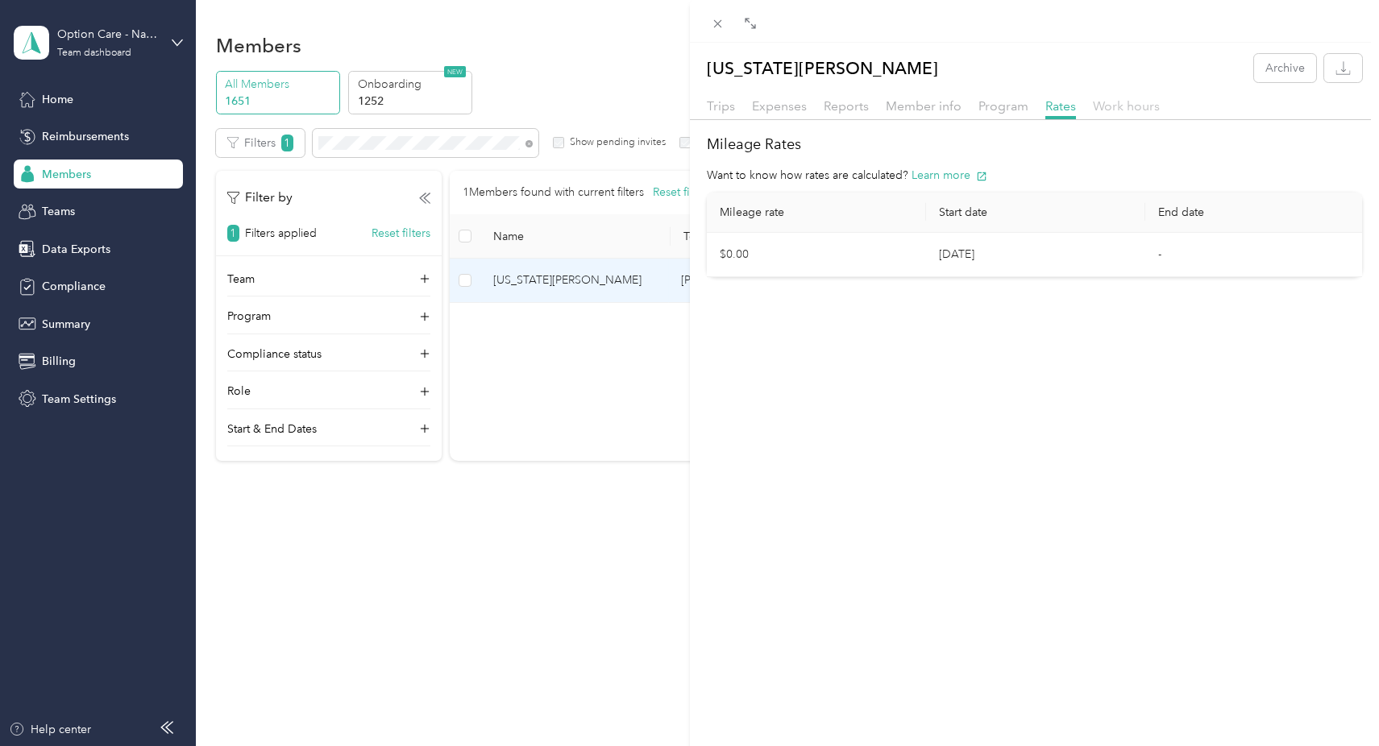
click at [1134, 104] on span "Work hours" at bounding box center [1126, 105] width 67 height 15
click at [731, 110] on span "Trips" at bounding box center [721, 105] width 28 height 15
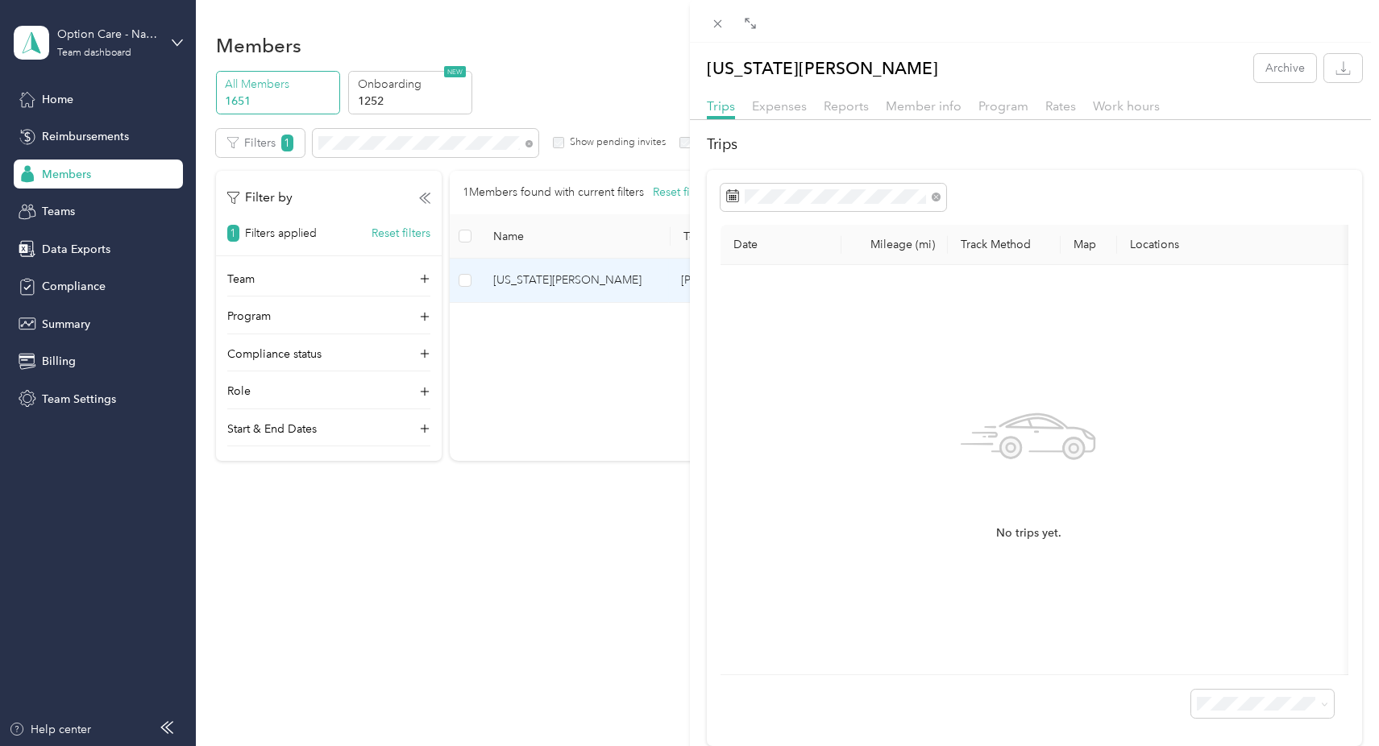
click at [577, 79] on div "Virginia Rayfield Archive Trips Expenses Reports Member info Program Rates Work…" at bounding box center [689, 373] width 1379 height 746
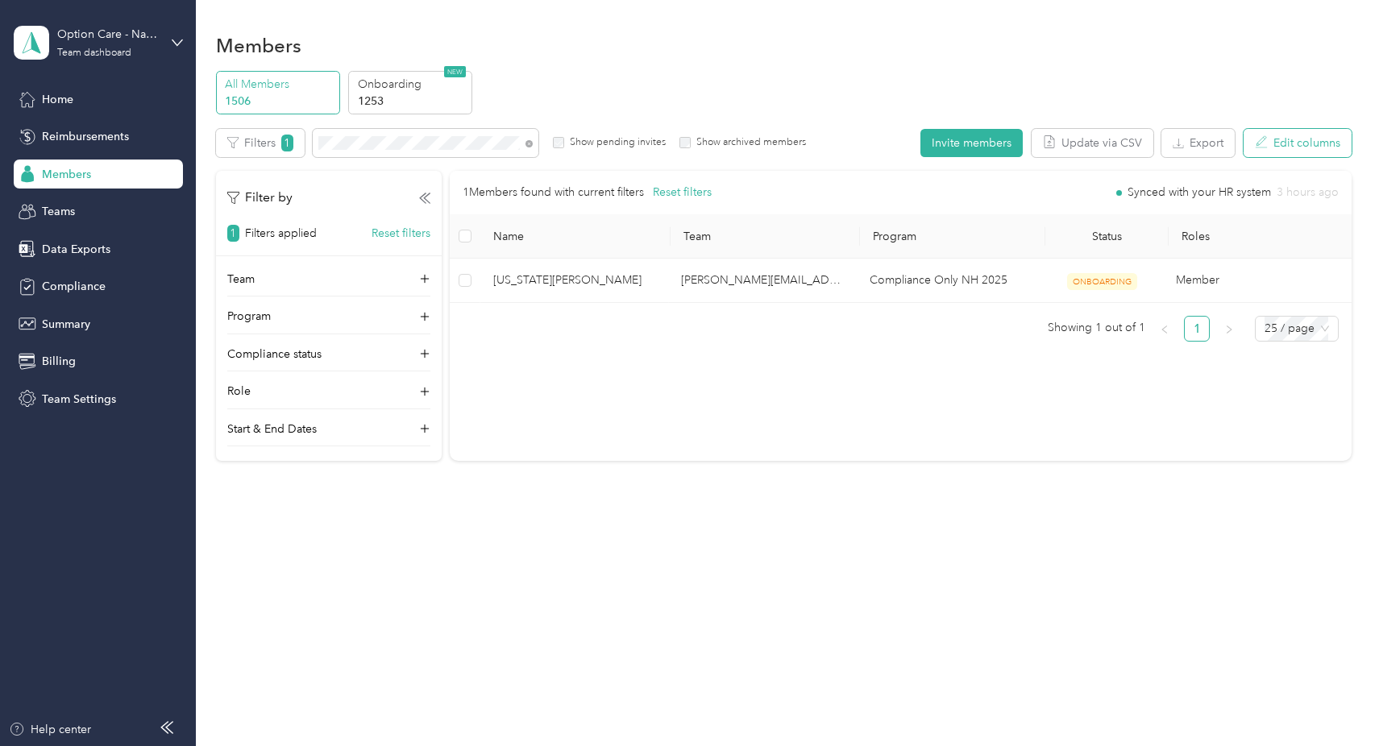
click at [1328, 139] on button "Edit columns" at bounding box center [1297, 143] width 108 height 28
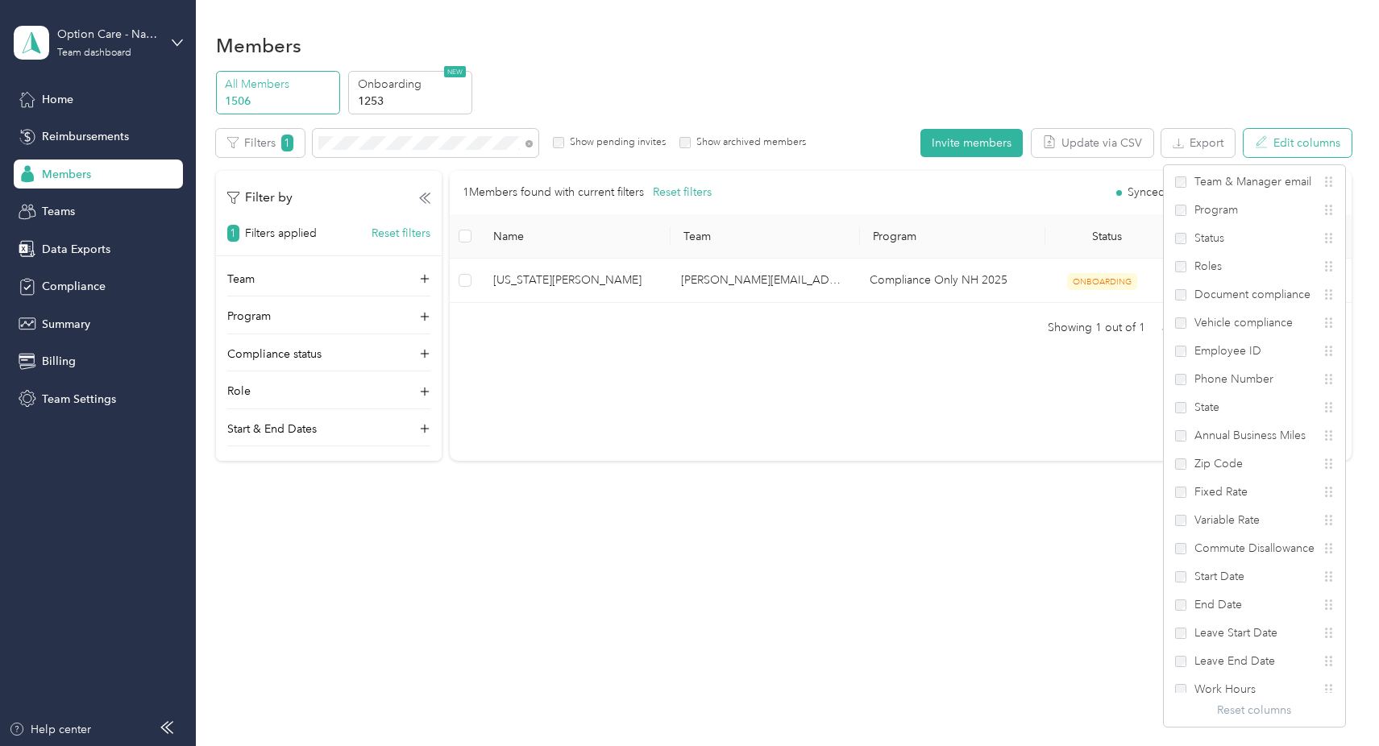
click at [1328, 139] on button "Edit columns" at bounding box center [1297, 143] width 108 height 28
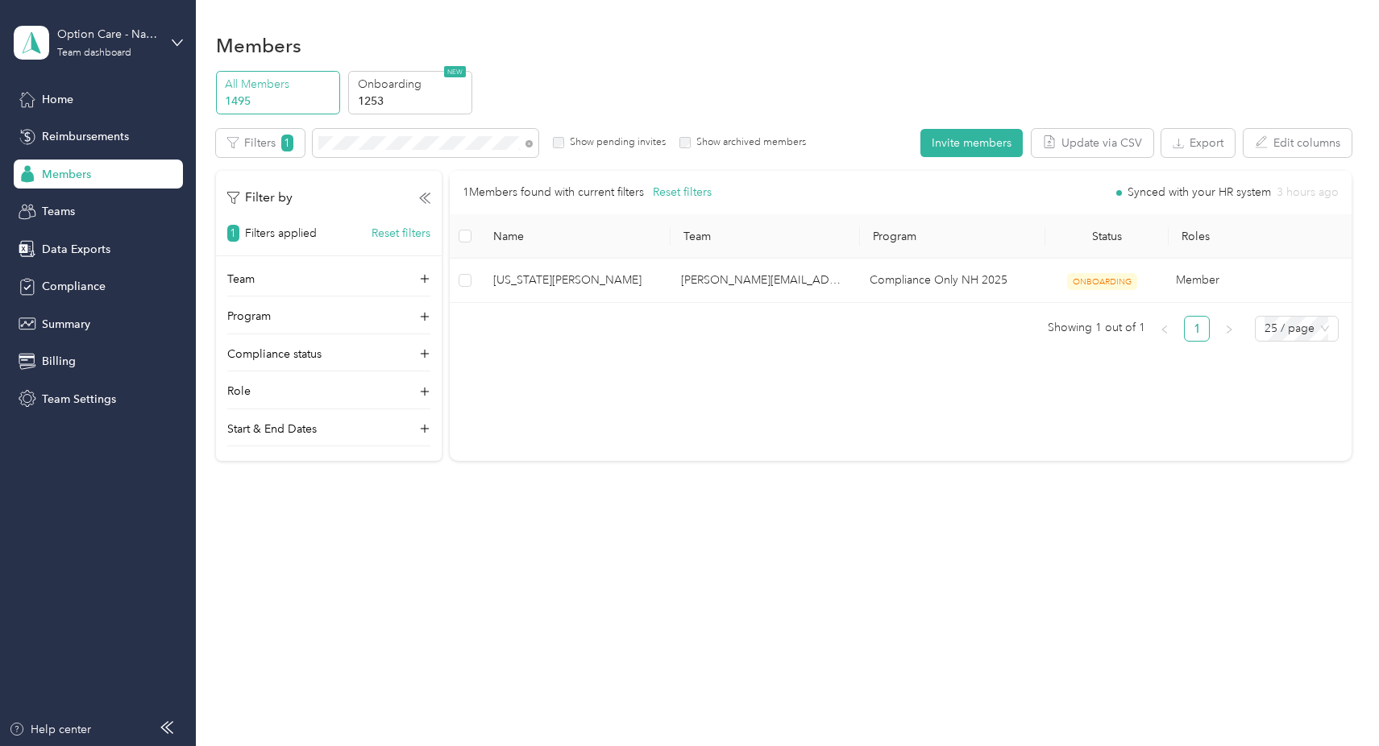
click at [63, 170] on span "Members" at bounding box center [66, 174] width 49 height 17
click at [270, 144] on button "Filters 1" at bounding box center [260, 143] width 89 height 28
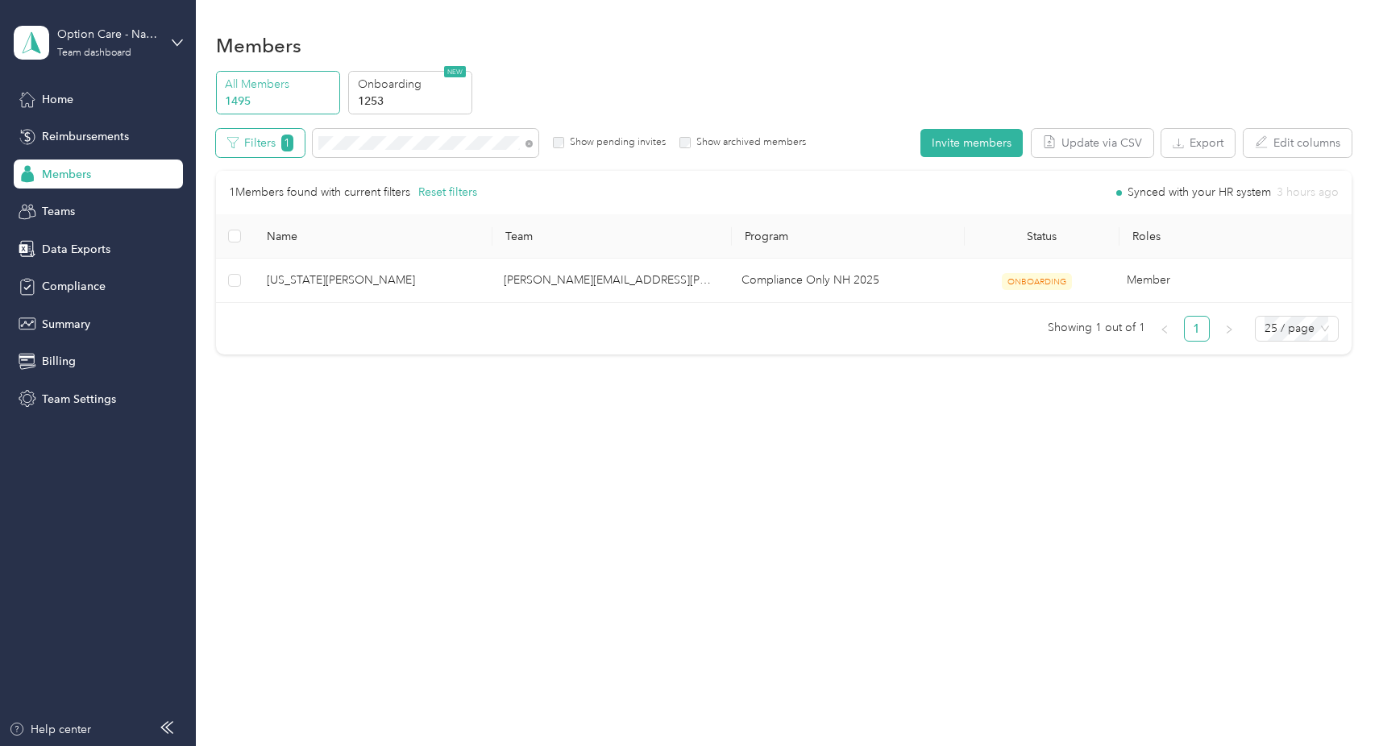
click at [270, 144] on button "Filters 1" at bounding box center [260, 143] width 89 height 28
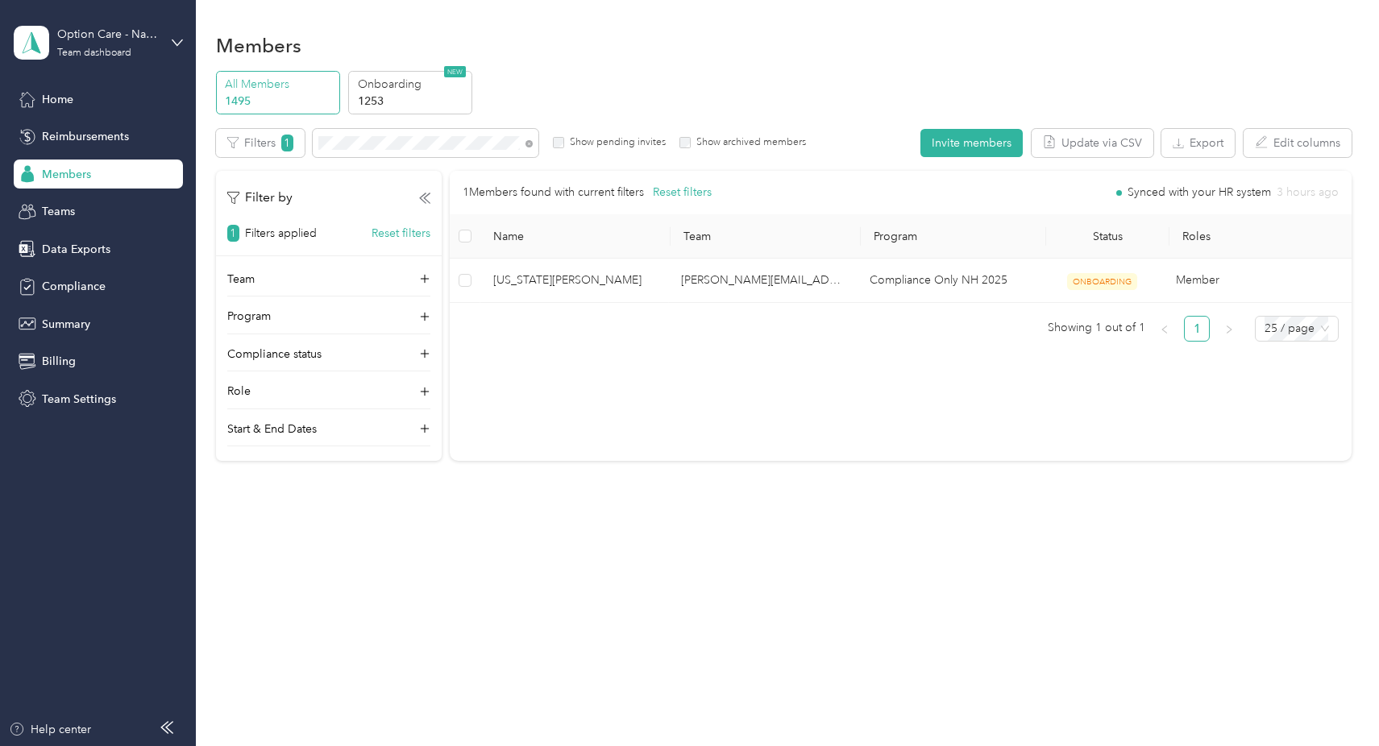
click at [701, 583] on div "Members All Members 1495 Onboarding 1253 NEW Edit role Edit team Edit program E…" at bounding box center [783, 373] width 1175 height 746
click at [281, 133] on div "Filters 1 Show pending invites Show archived members" at bounding box center [511, 143] width 591 height 28
click at [56, 208] on span "Teams" at bounding box center [58, 211] width 33 height 17
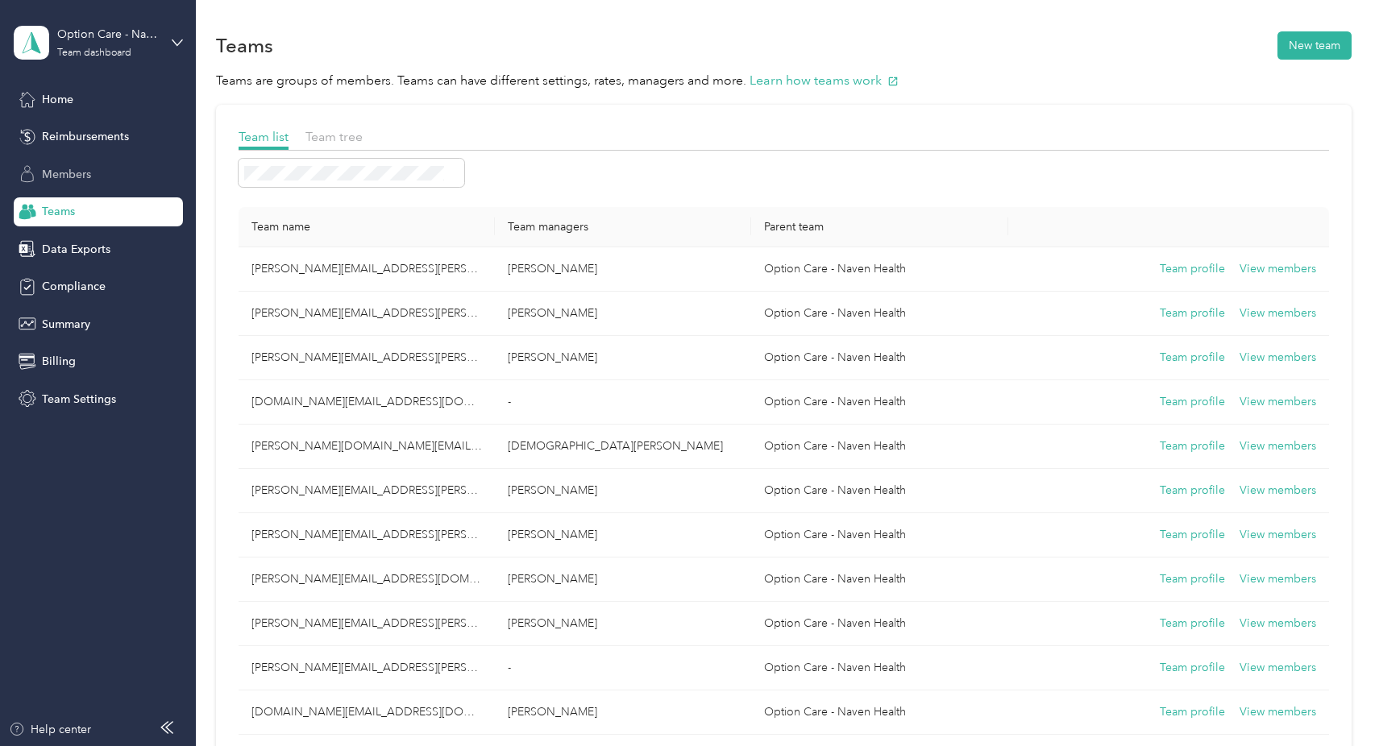
click at [42, 172] on span "Members" at bounding box center [66, 174] width 49 height 17
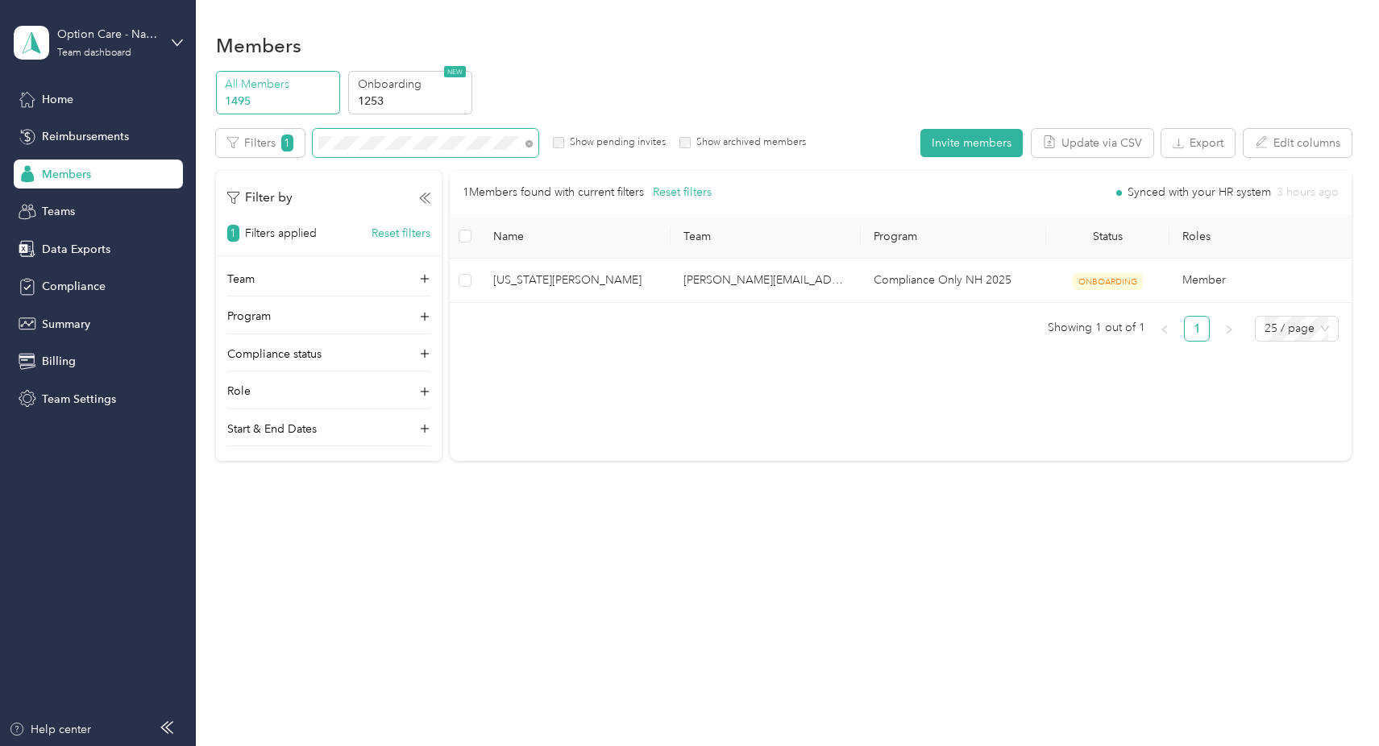
click at [392, 132] on span at bounding box center [426, 143] width 226 height 28
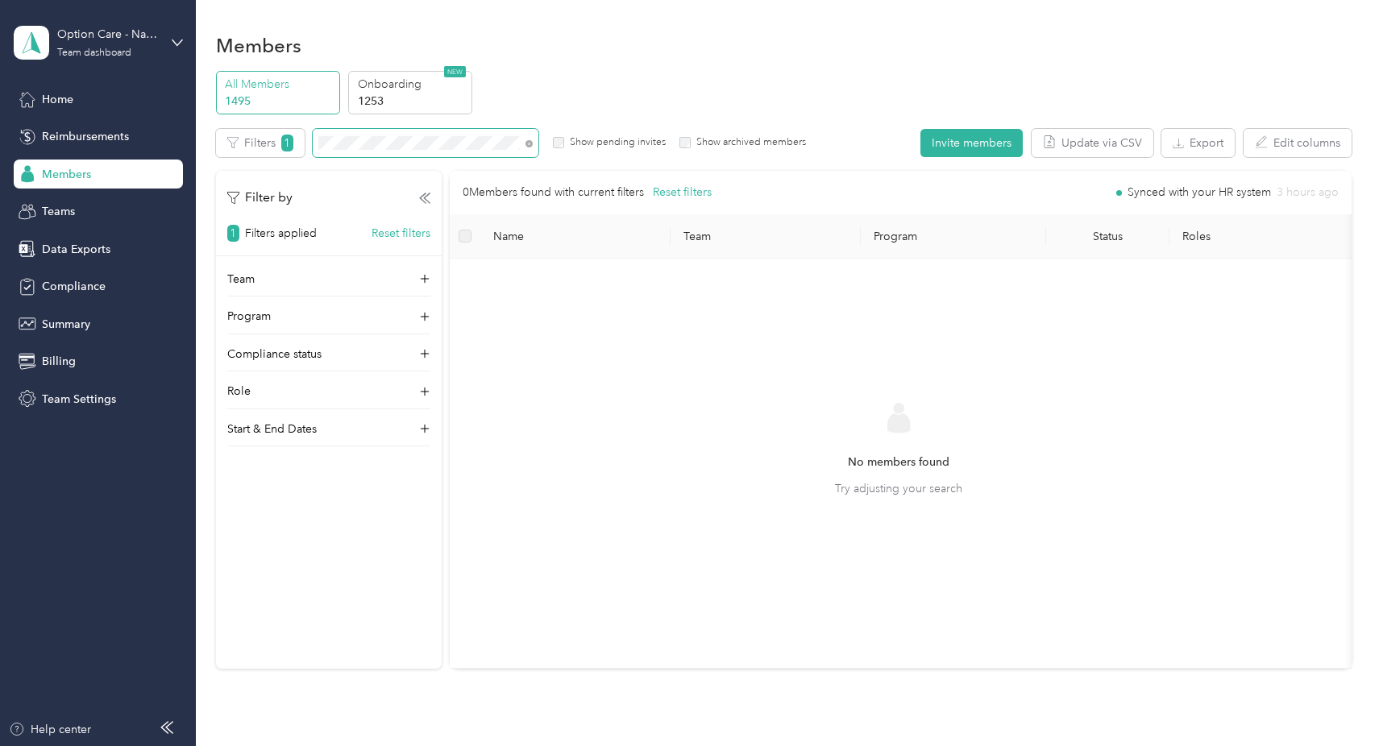
click at [243, 121] on div "All Members 1495 Onboarding 1253 NEW Edit role Edit team Edit program Export Se…" at bounding box center [783, 377] width 1135 height 612
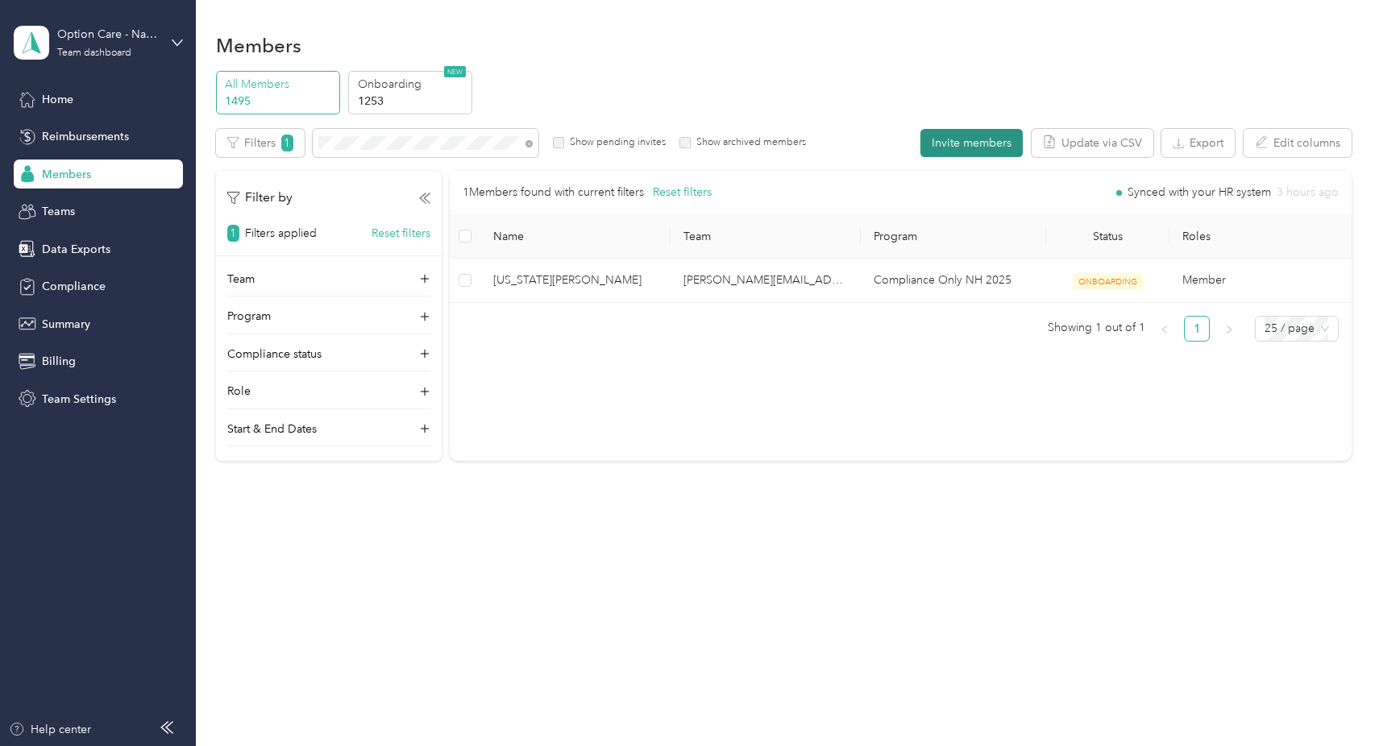
click at [983, 139] on button "Invite members" at bounding box center [971, 143] width 102 height 28
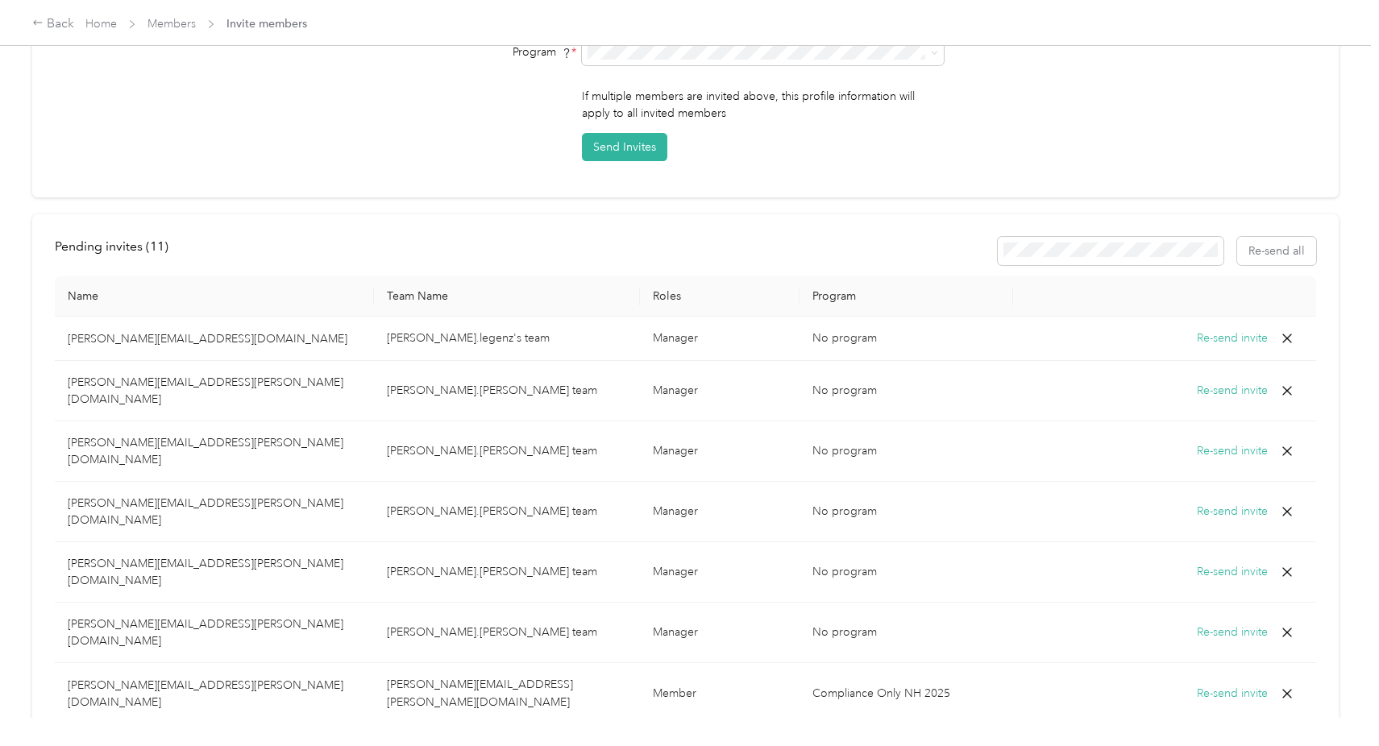
scroll to position [483, 0]
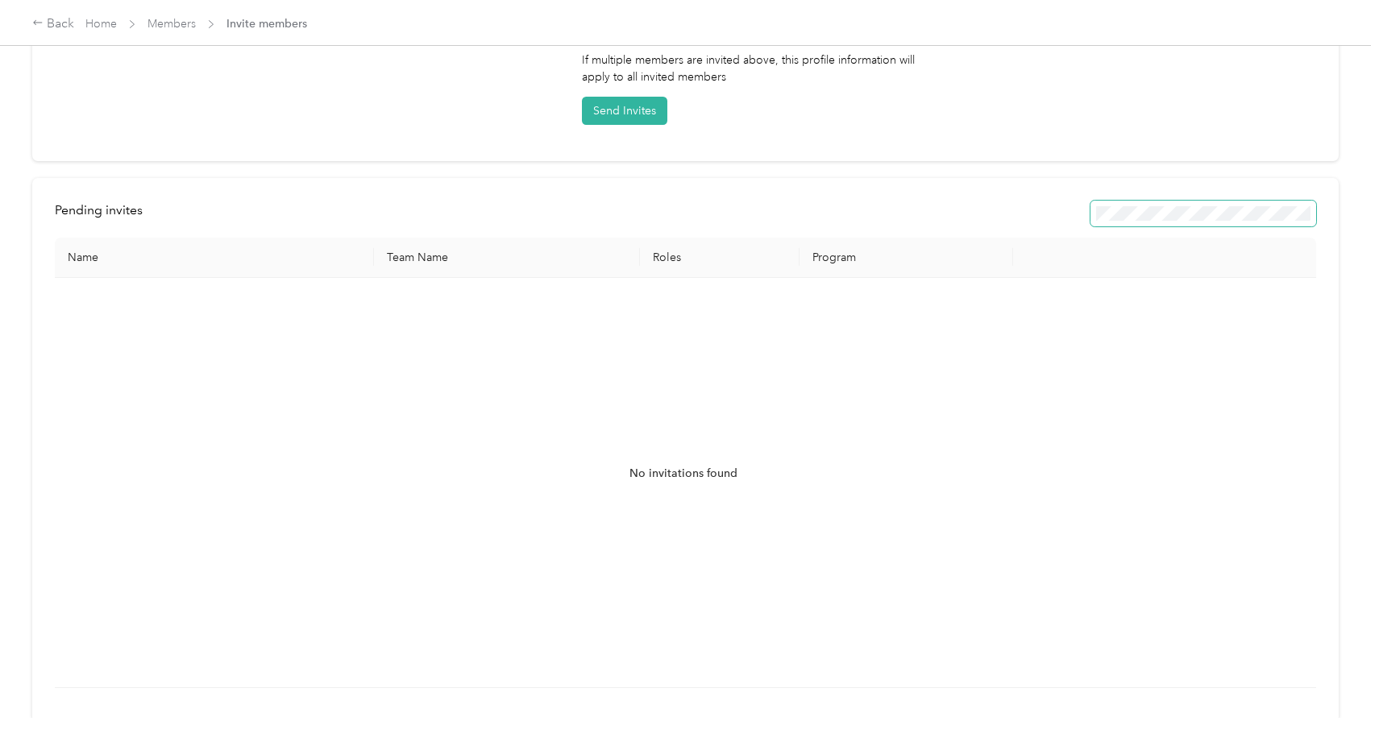
click at [1002, 178] on div "Pending invites Re-send all Name Team Name Roles Program No invitations found" at bounding box center [685, 450] width 1306 height 544
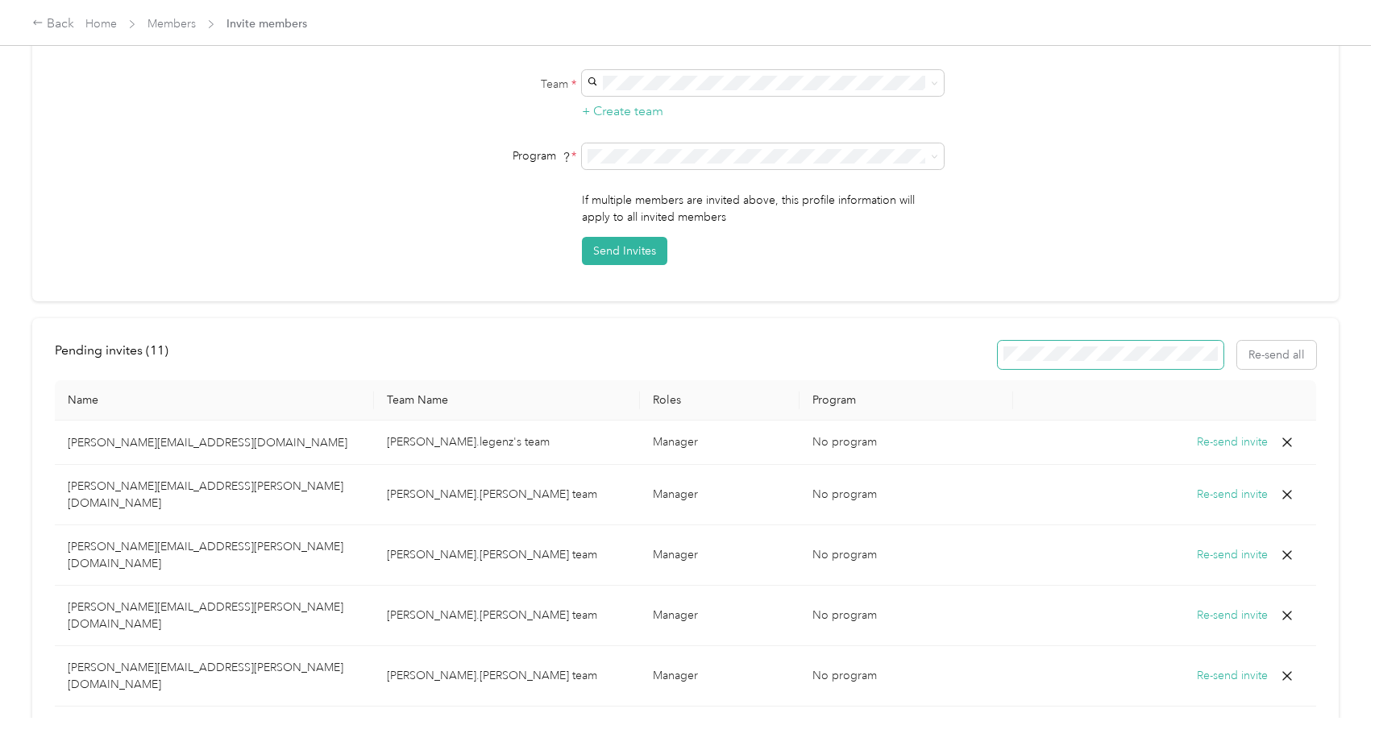
scroll to position [322, 0]
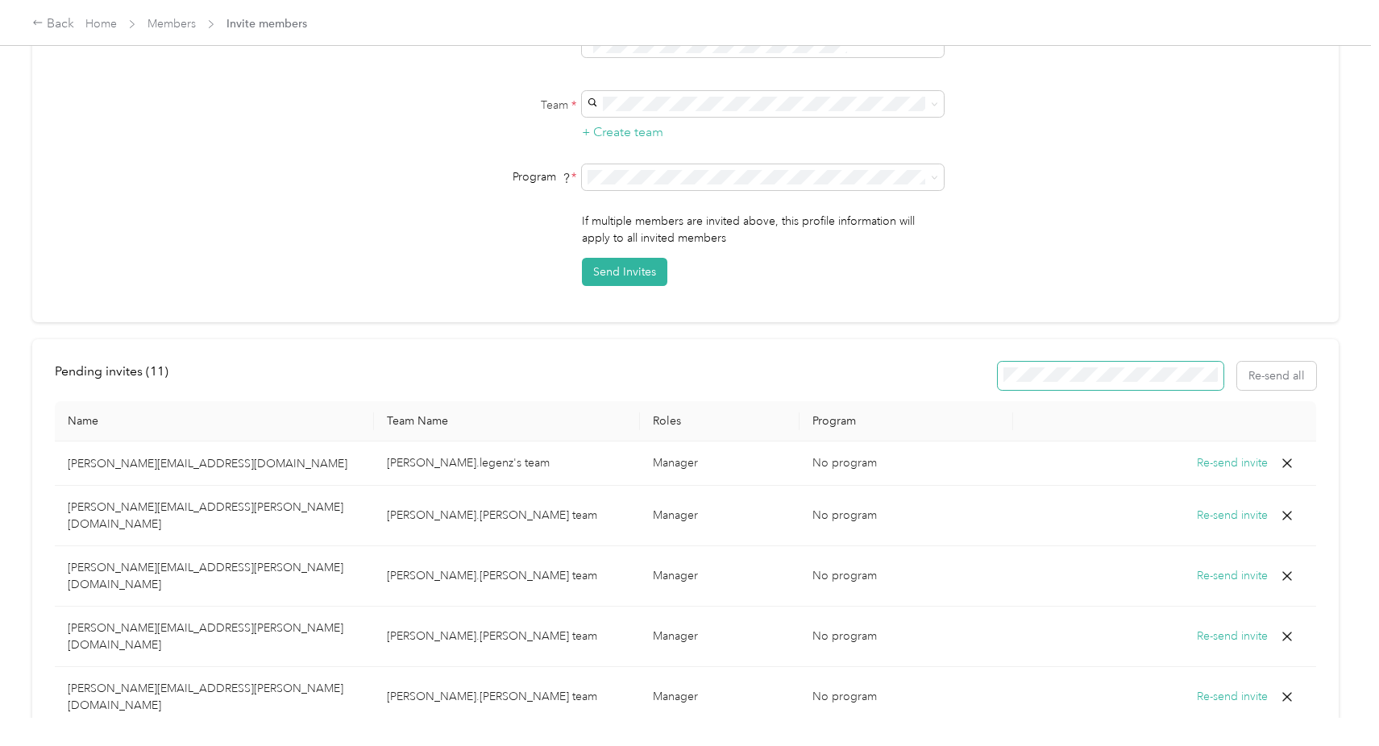
click at [1074, 365] on span at bounding box center [1111, 376] width 226 height 28
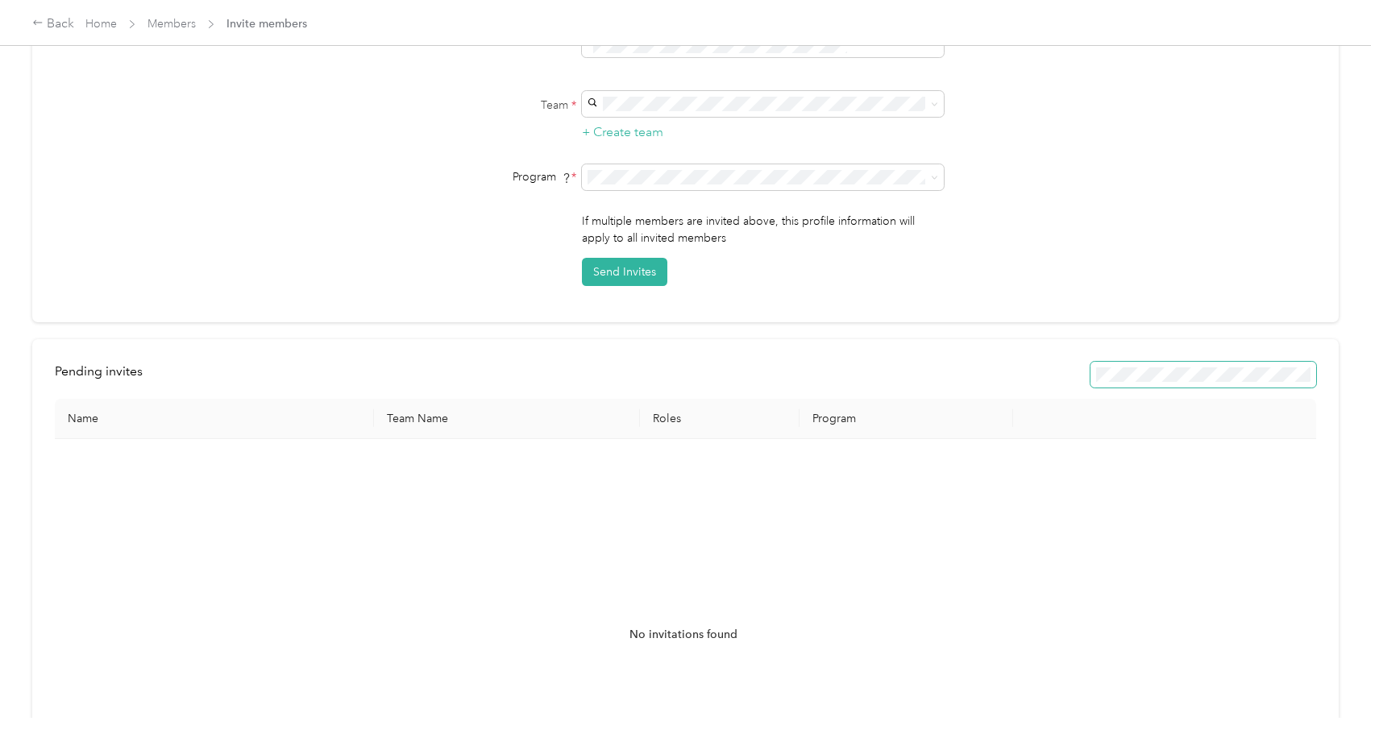
click at [1047, 363] on div "Pending invites Re-send all" at bounding box center [685, 375] width 1261 height 26
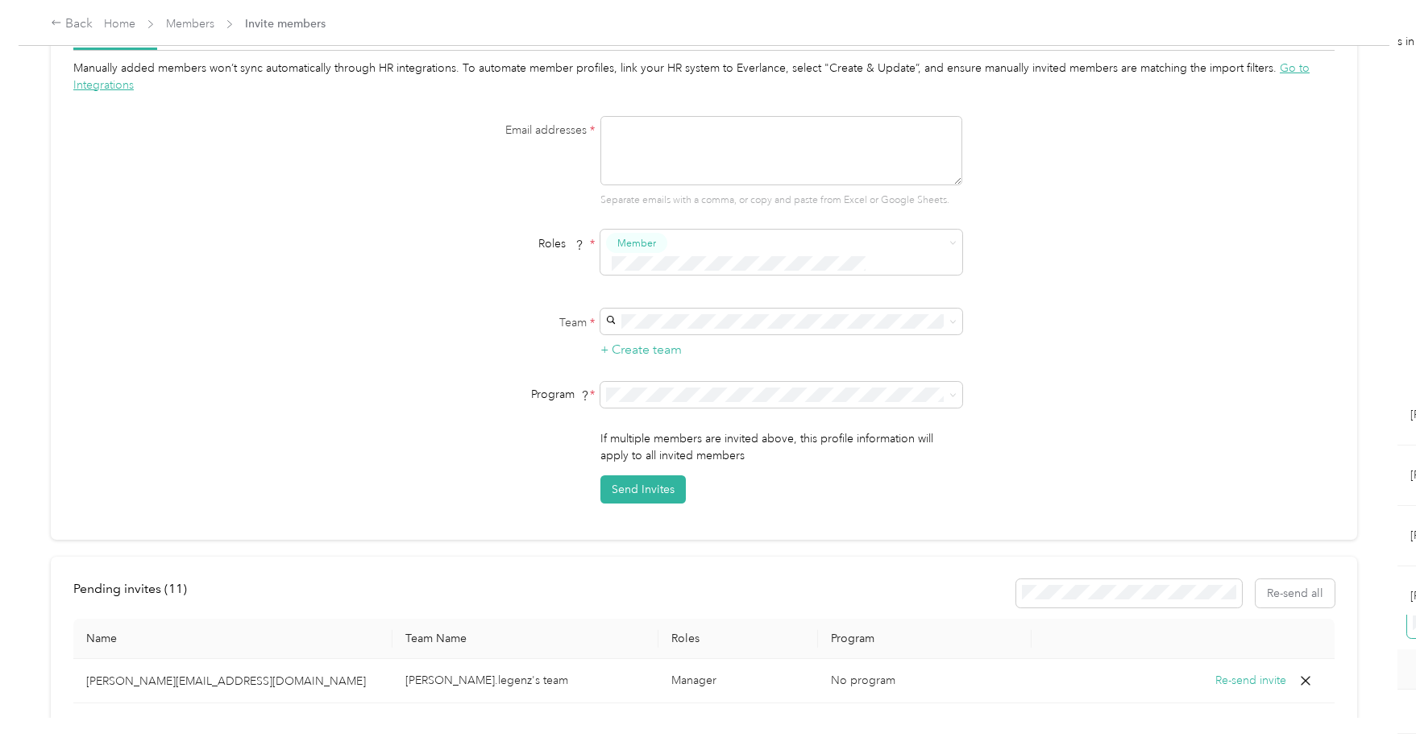
scroll to position [0, 0]
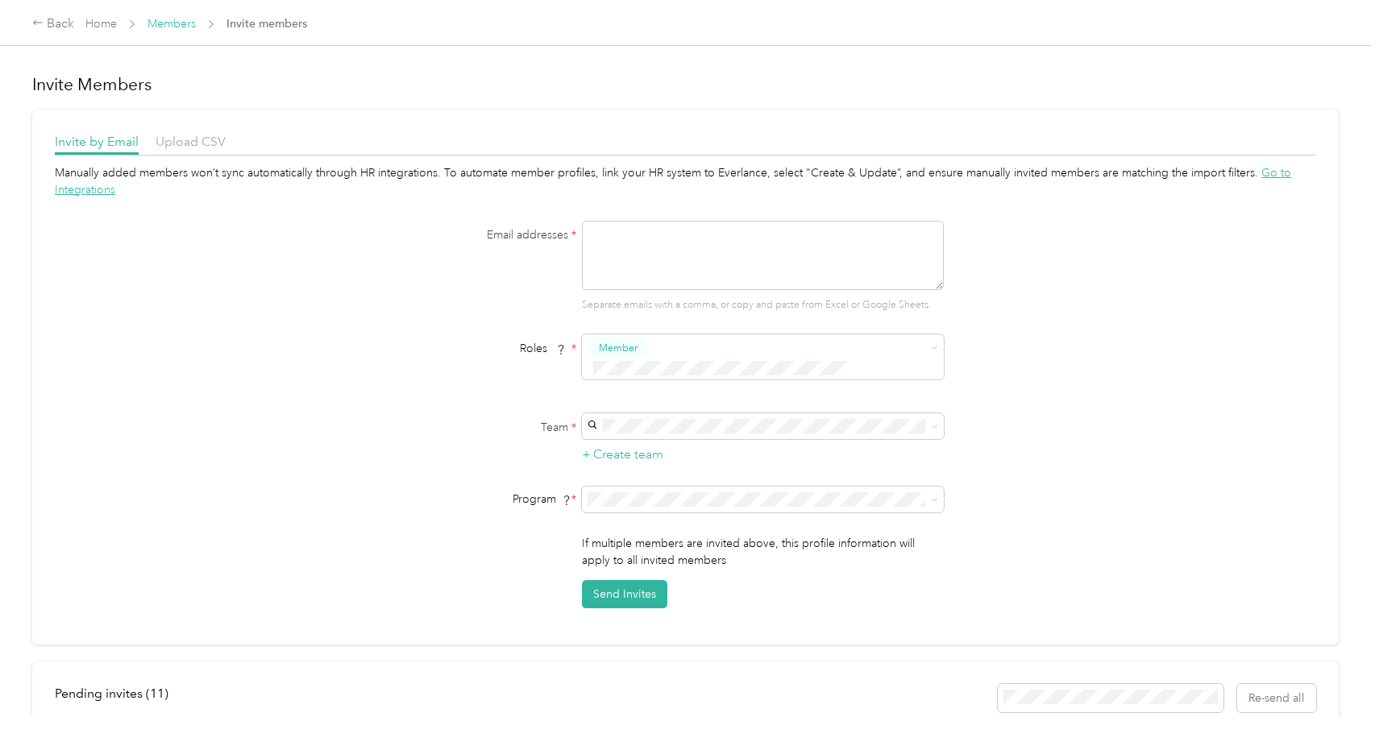
click at [171, 18] on link "Members" at bounding box center [171, 24] width 48 height 14
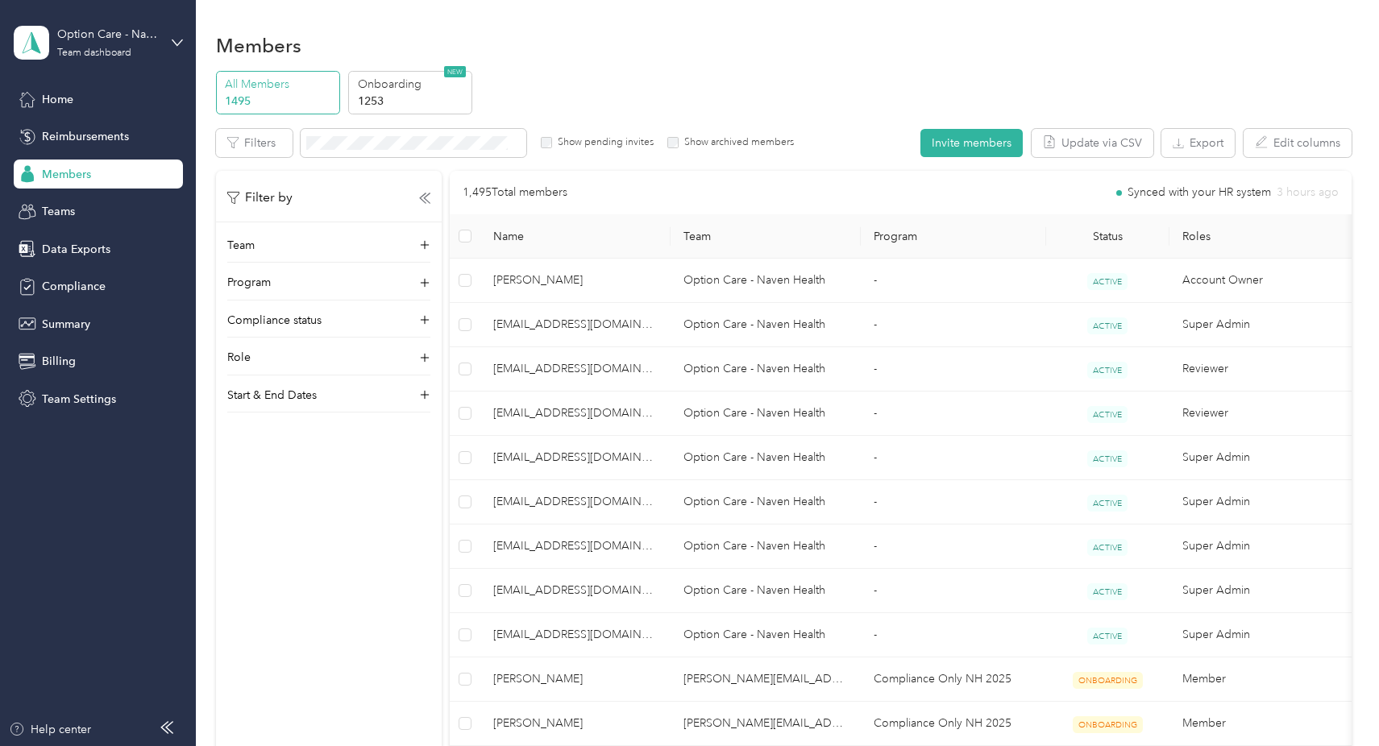
click at [430, 196] on div "Filter by" at bounding box center [329, 198] width 226 height 20
click at [428, 196] on icon at bounding box center [424, 198] width 11 height 11
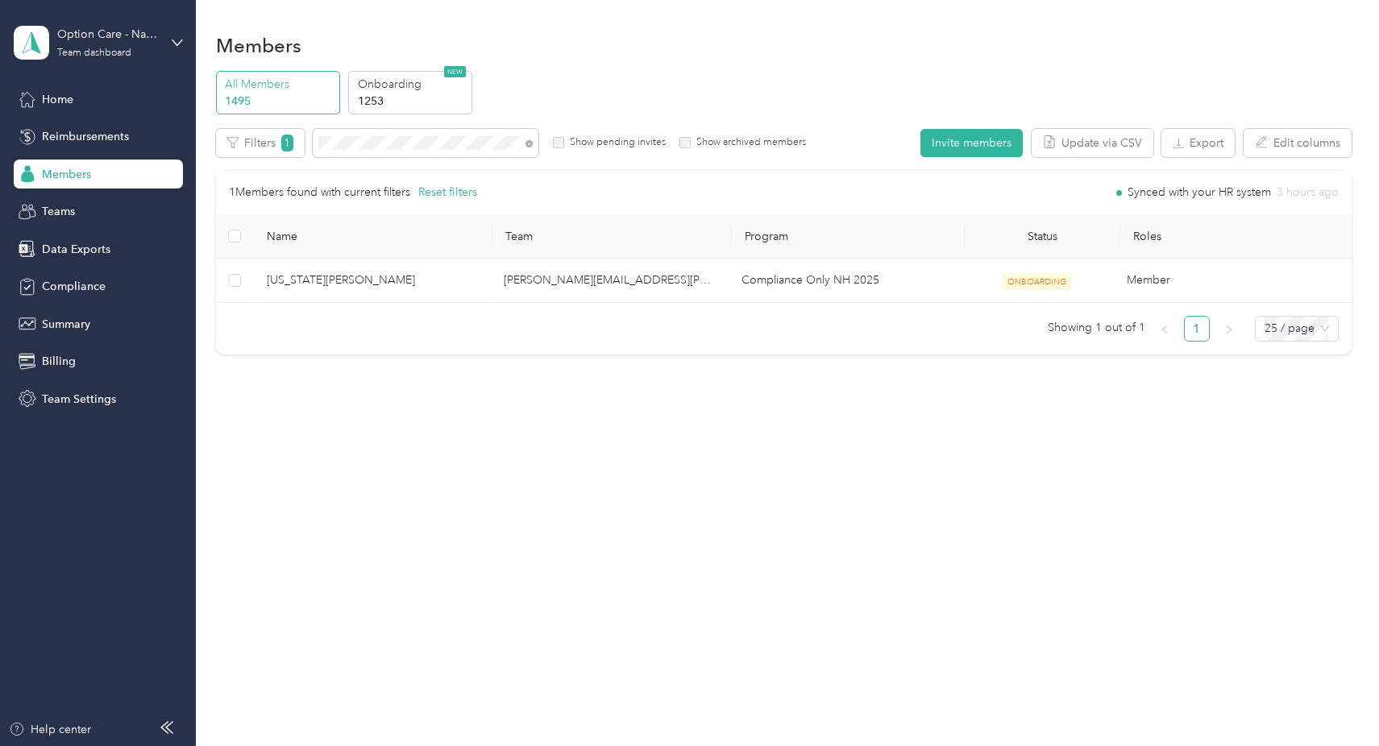
click at [545, 583] on div "Members All Members 1495 Onboarding 1253 NEW Edit role Edit team Edit program E…" at bounding box center [783, 373] width 1175 height 746
click at [578, 561] on div "Members All Members 1495 Onboarding 1253 NEW Edit role Edit team Edit program E…" at bounding box center [783, 373] width 1175 height 746
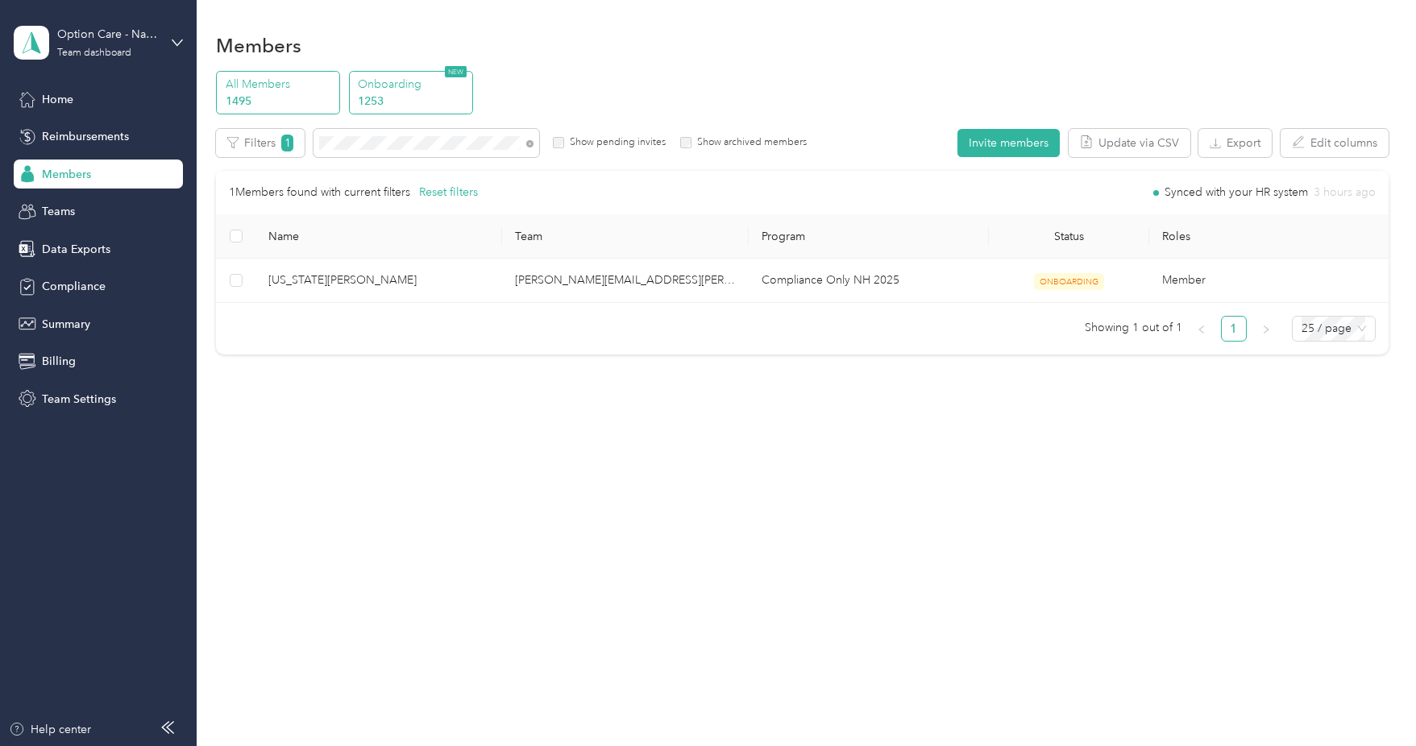
click at [396, 89] on p "Onboarding" at bounding box center [413, 84] width 110 height 17
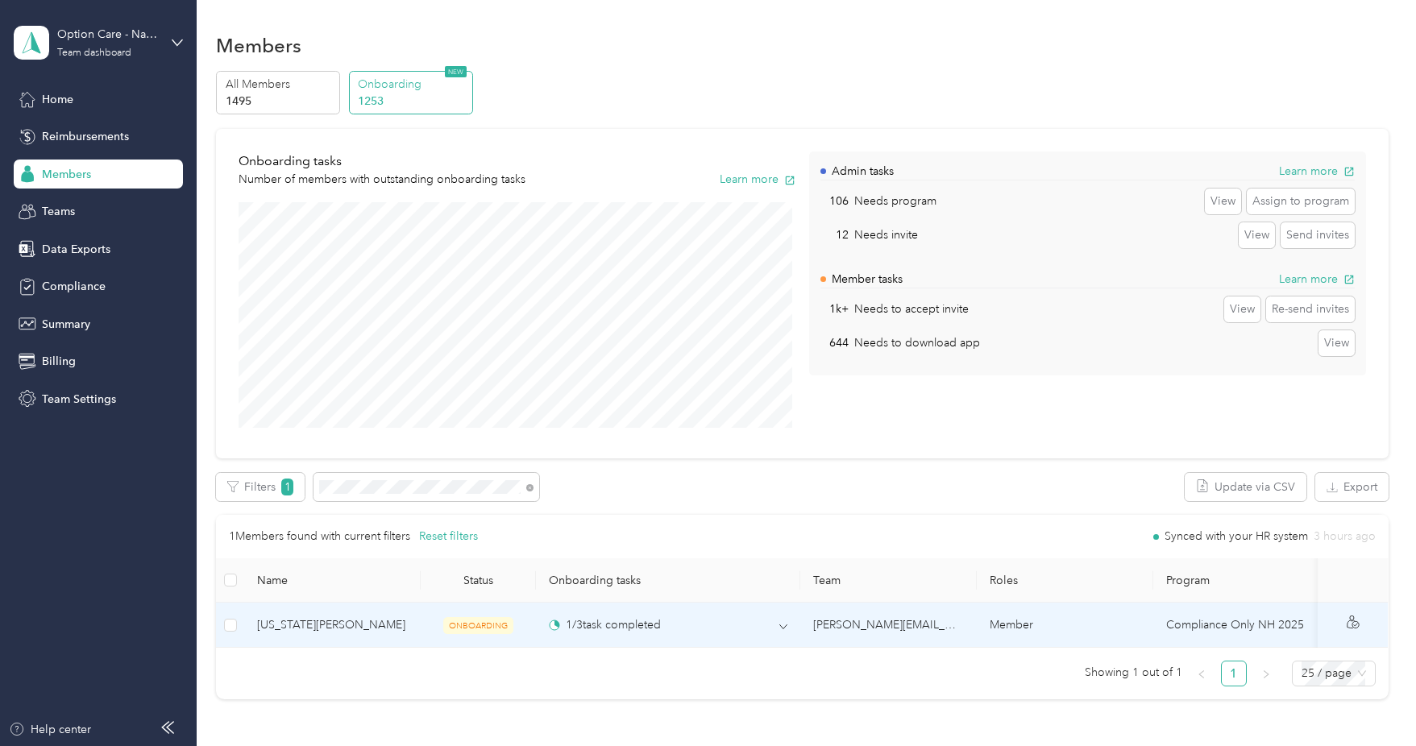
click at [794, 620] on td "1 / 3 task completed" at bounding box center [668, 625] width 264 height 45
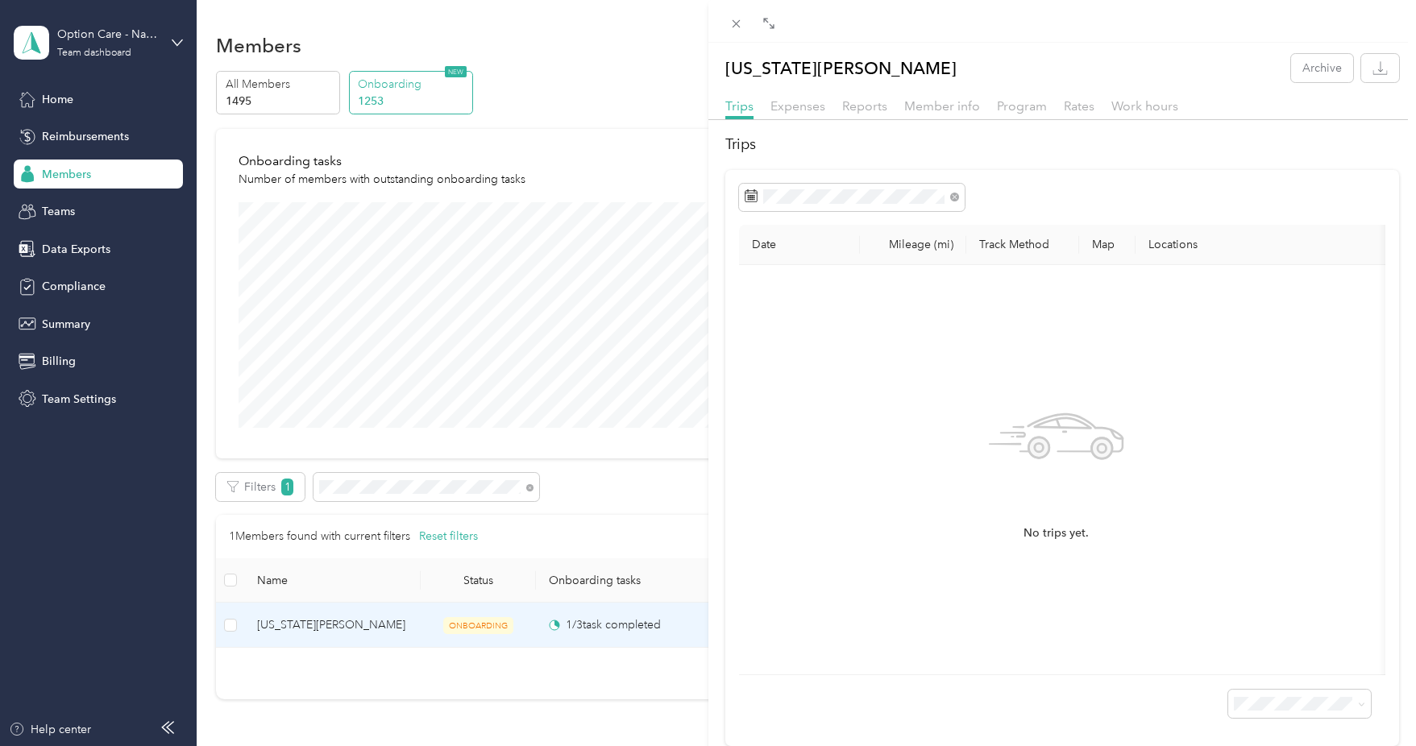
drag, startPoint x: 564, startPoint y: 660, endPoint x: 553, endPoint y: 660, distance: 11.3
click at [563, 660] on div "Virginia Rayfield Archive Trips Expenses Reports Member info Program Rates Work…" at bounding box center [708, 373] width 1416 height 746
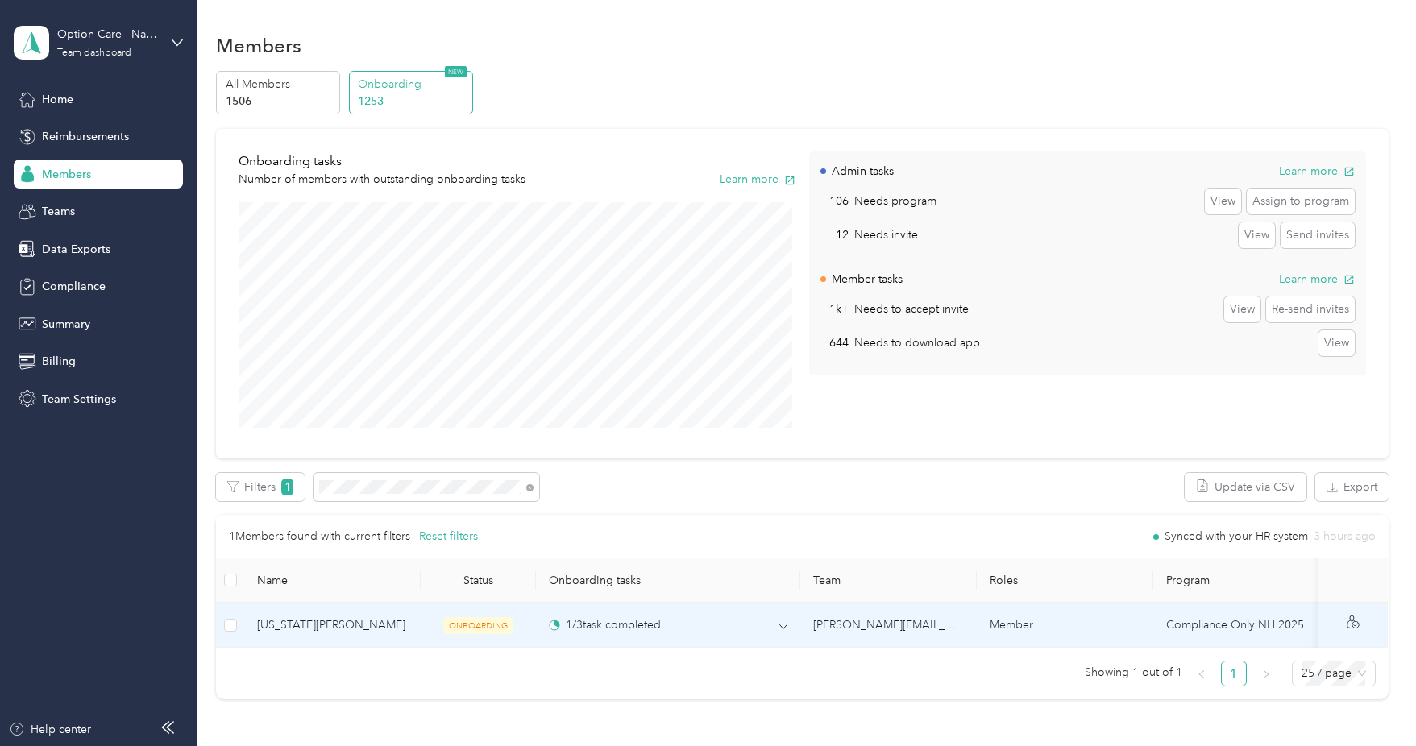
click at [428, 636] on td "ONBOARDING" at bounding box center [478, 625] width 114 height 45
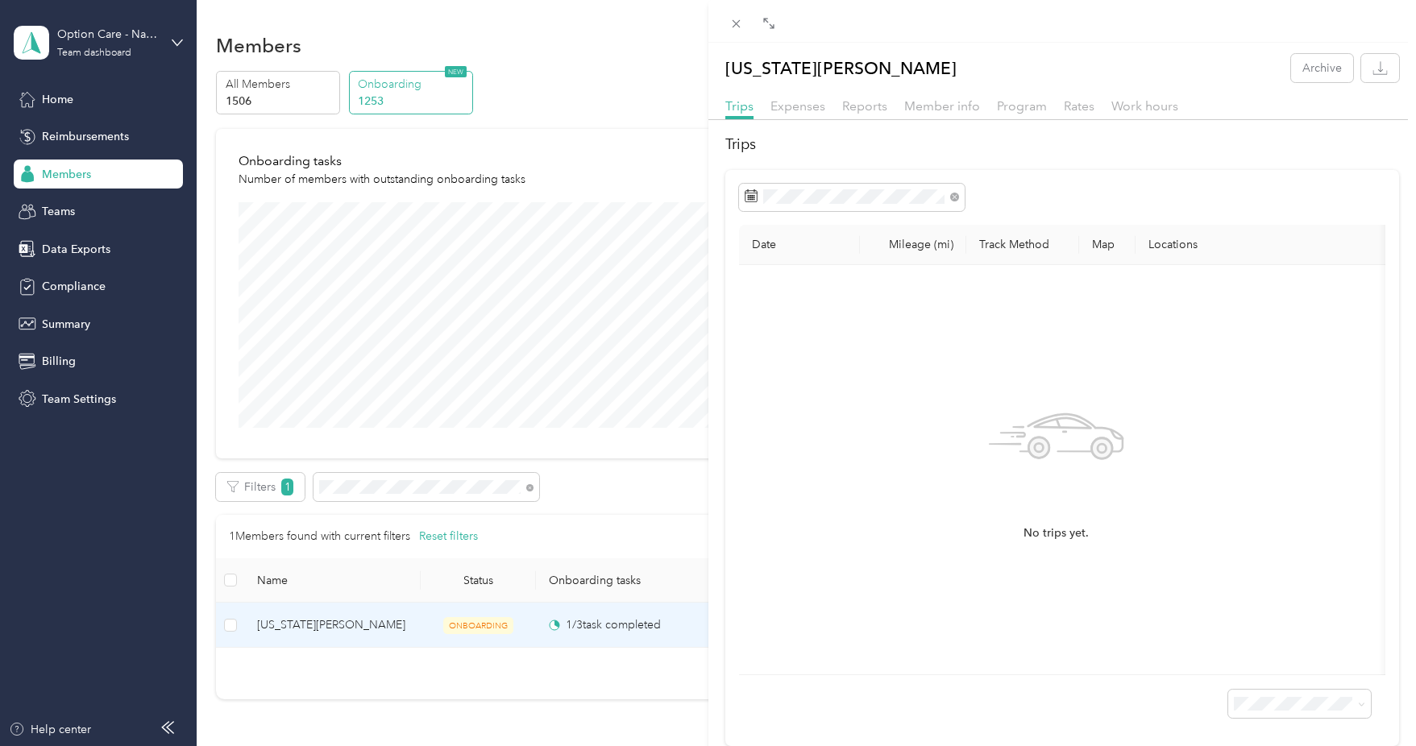
click at [466, 678] on div "Virginia Rayfield Archive Trips Expenses Reports Member info Program Rates Work…" at bounding box center [708, 373] width 1416 height 746
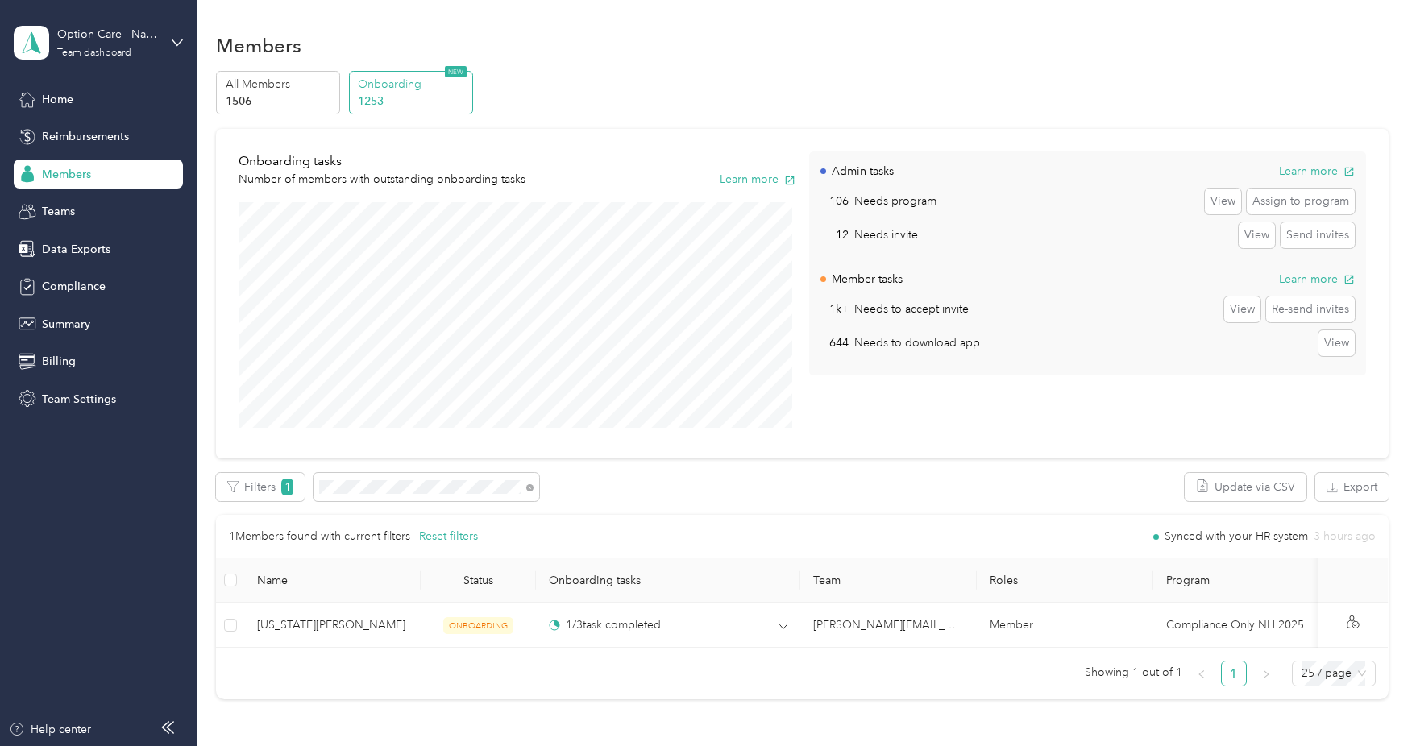
click at [599, 628] on div at bounding box center [708, 373] width 1416 height 746
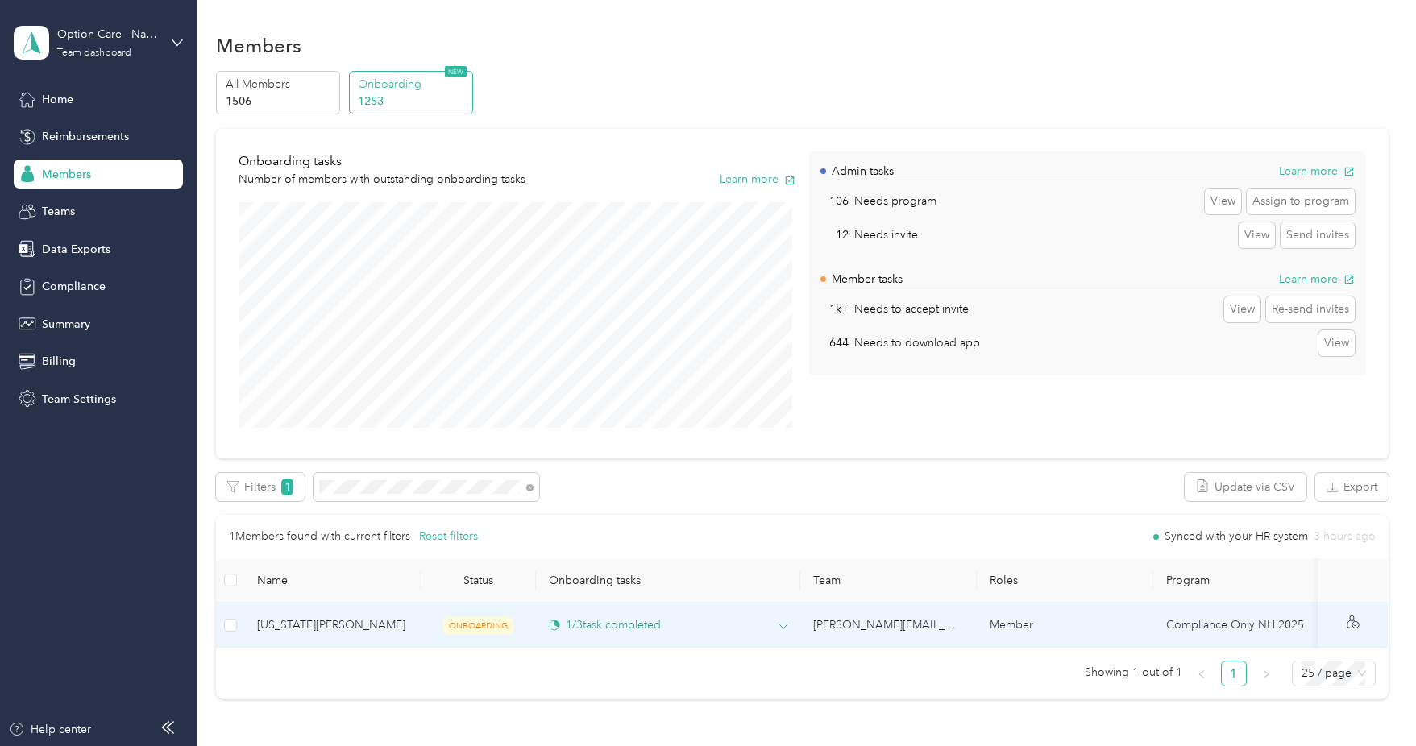
click at [784, 624] on icon at bounding box center [783, 627] width 8 height 8
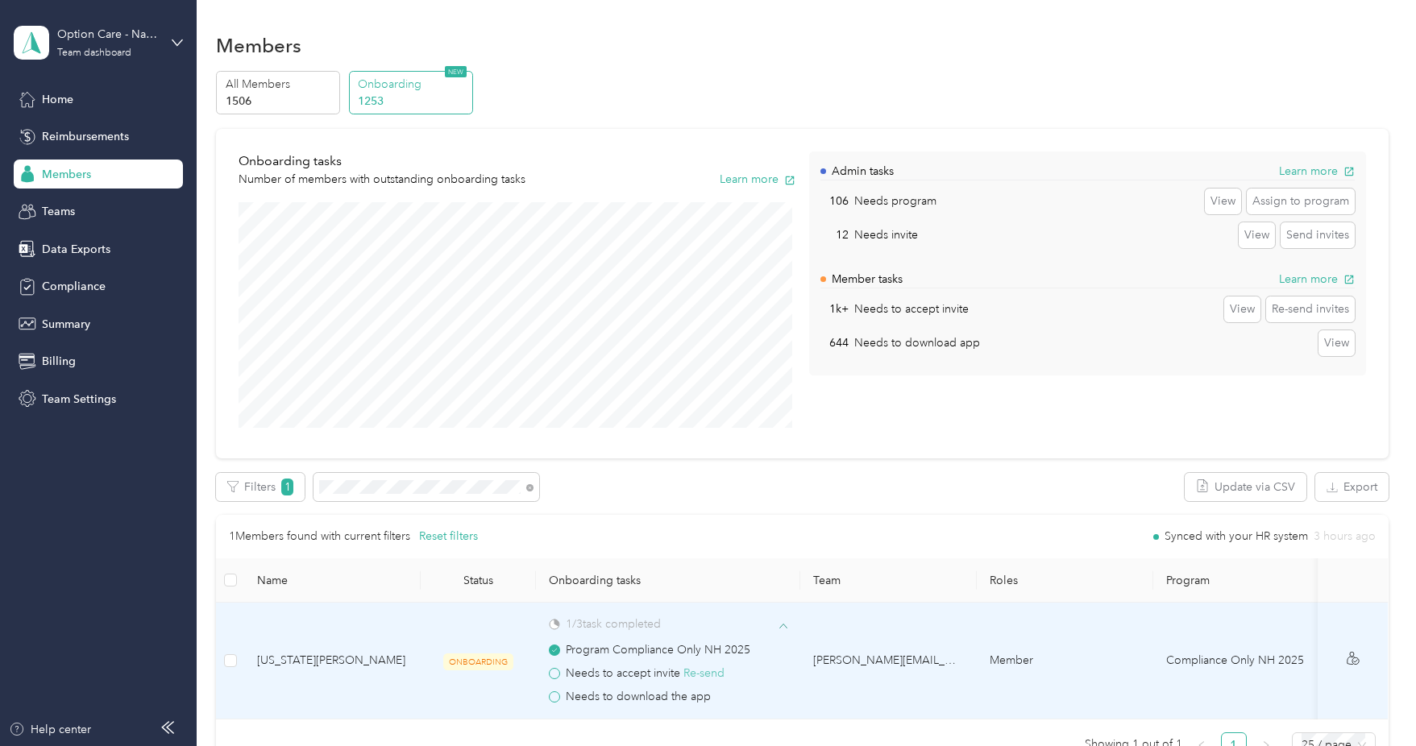
click at [709, 671] on button "Re-send" at bounding box center [703, 674] width 41 height 18
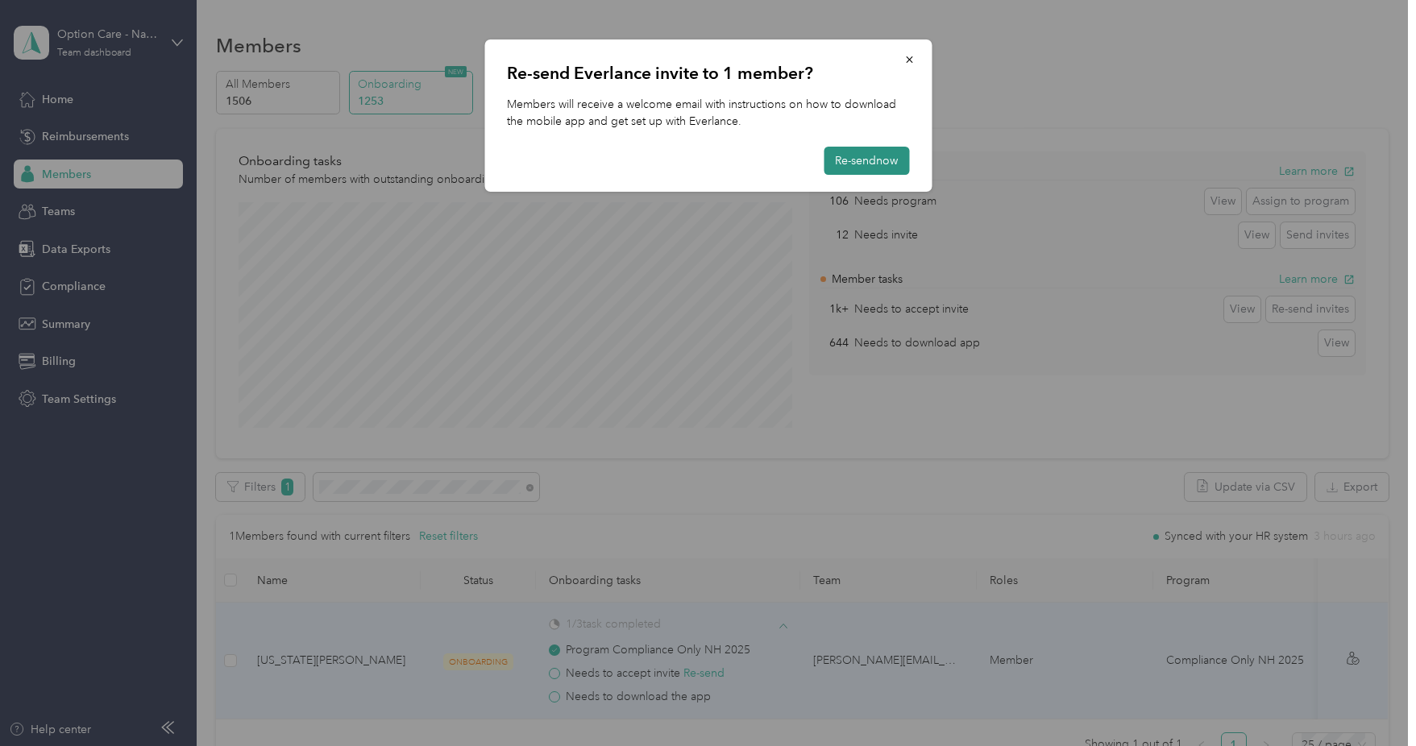
click at [862, 164] on button "Re-send now" at bounding box center [865, 161] width 85 height 28
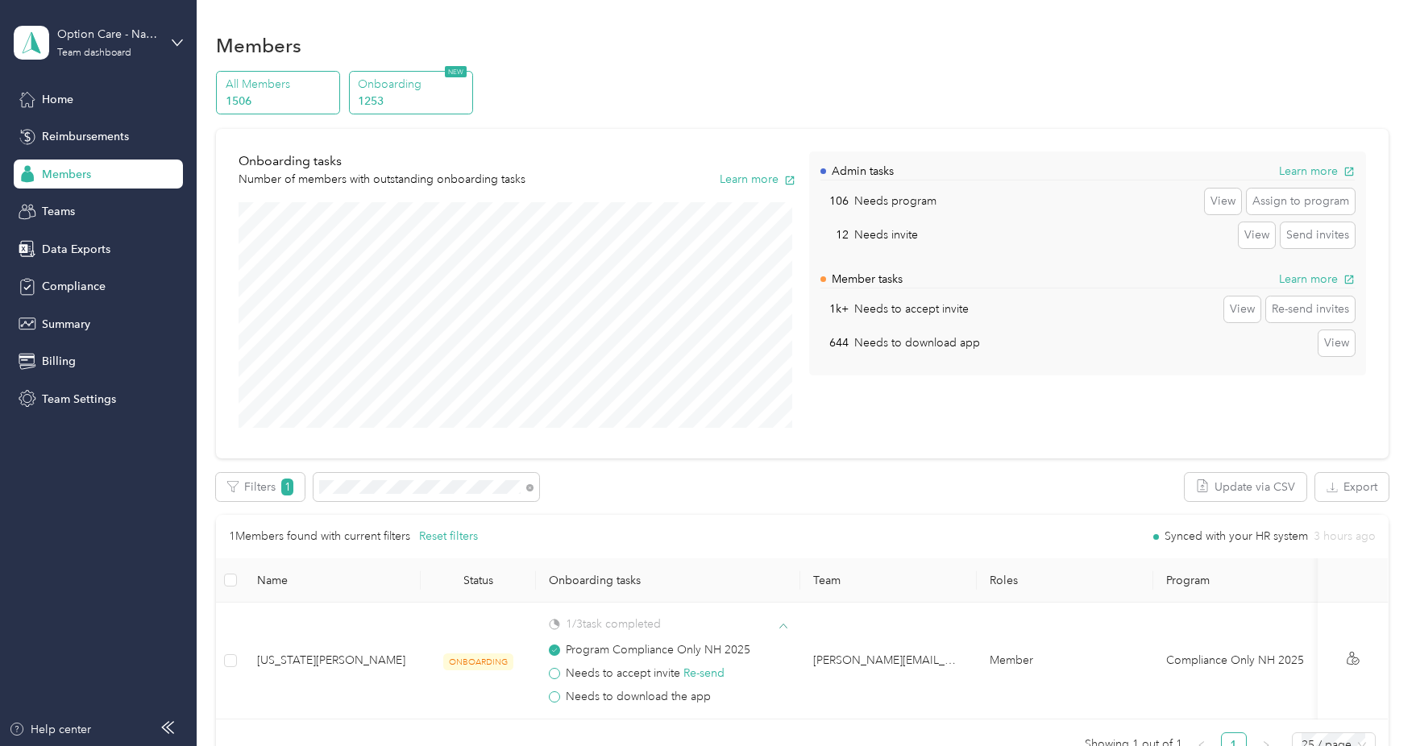
click at [303, 93] on p "1506" at bounding box center [281, 101] width 110 height 17
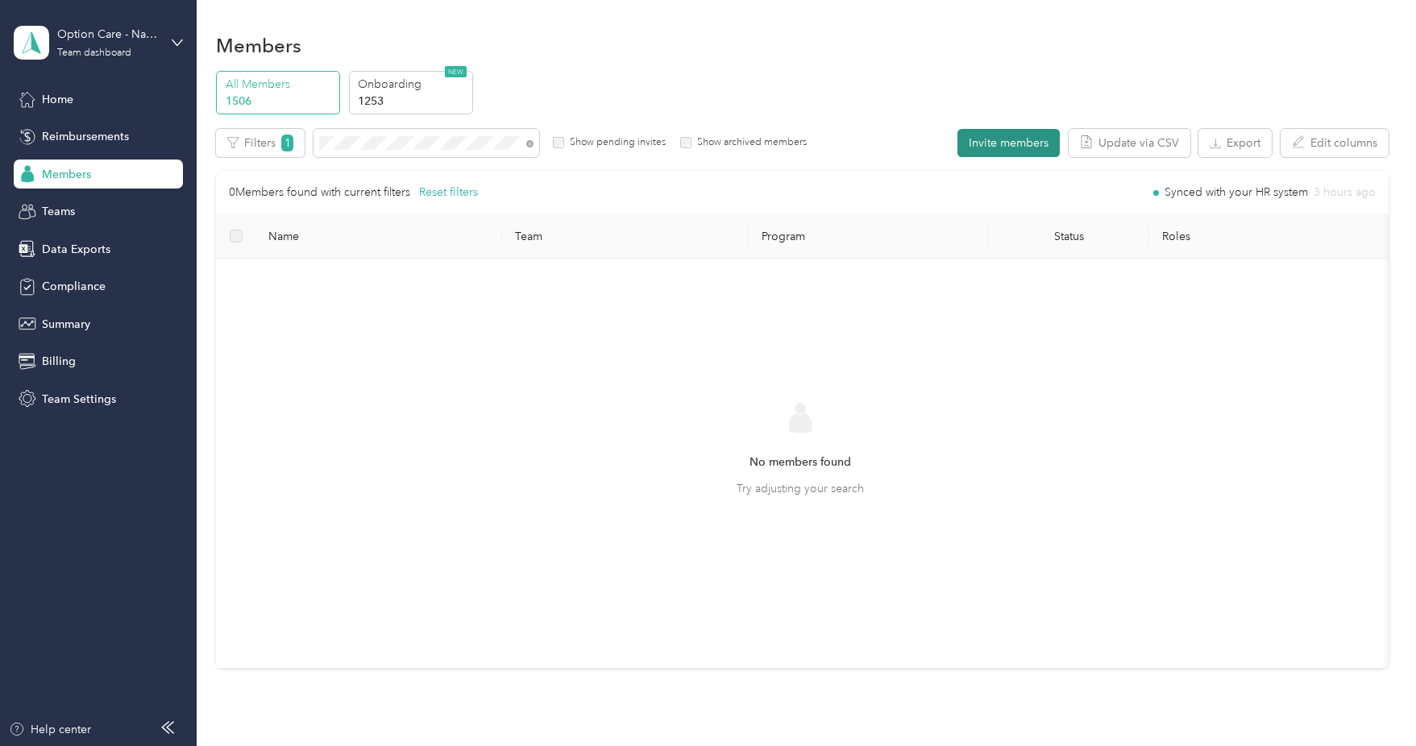
click at [1001, 135] on button "Invite members" at bounding box center [1008, 143] width 102 height 28
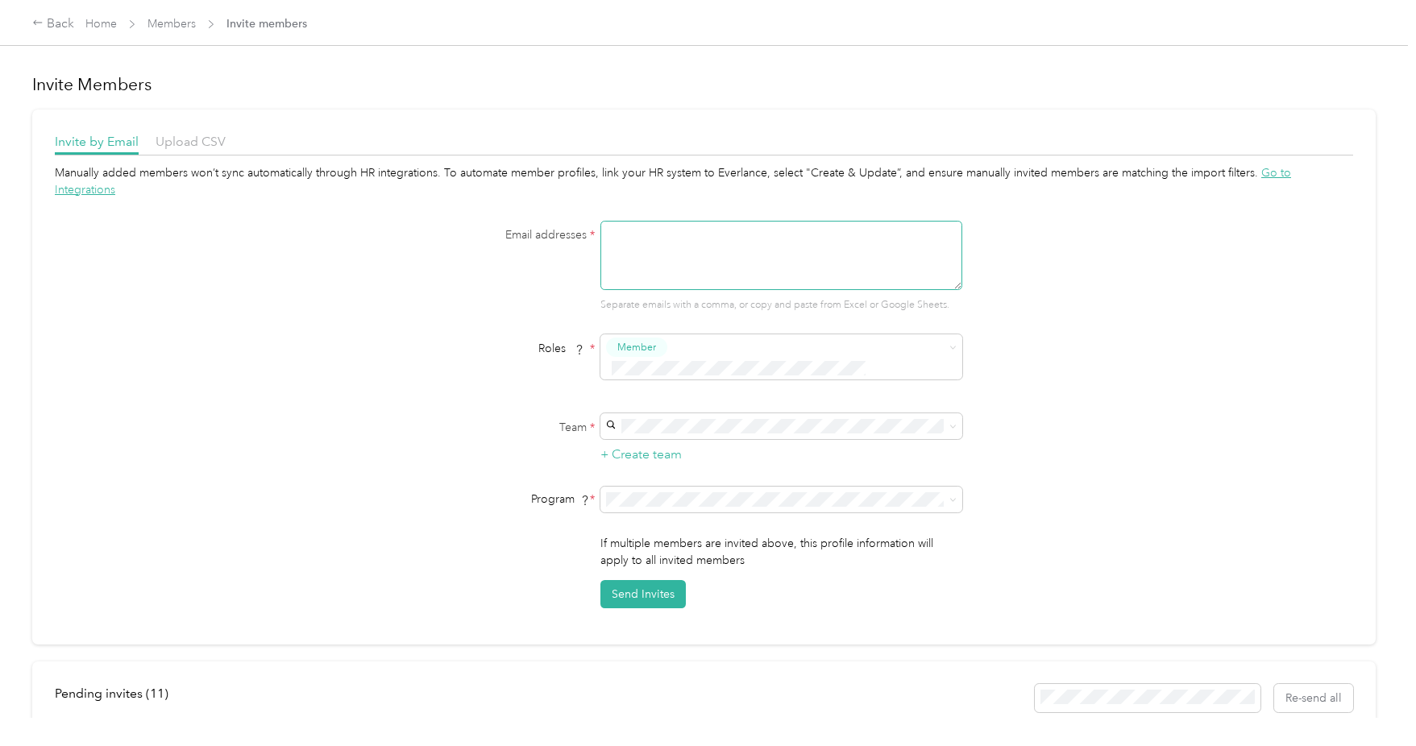
click at [643, 238] on textarea at bounding box center [781, 255] width 362 height 69
paste textarea "brooke.malara@navenhealth.com"
type textarea "brooke.malara@navenhealth.com"
click at [580, 413] on div "Team * + Create team" at bounding box center [704, 438] width 620 height 51
drag, startPoint x: 818, startPoint y: 221, endPoint x: 533, endPoint y: 197, distance: 285.5
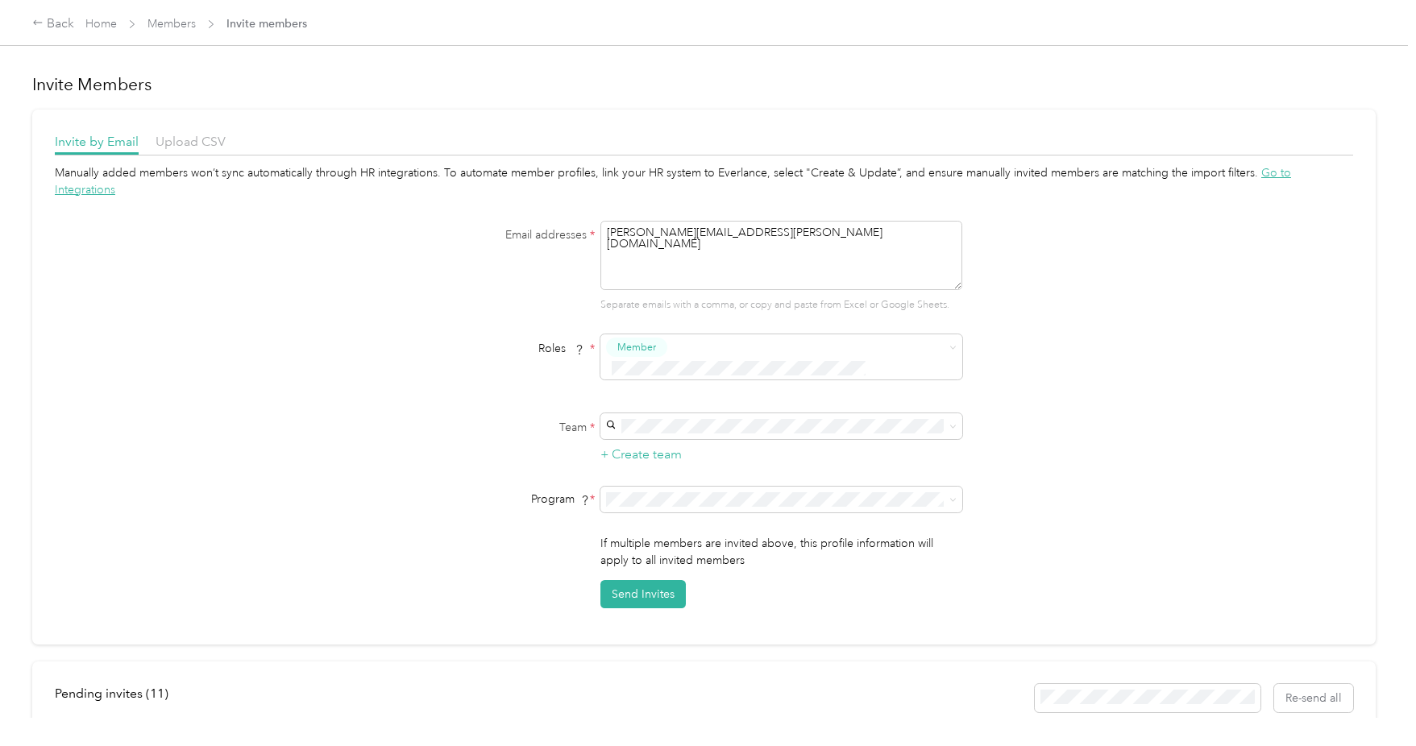
click at [533, 197] on div "Manually added members won’t sync automatically through HR integrations. To aut…" at bounding box center [704, 386] width 1298 height 444
click at [94, 22] on link "Home" at bounding box center [100, 24] width 31 height 14
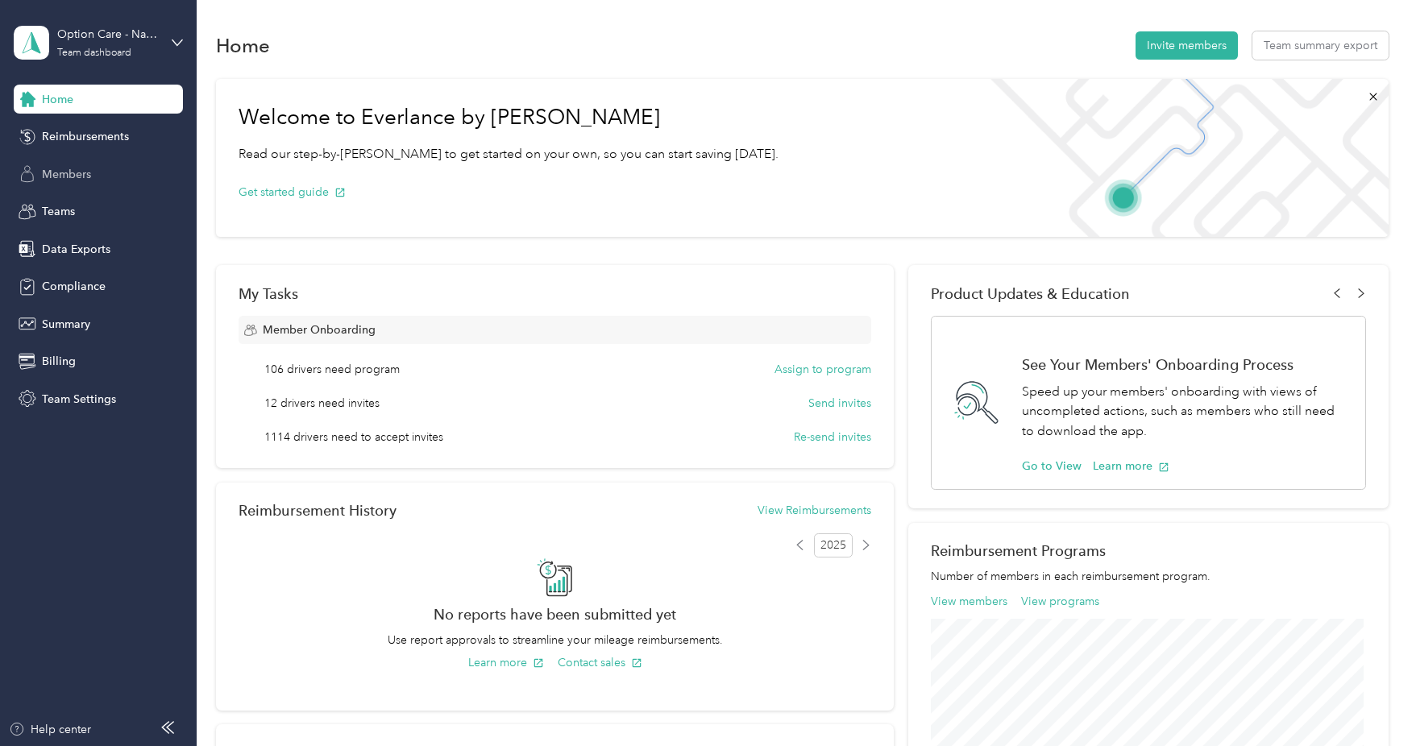
click at [71, 176] on span "Members" at bounding box center [66, 174] width 49 height 17
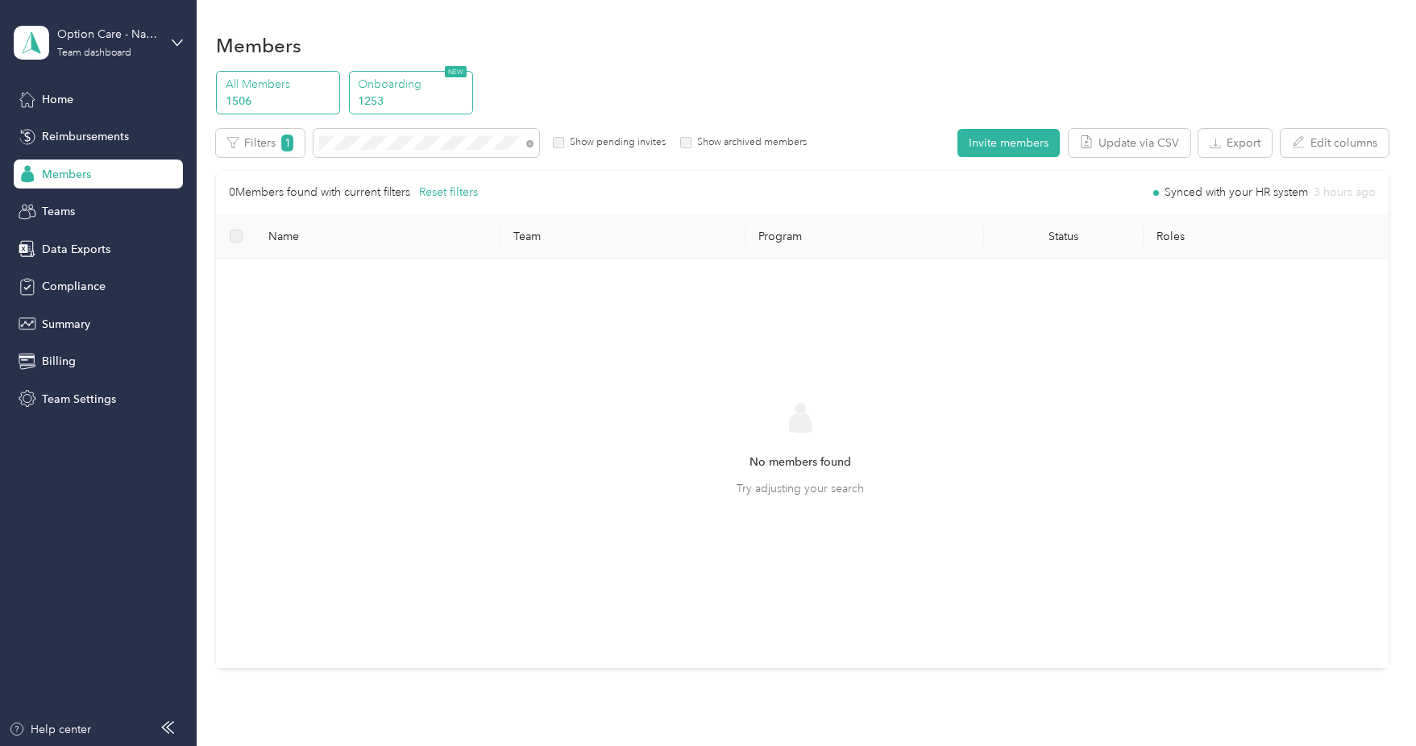
click at [395, 92] on p "Onboarding" at bounding box center [413, 84] width 110 height 17
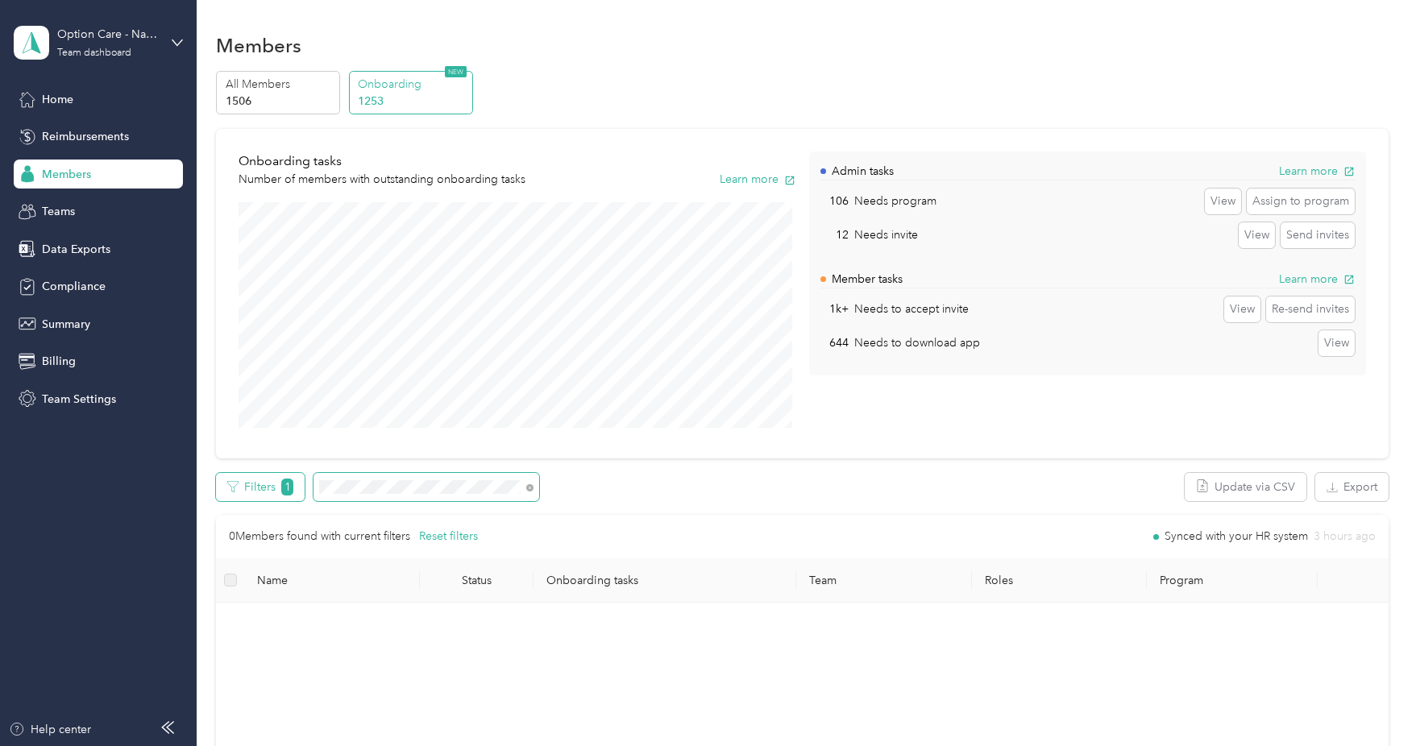
click at [265, 477] on div "Filters 1" at bounding box center [377, 487] width 323 height 28
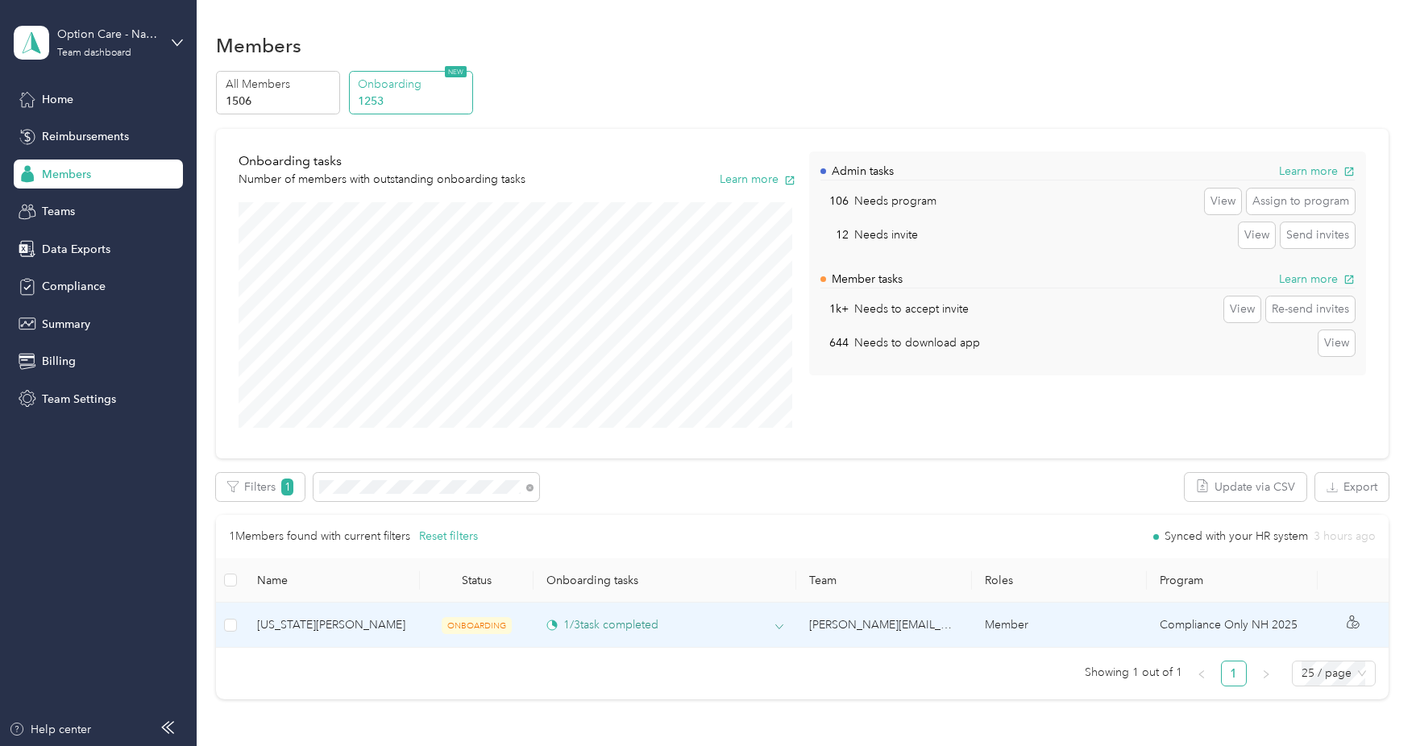
click at [778, 628] on icon at bounding box center [779, 626] width 7 height 4
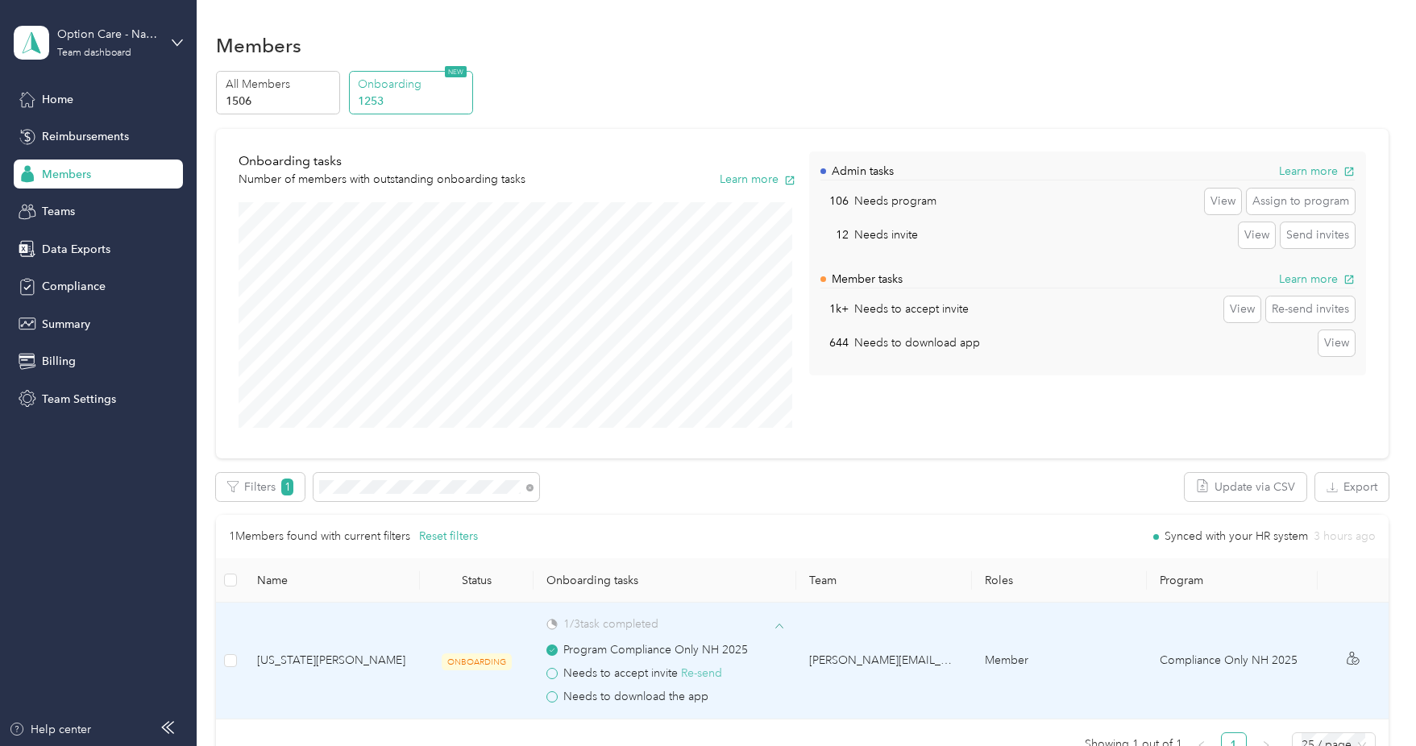
click at [705, 674] on button "Re-send" at bounding box center [701, 674] width 41 height 18
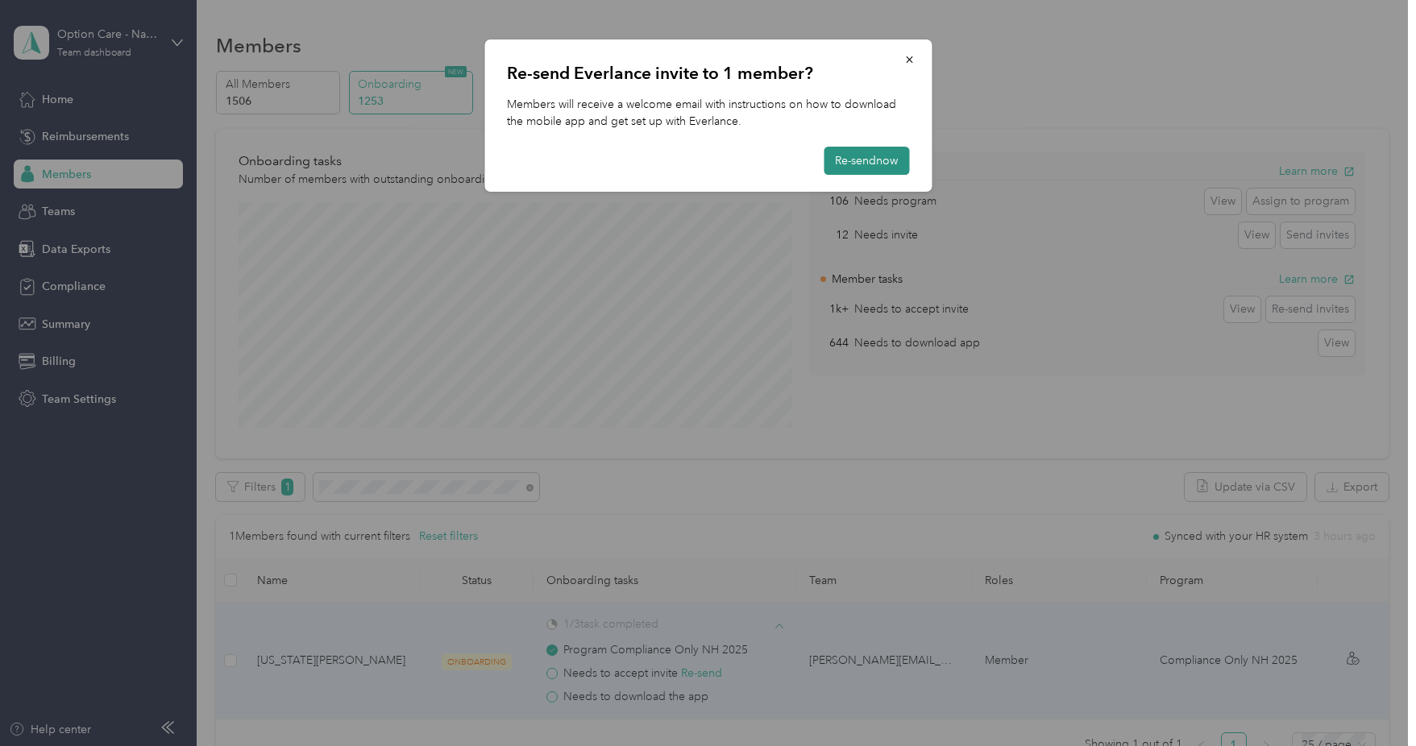
click at [876, 159] on button "Re-send now" at bounding box center [865, 161] width 85 height 28
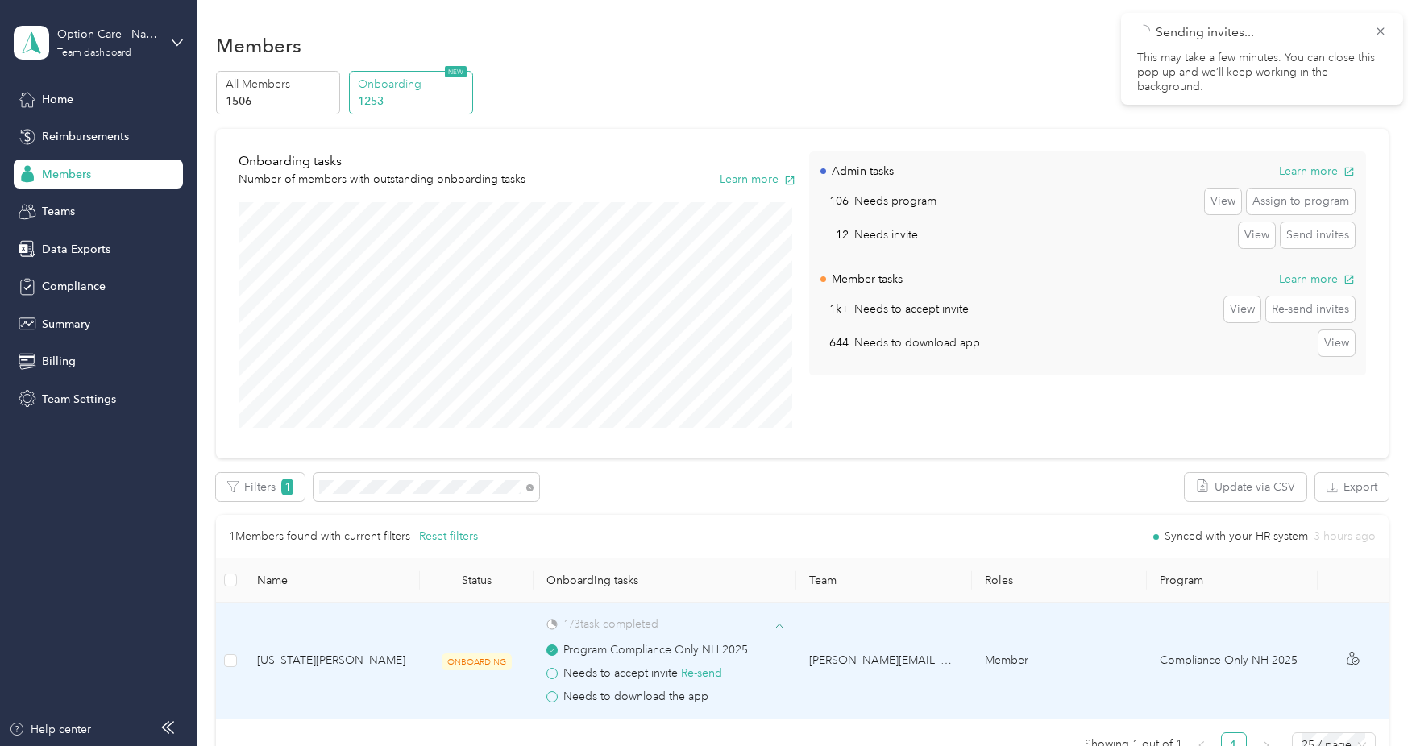
click at [308, 659] on span "Virginia Rayfield" at bounding box center [332, 661] width 150 height 18
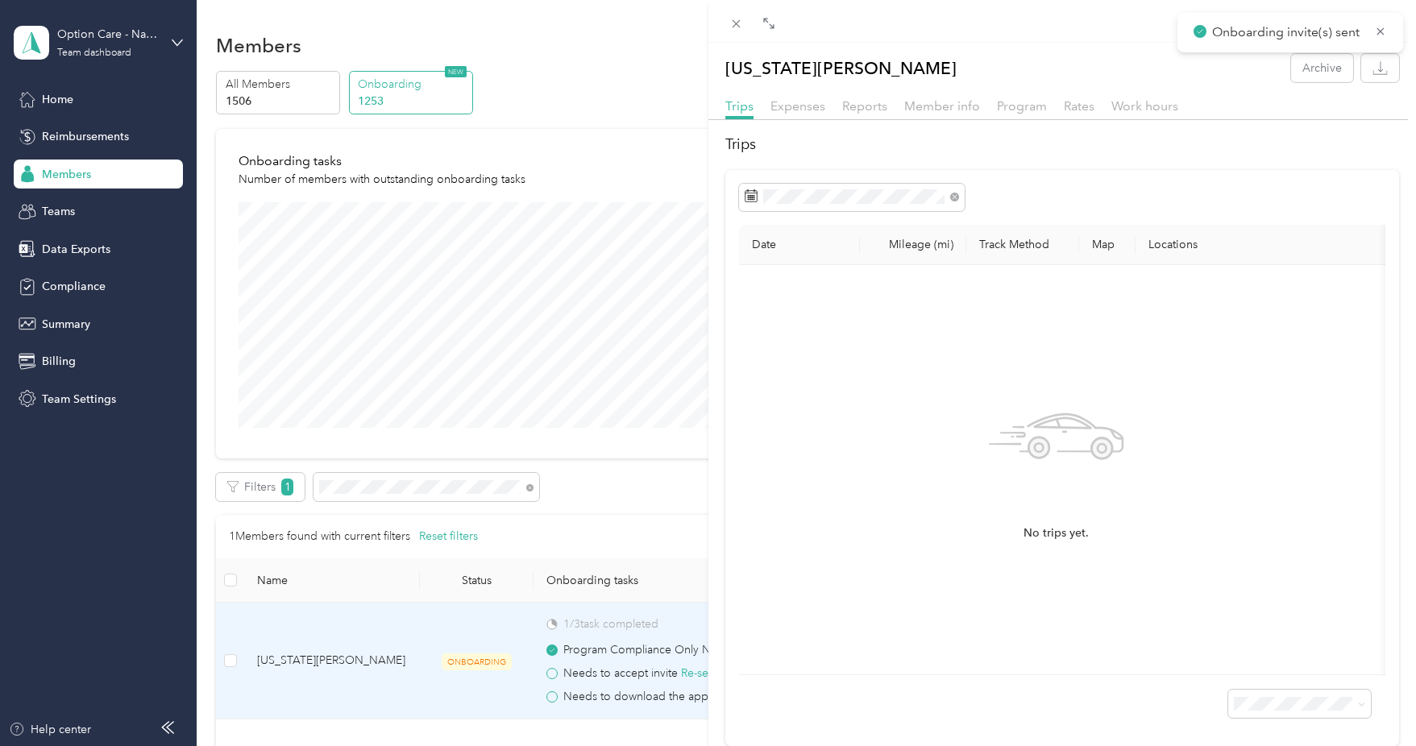
drag, startPoint x: 798, startPoint y: 104, endPoint x: 830, endPoint y: 106, distance: 32.3
click at [798, 104] on span "Expenses" at bounding box center [797, 105] width 55 height 15
click at [871, 107] on span "Reports" at bounding box center [864, 105] width 45 height 15
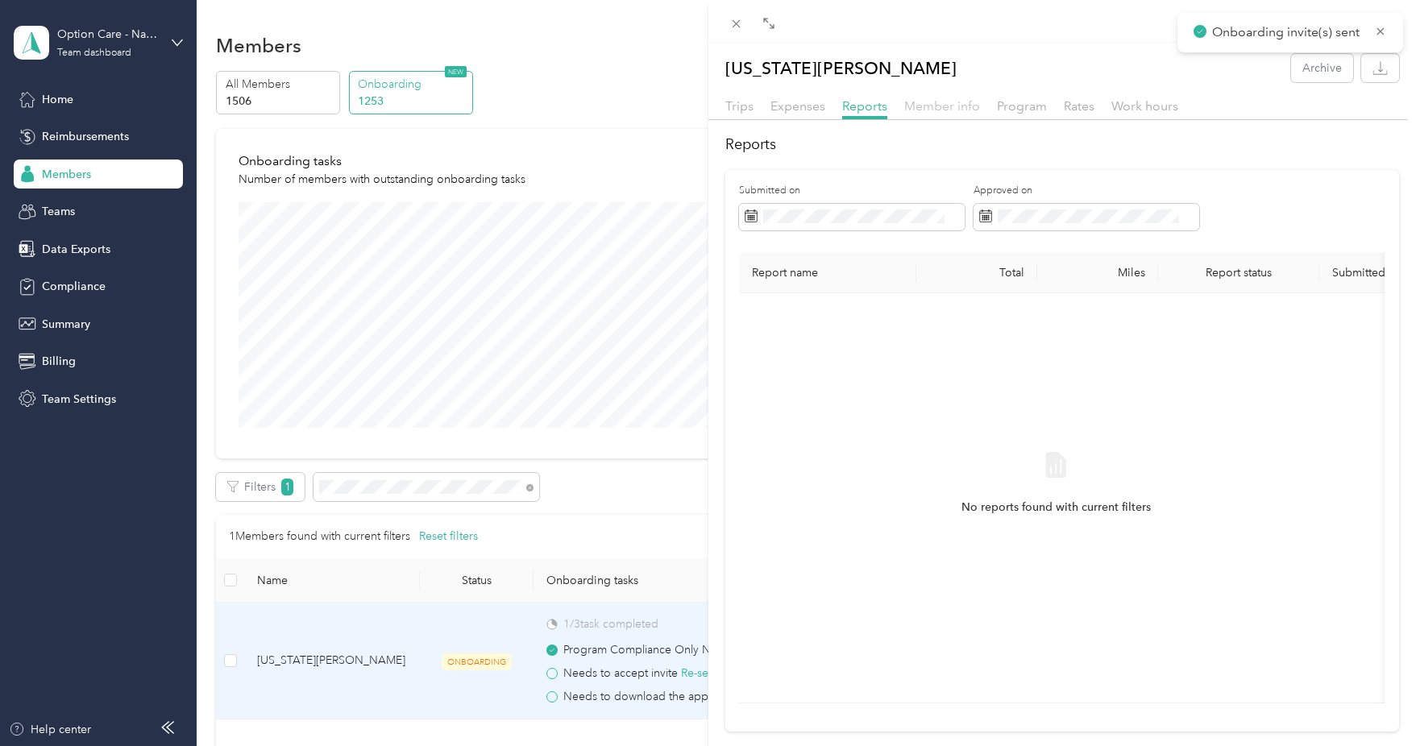
click at [927, 103] on span "Member info" at bounding box center [942, 105] width 76 height 15
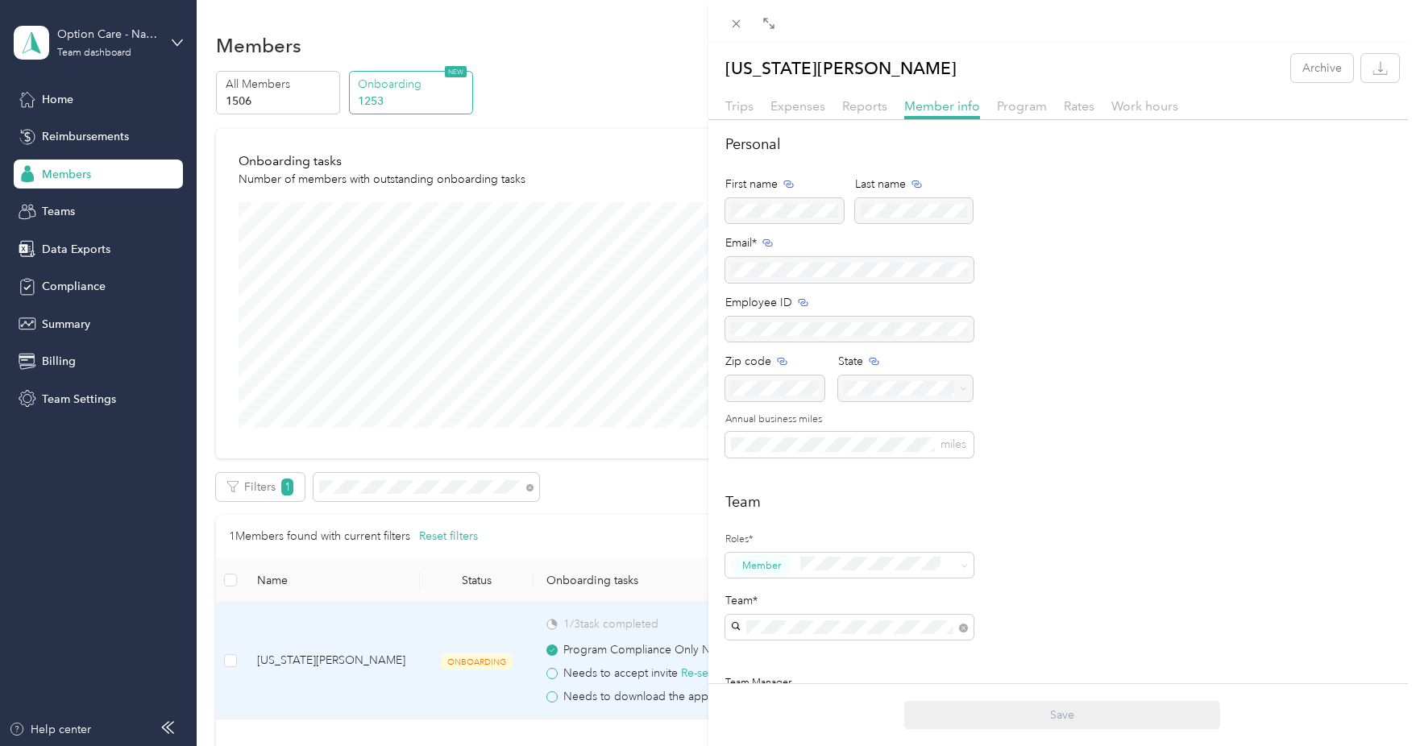
click at [629, 77] on div "Virginia Rayfield Archive Trips Expenses Reports Member info Program Rates Work…" at bounding box center [708, 373] width 1416 height 746
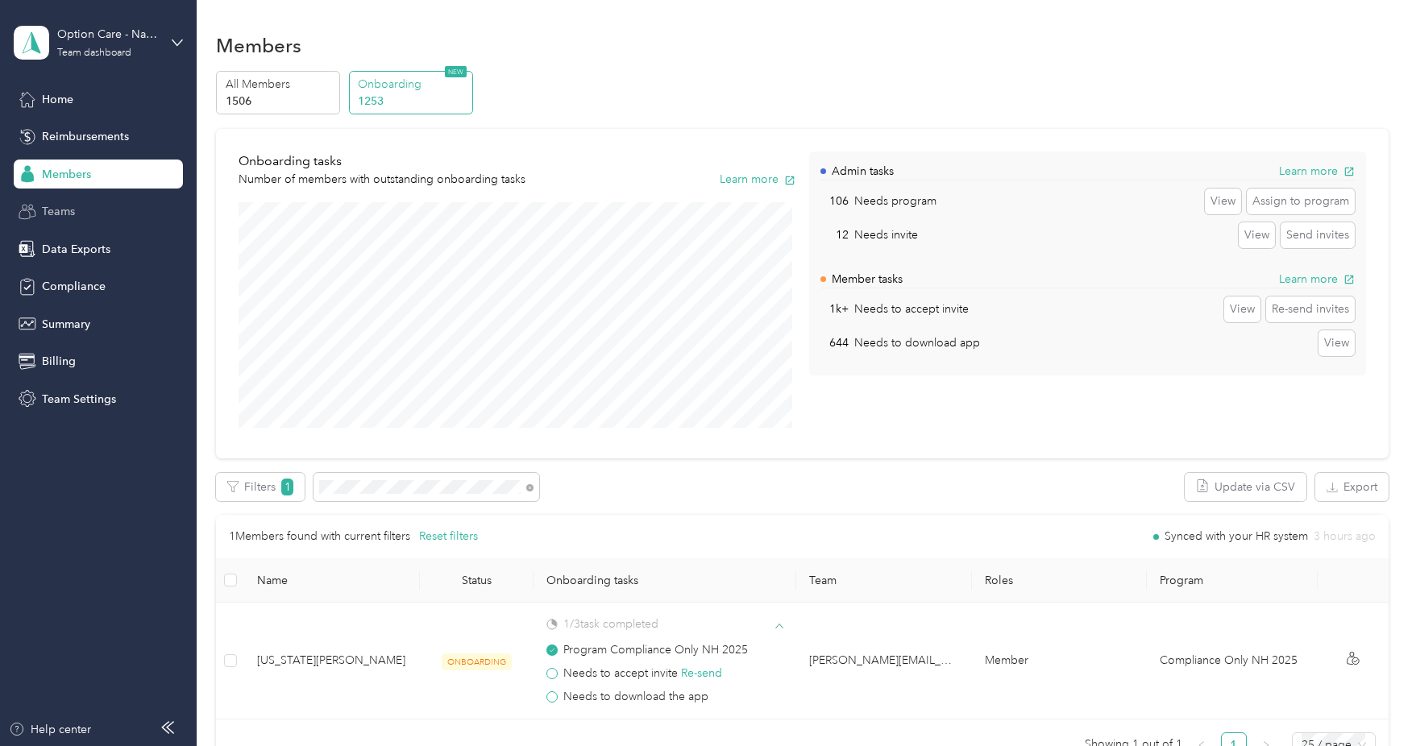
click at [53, 212] on span "Teams" at bounding box center [58, 211] width 33 height 17
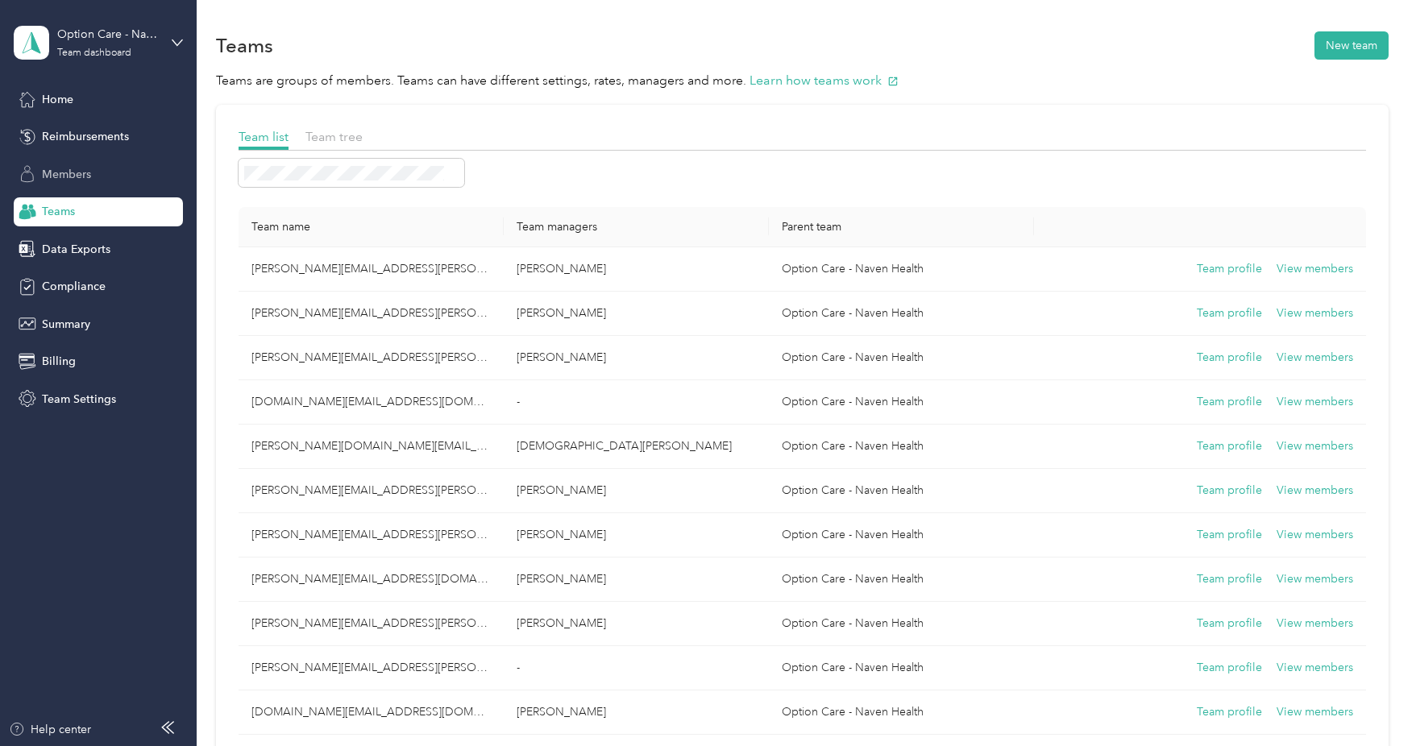
click at [87, 171] on span "Members" at bounding box center [66, 174] width 49 height 17
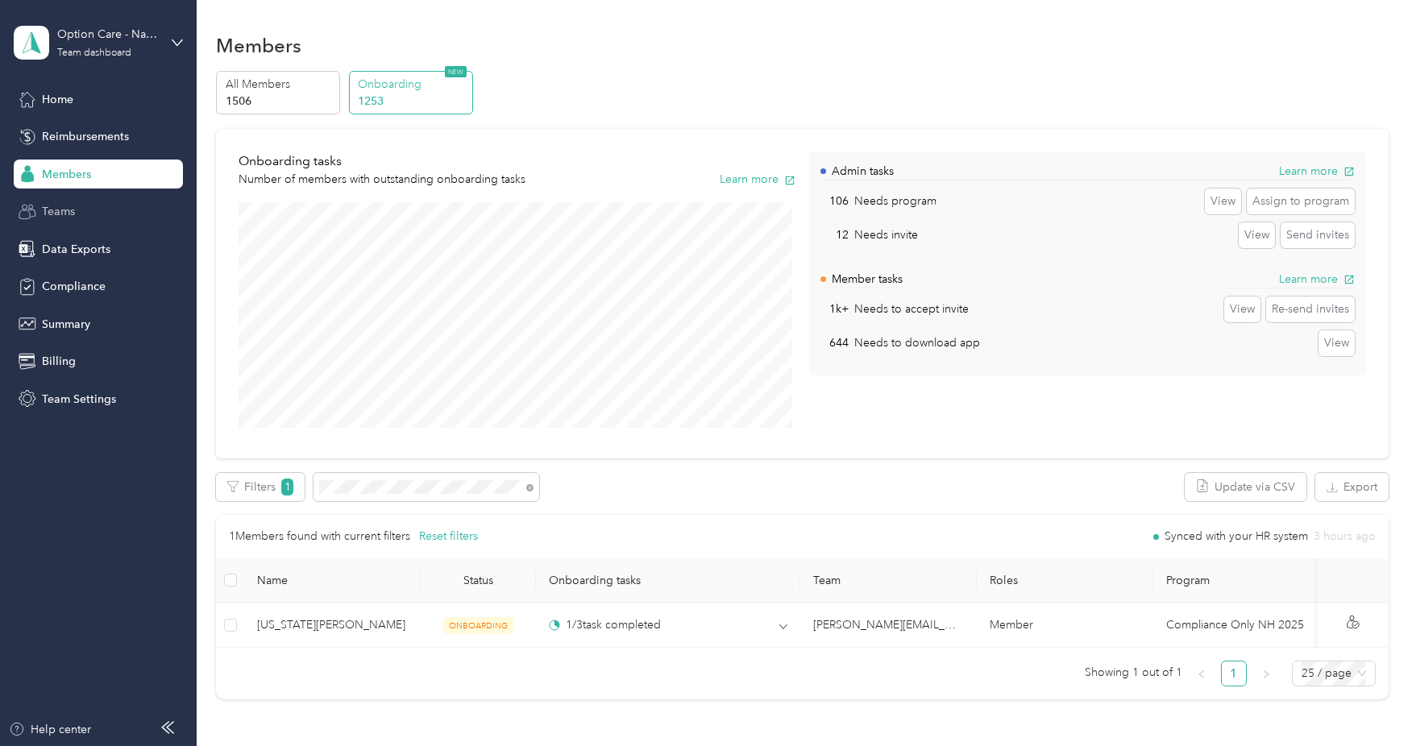
click at [68, 214] on span "Teams" at bounding box center [58, 211] width 33 height 17
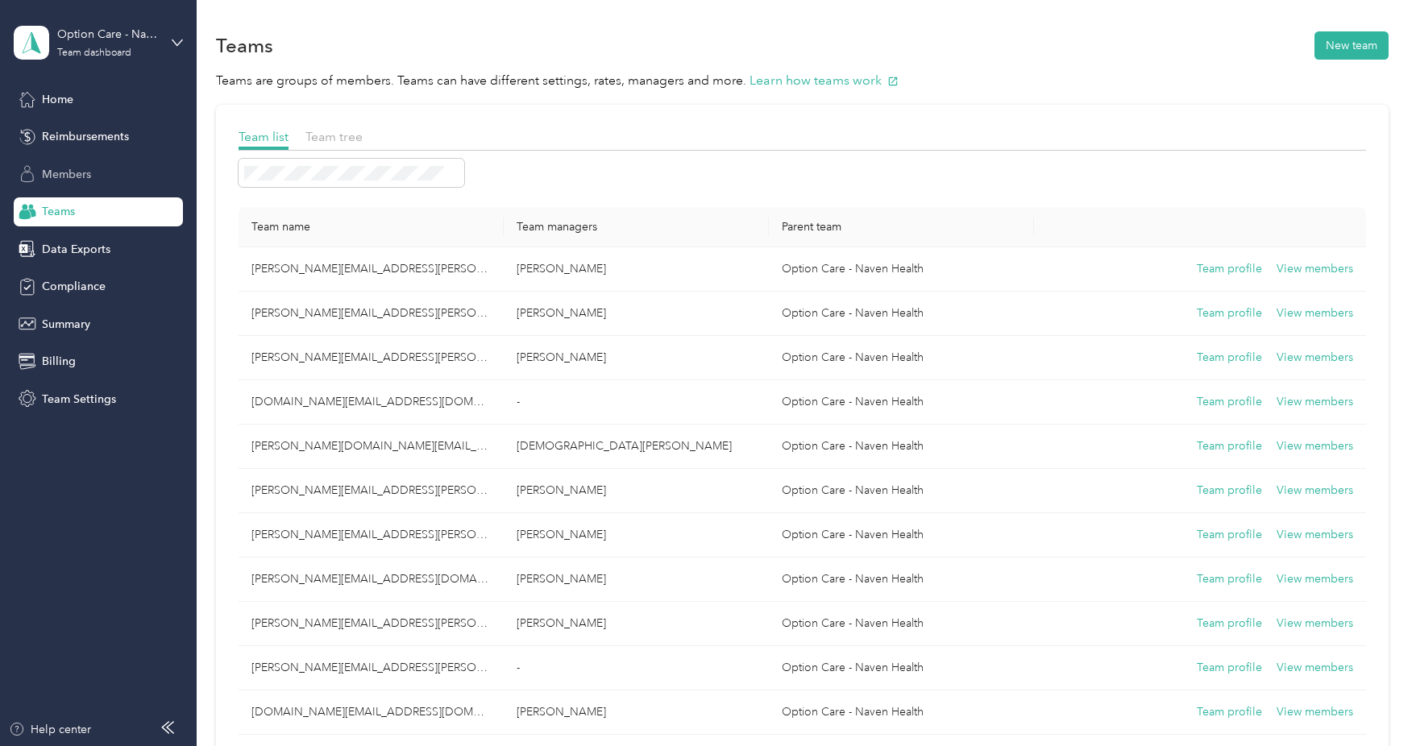
click at [56, 179] on span "Members" at bounding box center [66, 174] width 49 height 17
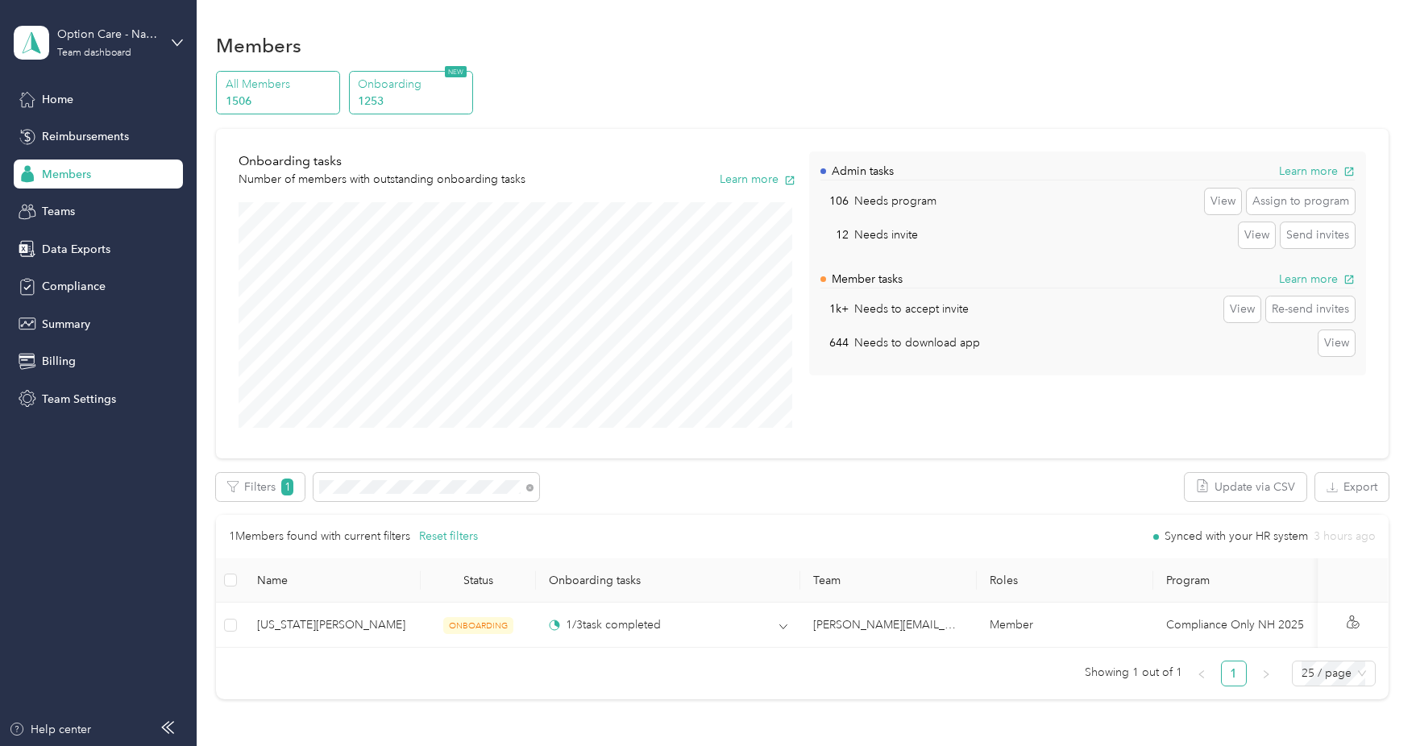
click at [262, 93] on p "1506" at bounding box center [281, 101] width 110 height 17
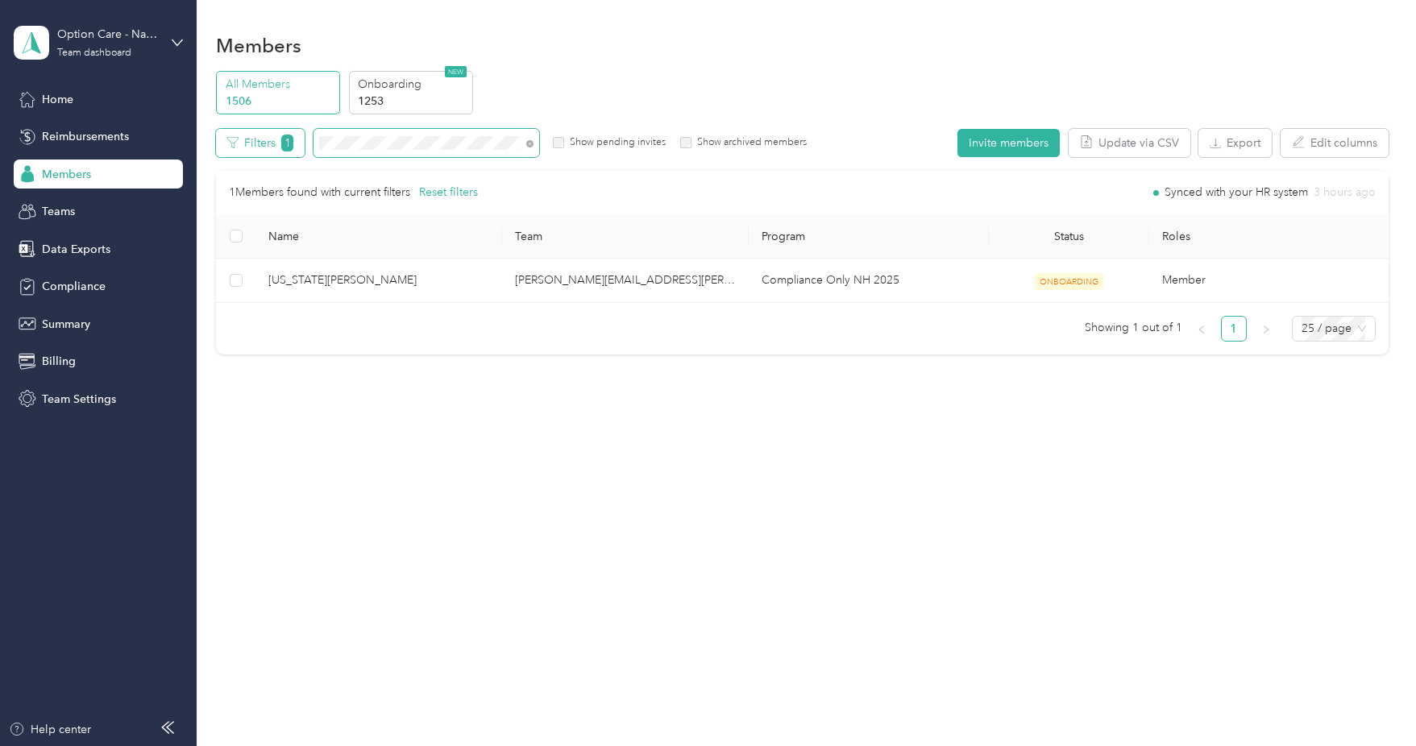
click at [300, 137] on div "Filters 1 Show pending invites Show archived members" at bounding box center [511, 143] width 591 height 28
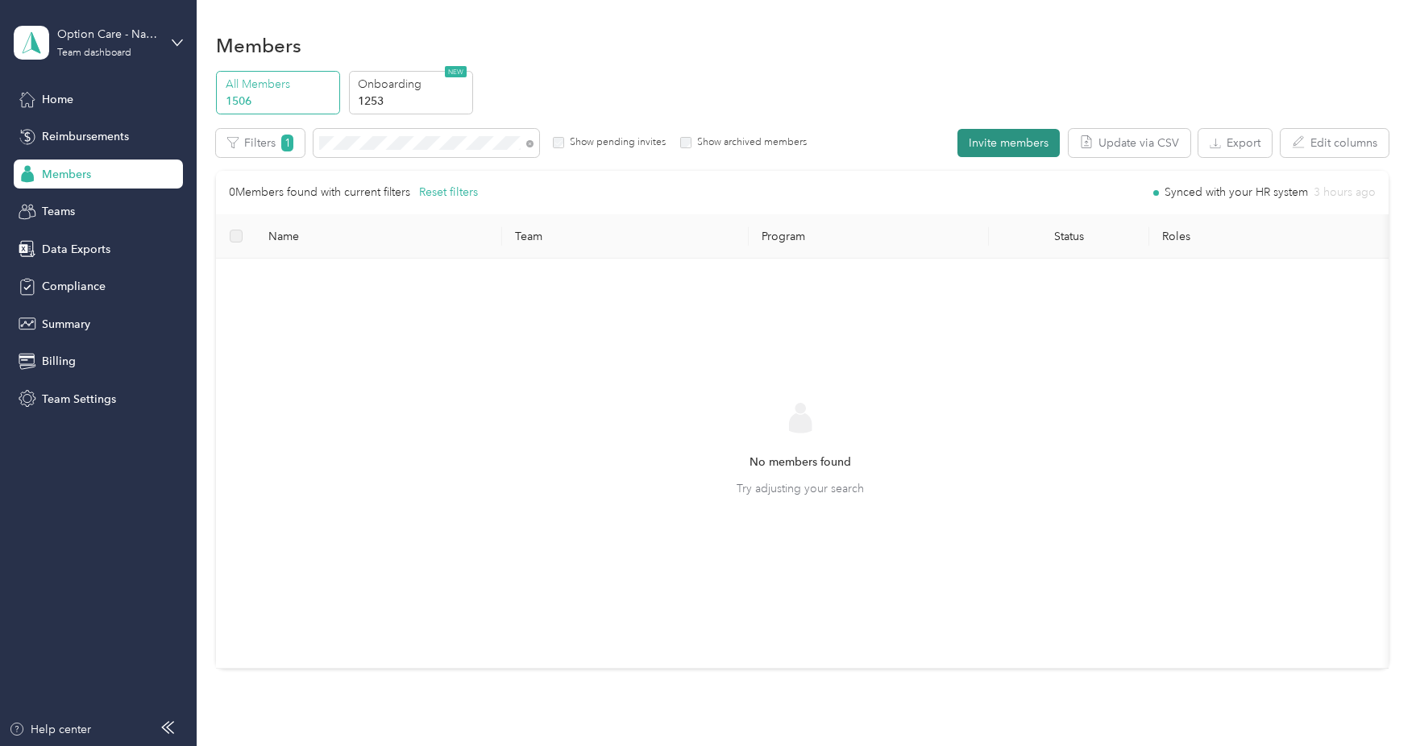
click at [999, 139] on button "Invite members" at bounding box center [1008, 143] width 102 height 28
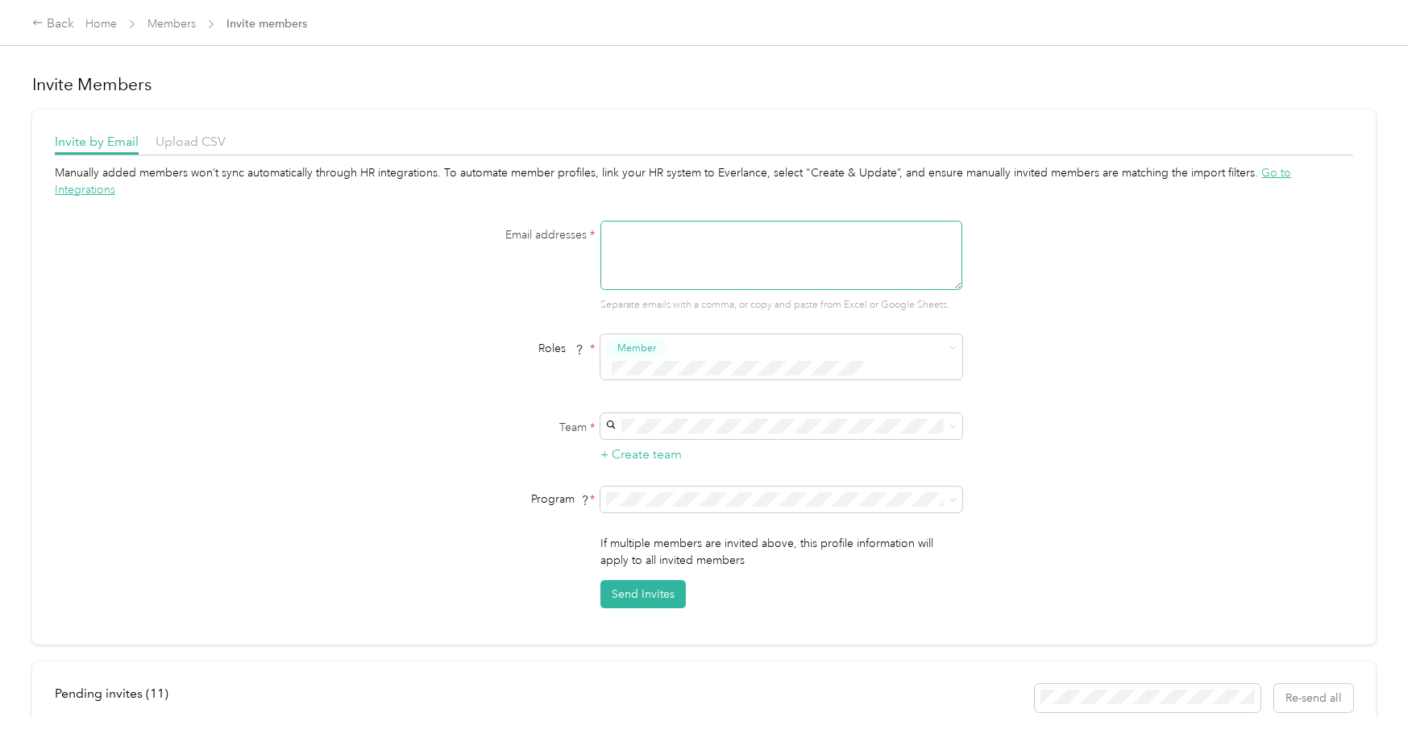
click at [614, 253] on textarea at bounding box center [781, 255] width 362 height 69
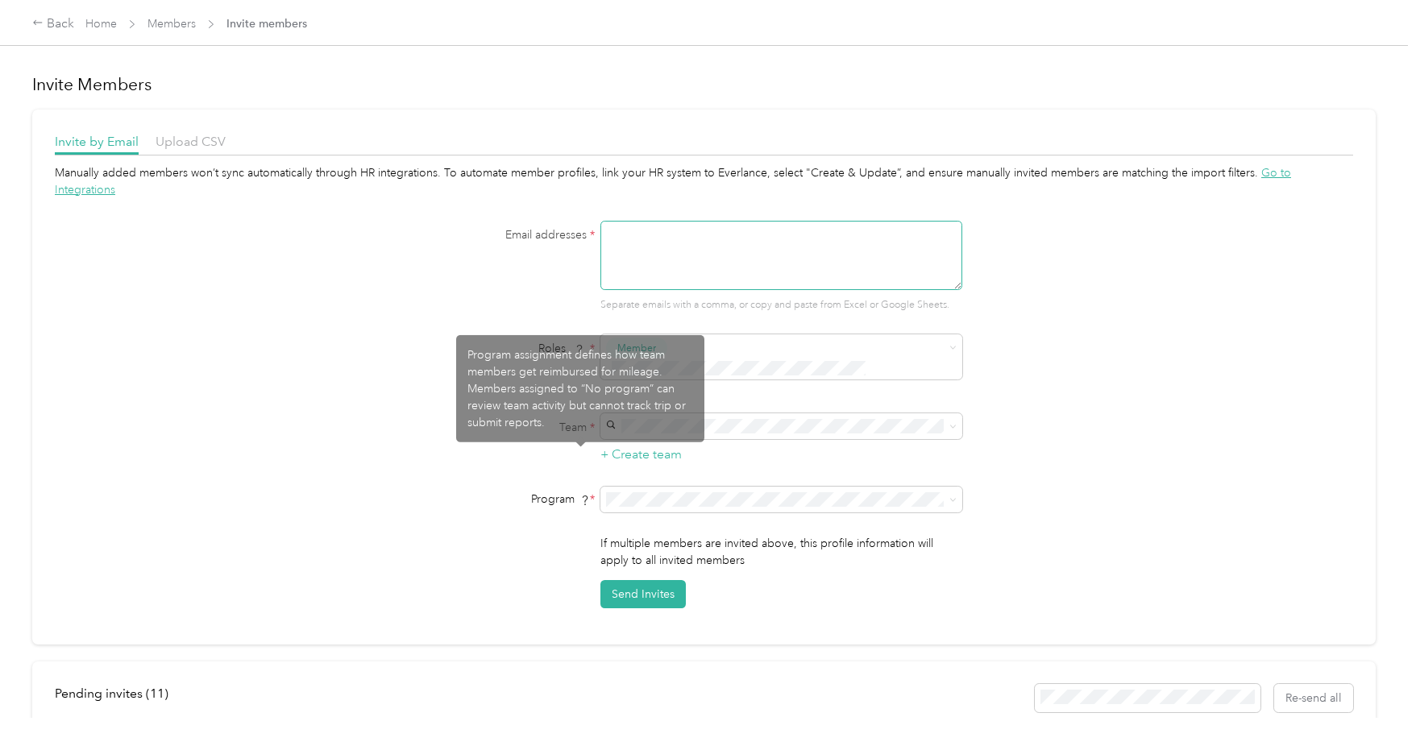
click at [633, 245] on textarea at bounding box center [781, 255] width 362 height 69
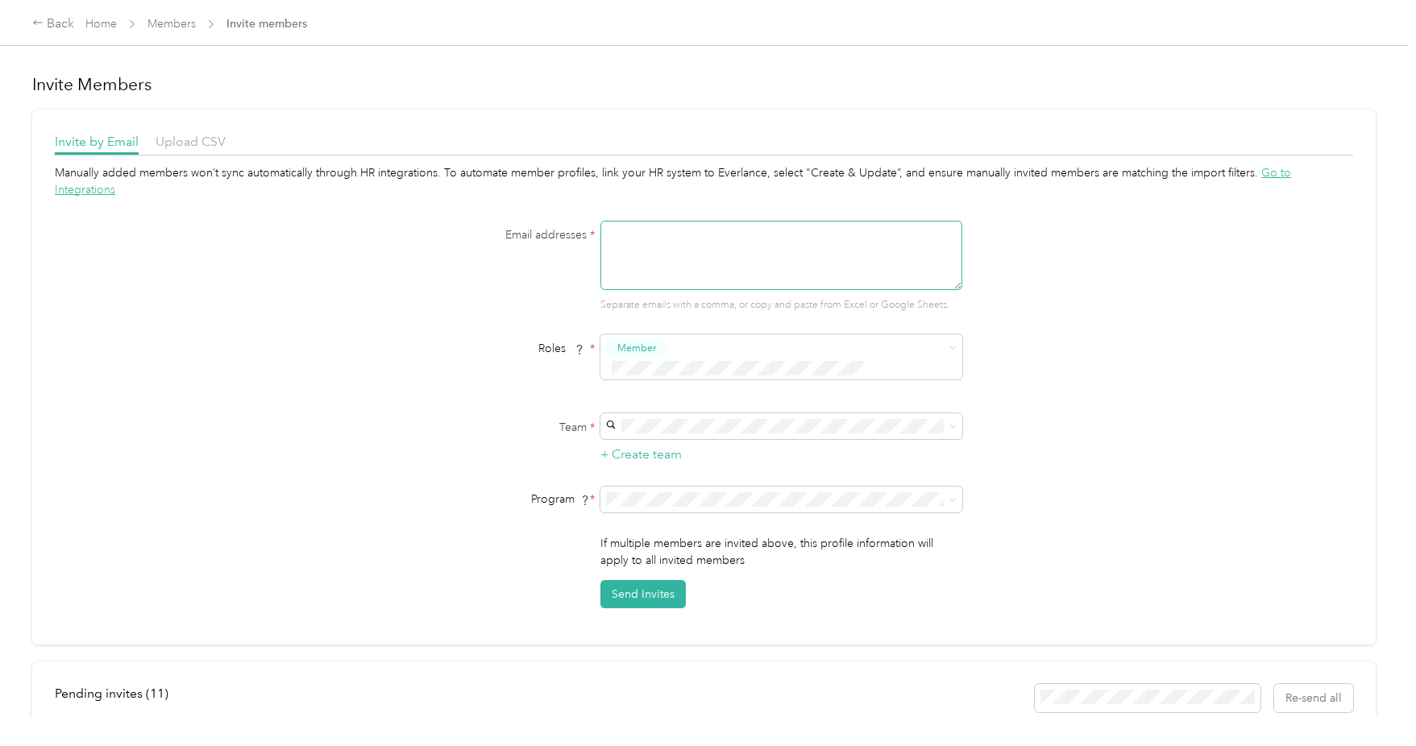
paste textarea "brooke.malara@navenhealth.com"
type textarea "brooke.malara@navenhealth.com"
click at [429, 290] on div "Email addresses * brooke.malara@navenhealth.com Separate emails with a comma, o…" at bounding box center [704, 267] width 620 height 92
click at [647, 375] on form "Email addresses * brooke.malara@navenhealth.com Separate emails with a comma, o…" at bounding box center [704, 415] width 620 height 388
click at [711, 586] on span "jennifer.cantu@navenhealth.com" at bounding box center [748, 601] width 276 height 31
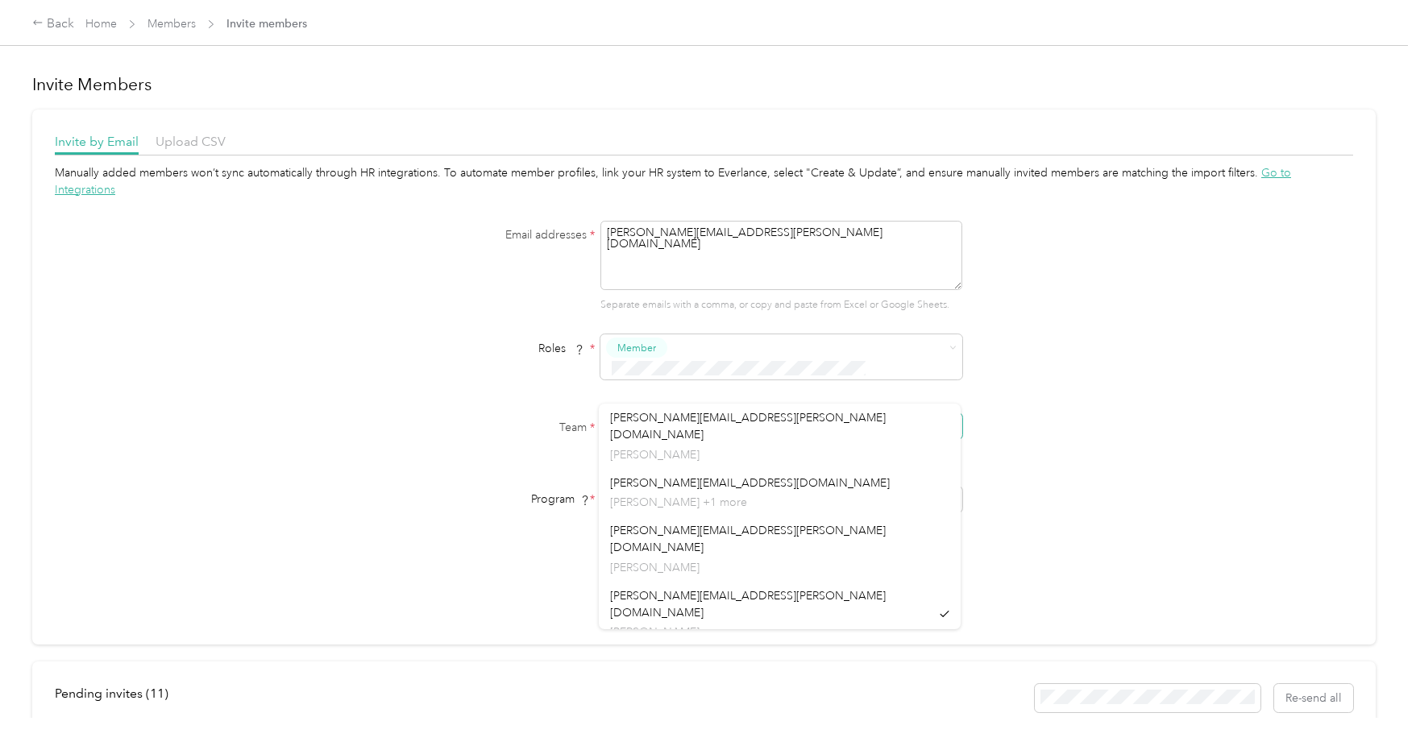
click at [552, 413] on div "Team * + Create team" at bounding box center [704, 438] width 620 height 51
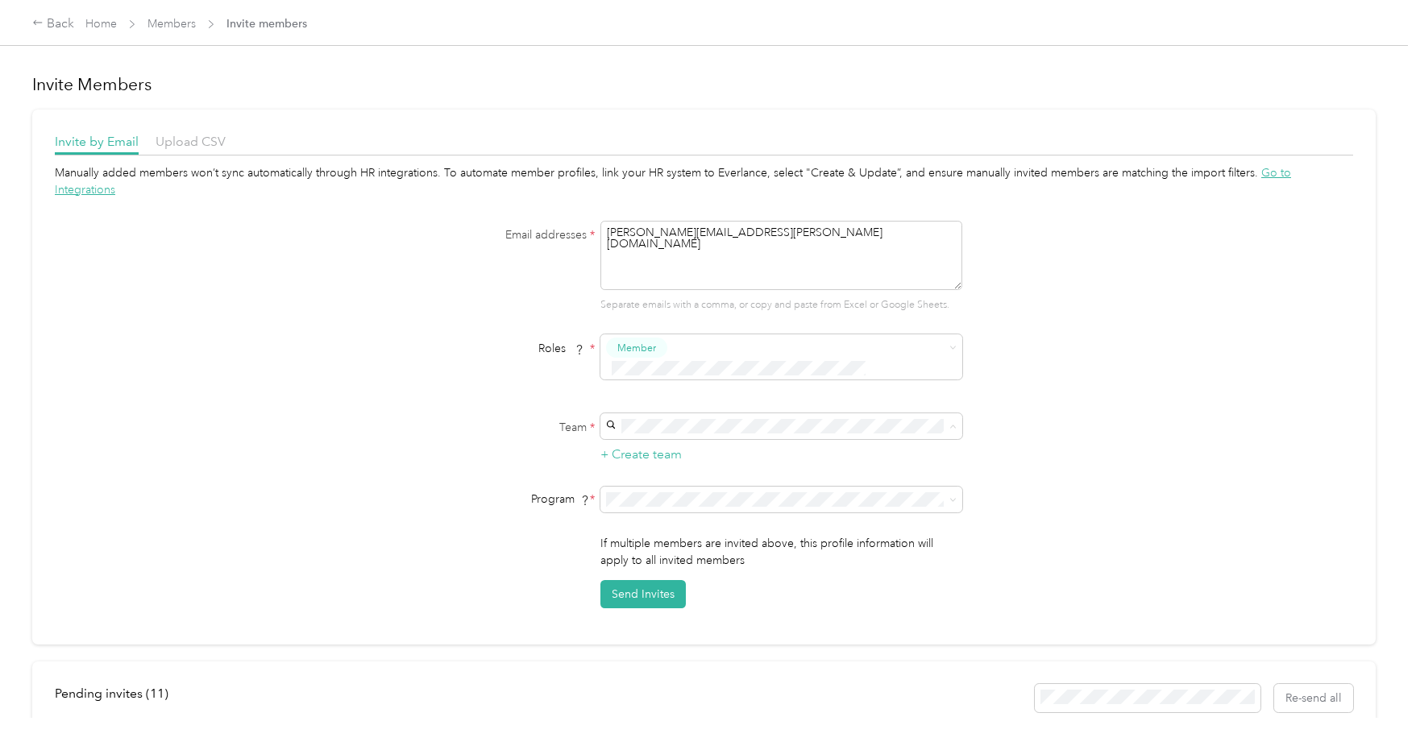
click at [649, 438] on p "Jennifer Cantu" at bounding box center [770, 446] width 321 height 17
click at [656, 445] on button "+ Create team" at bounding box center [640, 455] width 81 height 20
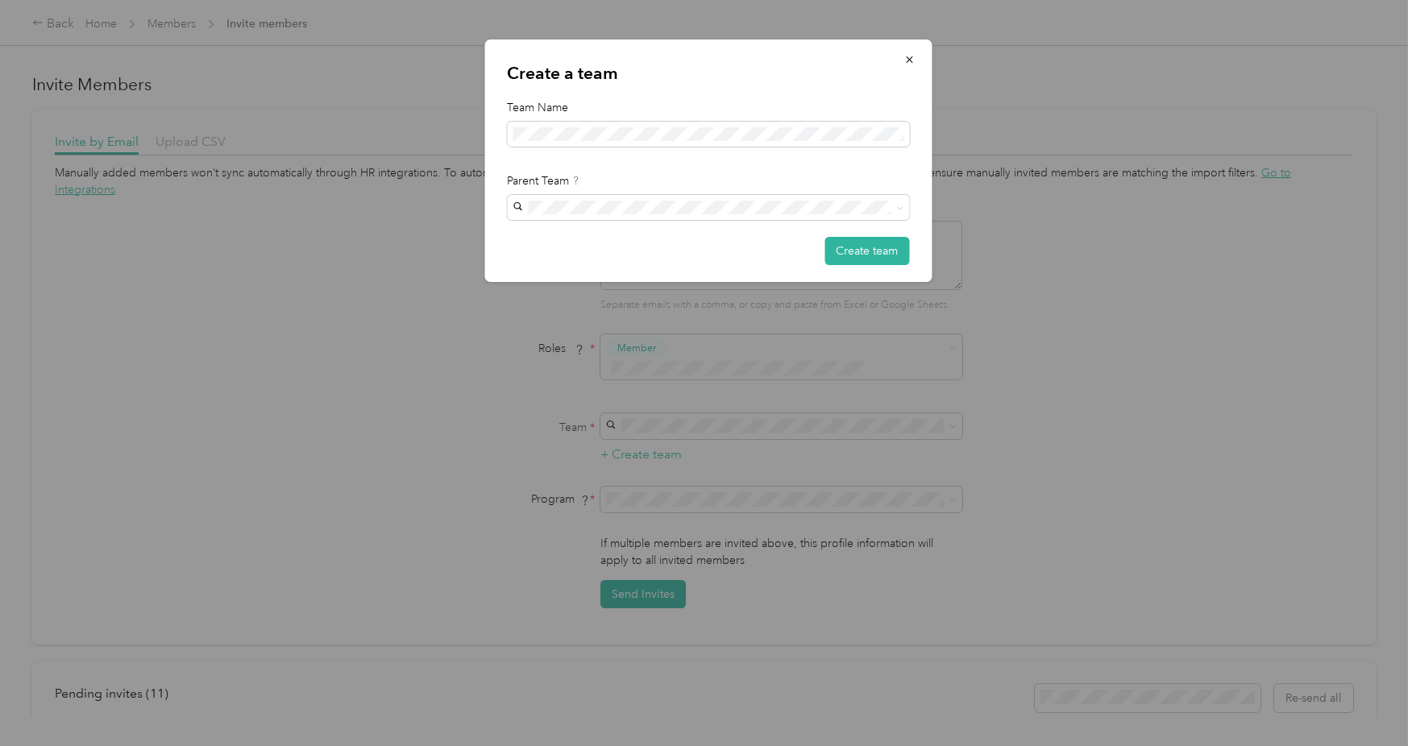
click at [724, 172] on div "Parent Team" at bounding box center [708, 180] width 402 height 17
click at [356, 440] on div at bounding box center [708, 373] width 1416 height 746
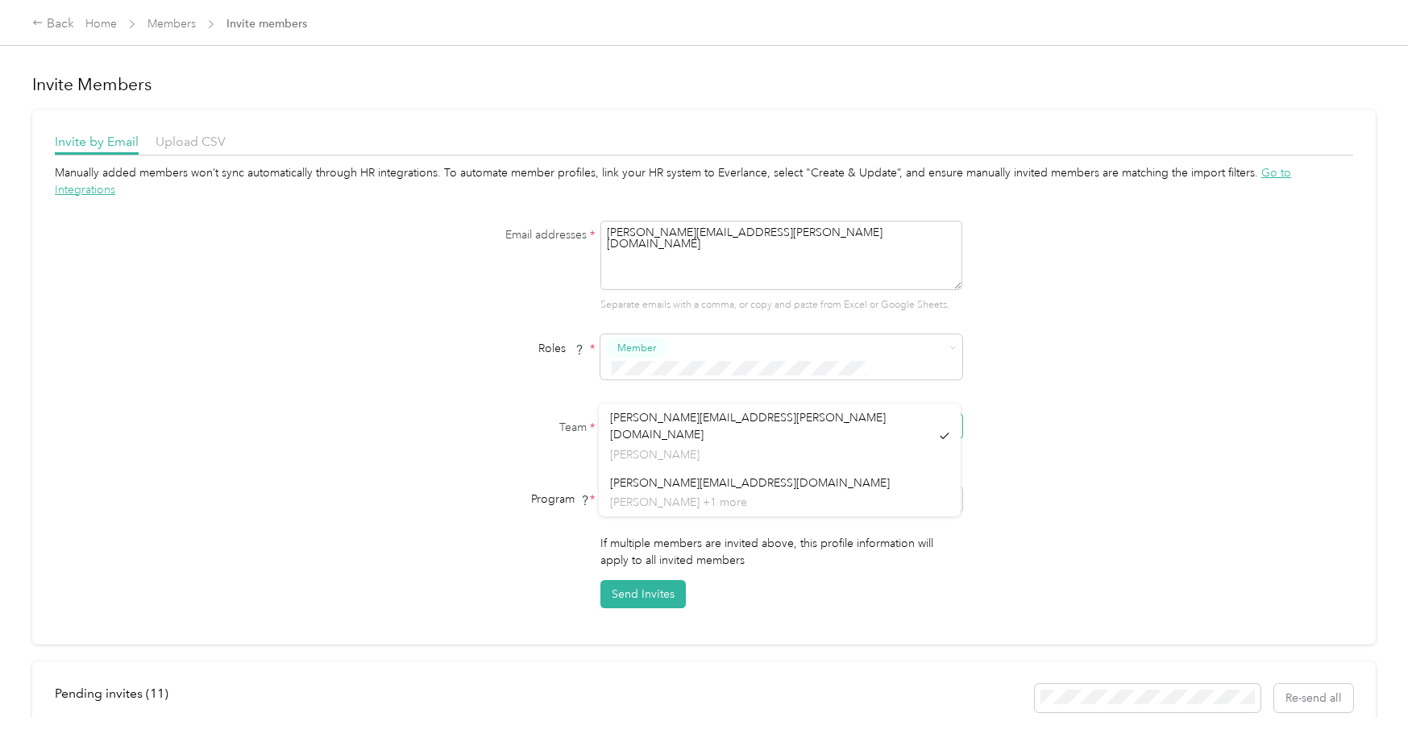
click at [577, 374] on form "Email addresses * brooke.malara@navenhealth.com Separate emails with a comma, o…" at bounding box center [704, 415] width 620 height 388
click at [703, 476] on span "Kristain.Johnson@navenhealth.com" at bounding box center [748, 491] width 276 height 31
click at [690, 546] on span "Compliance Only NH 2025 (CPM)" at bounding box center [696, 548] width 172 height 14
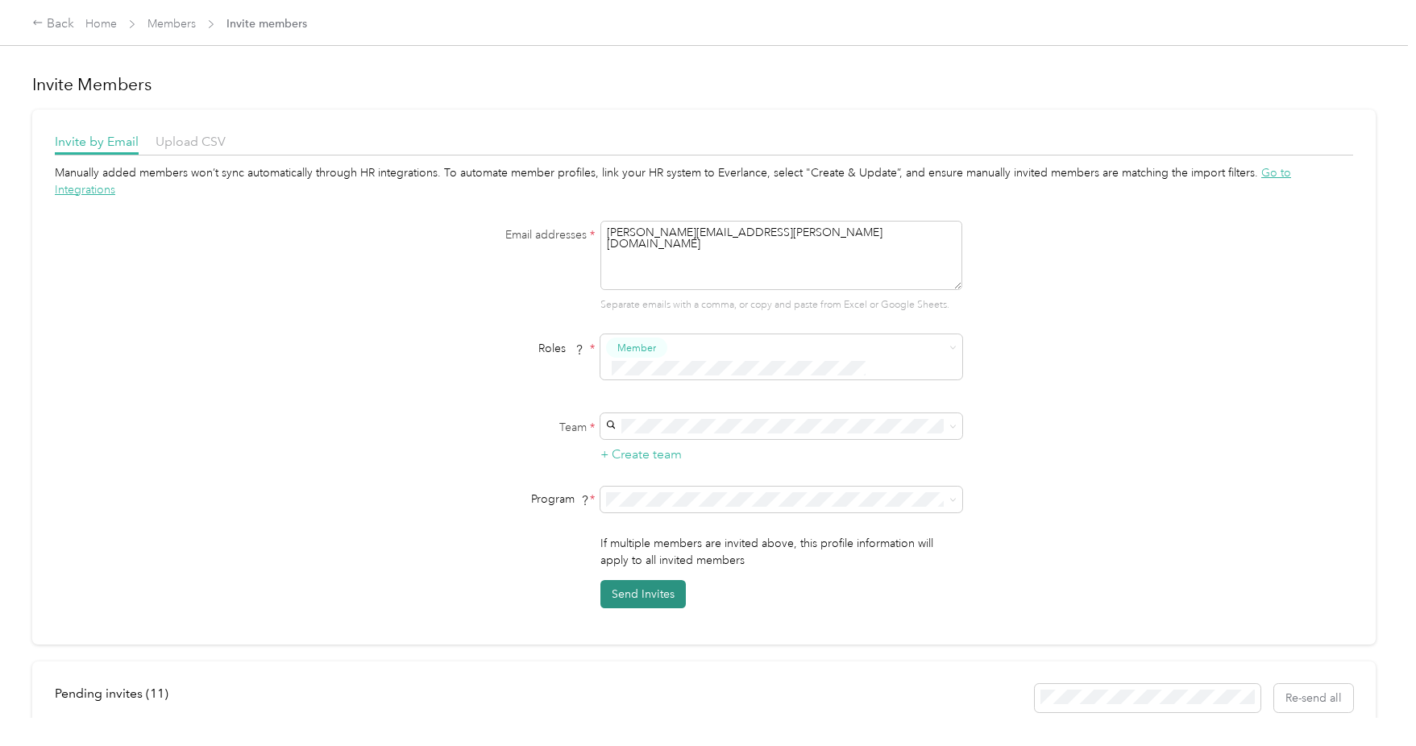
click at [654, 580] on button "Send Invites" at bounding box center [642, 594] width 85 height 28
click at [307, 357] on div "Manually added members won’t sync automatically through HR integrations. To aut…" at bounding box center [704, 386] width 1298 height 444
